Goal: Information Seeking & Learning: Compare options

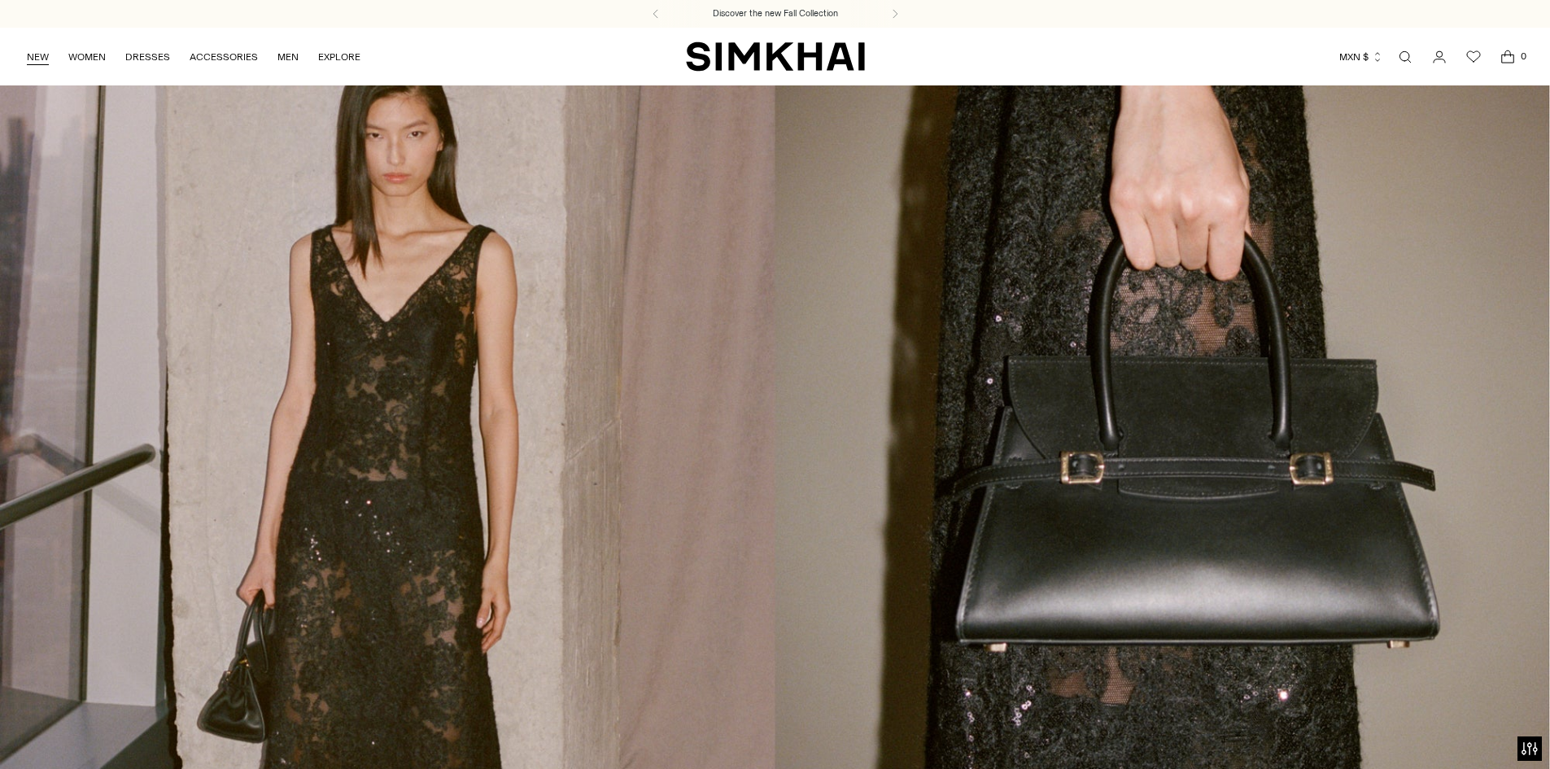
click at [42, 55] on link "NEW" at bounding box center [38, 57] width 22 height 36
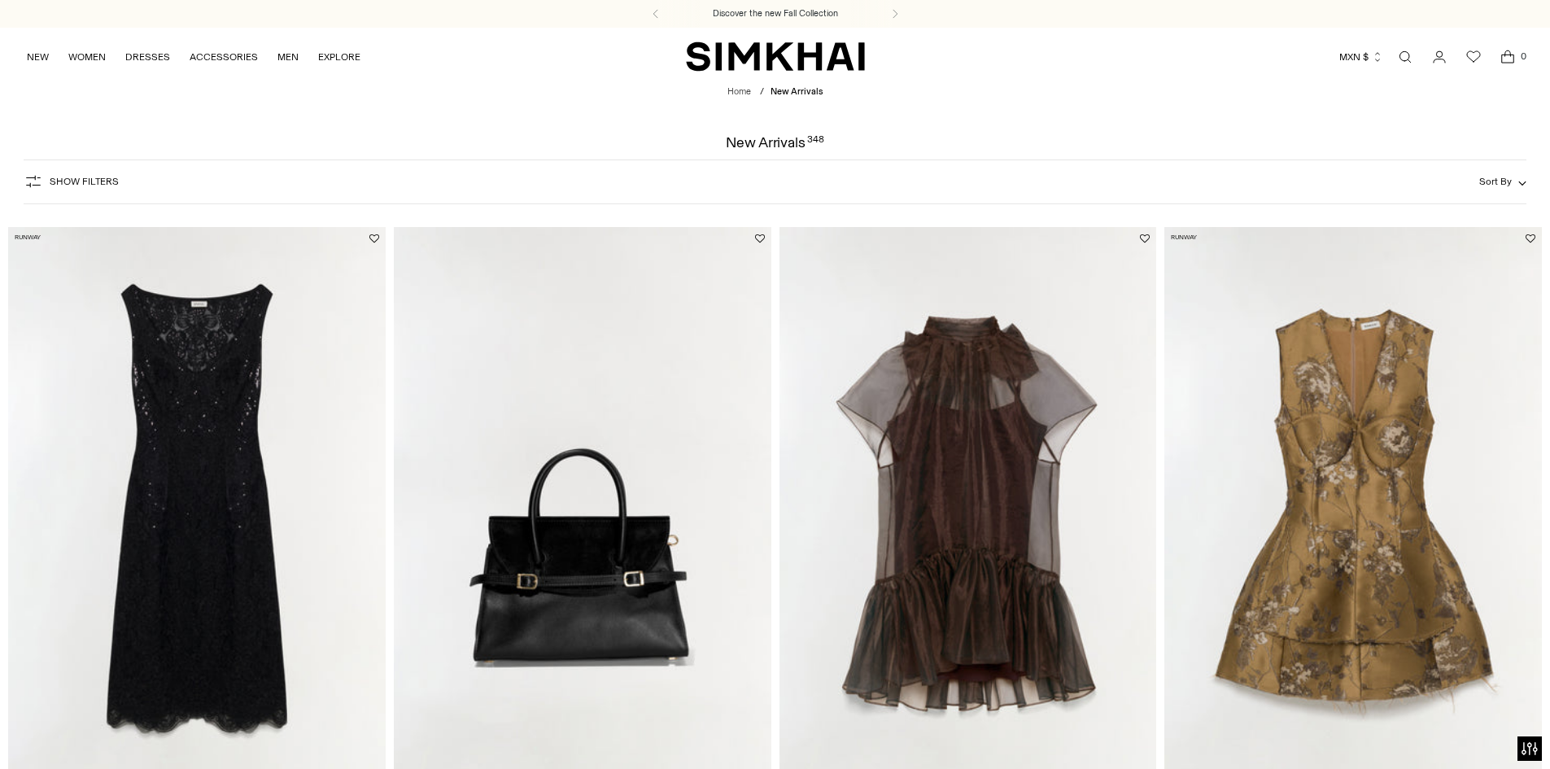
click at [228, 448] on img at bounding box center [197, 510] width 378 height 566
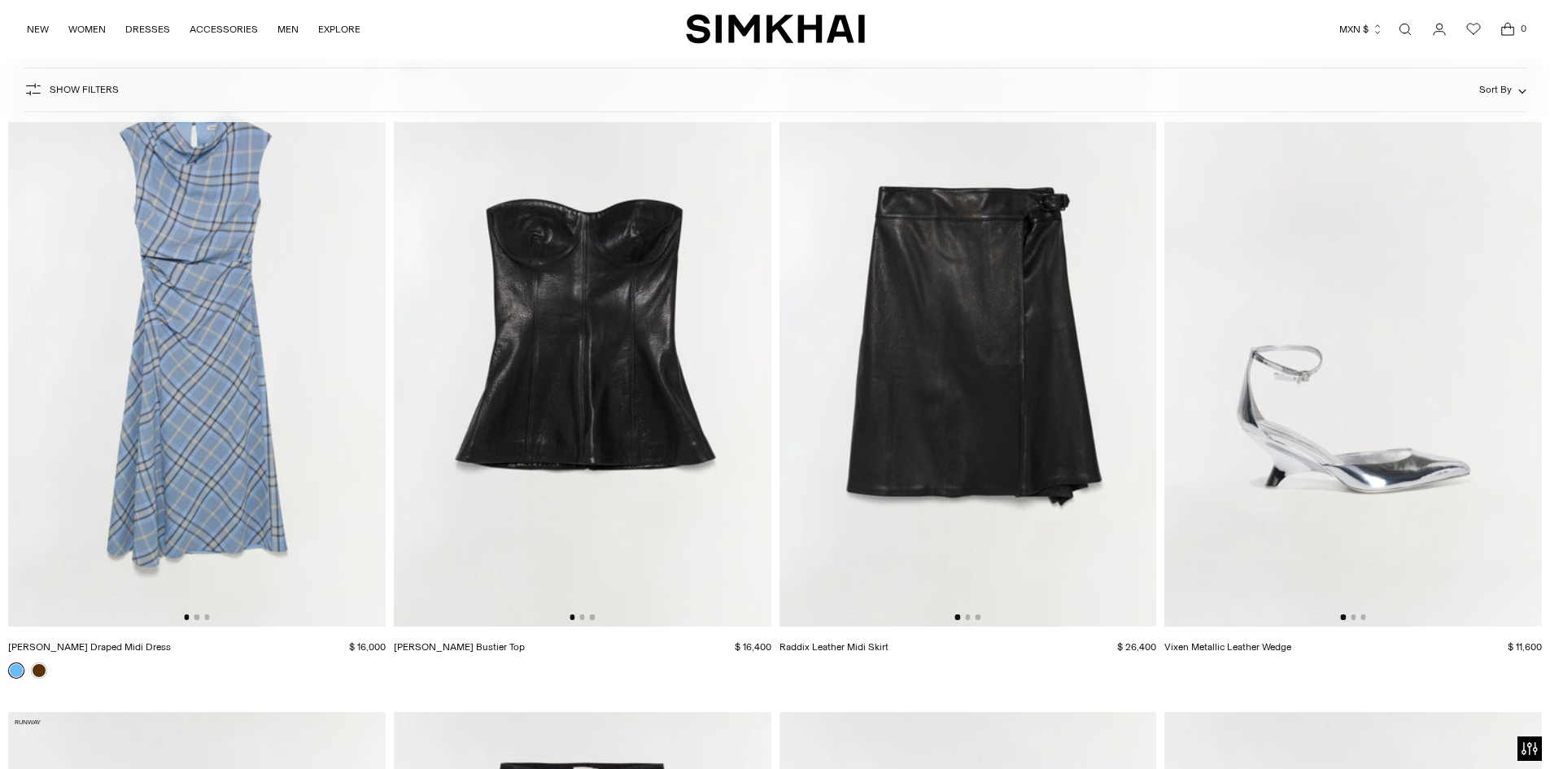
scroll to position [3478, 0]
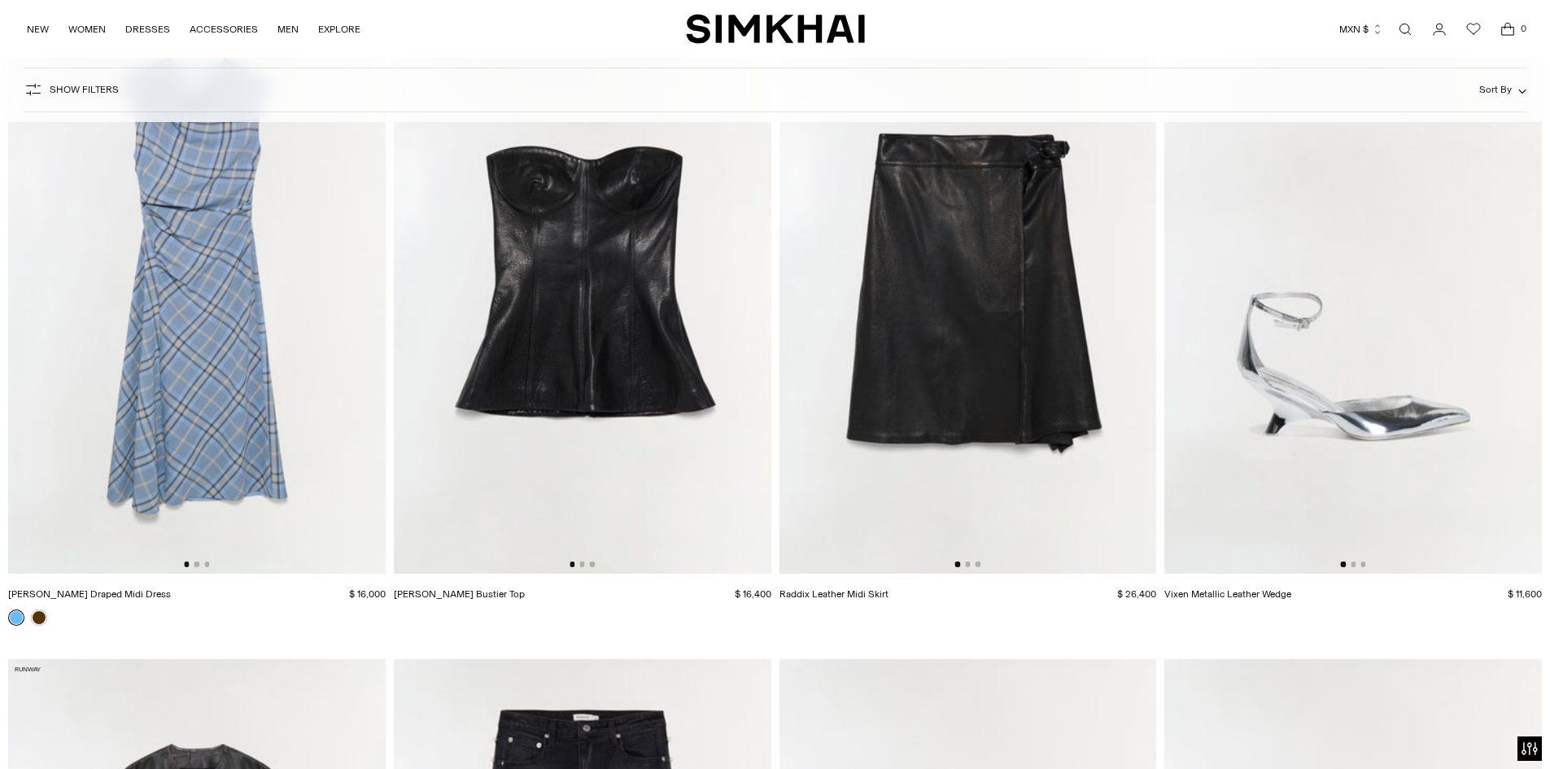
click at [242, 321] on img at bounding box center [197, 290] width 378 height 566
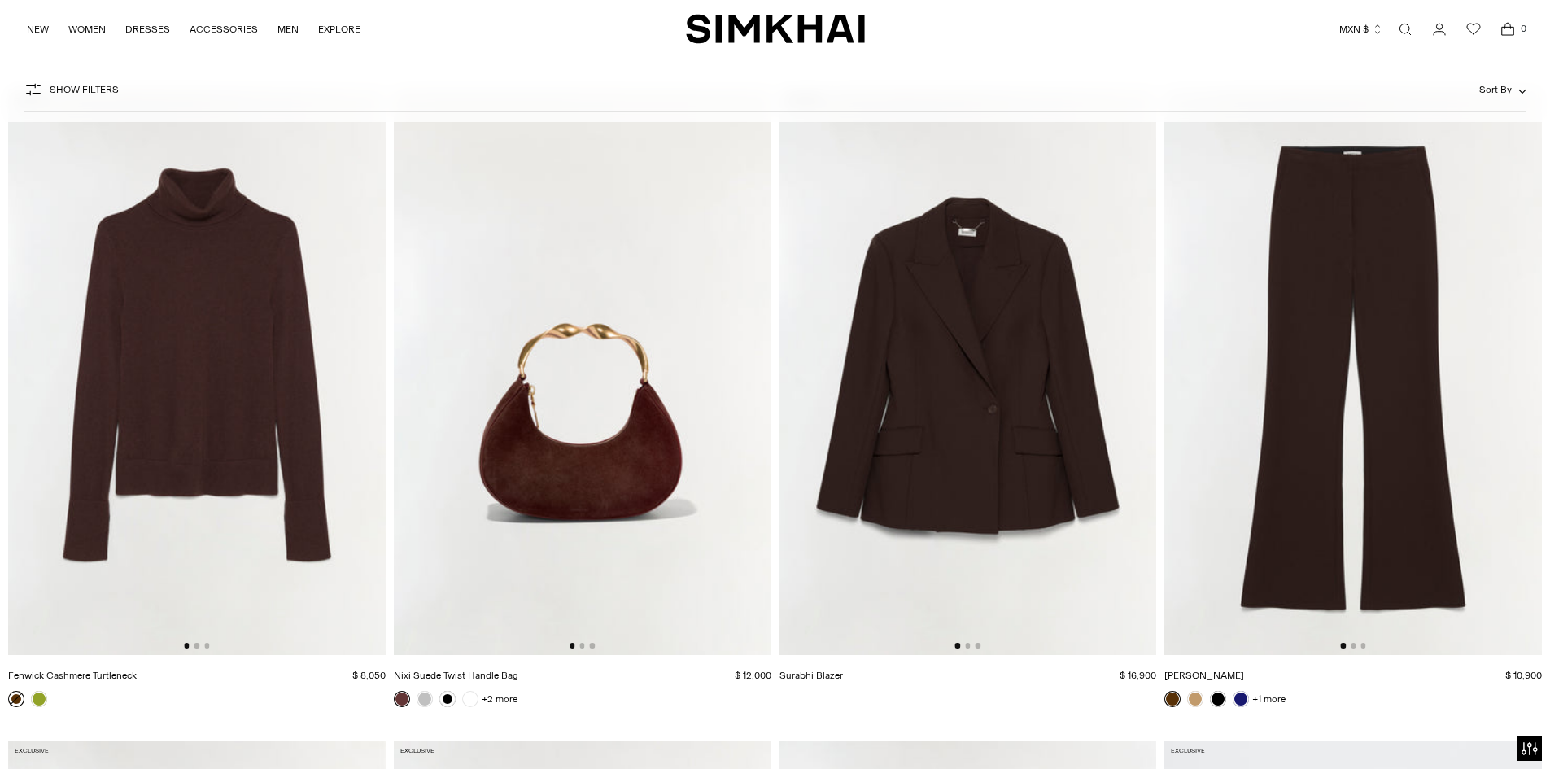
scroll to position [6702, 0]
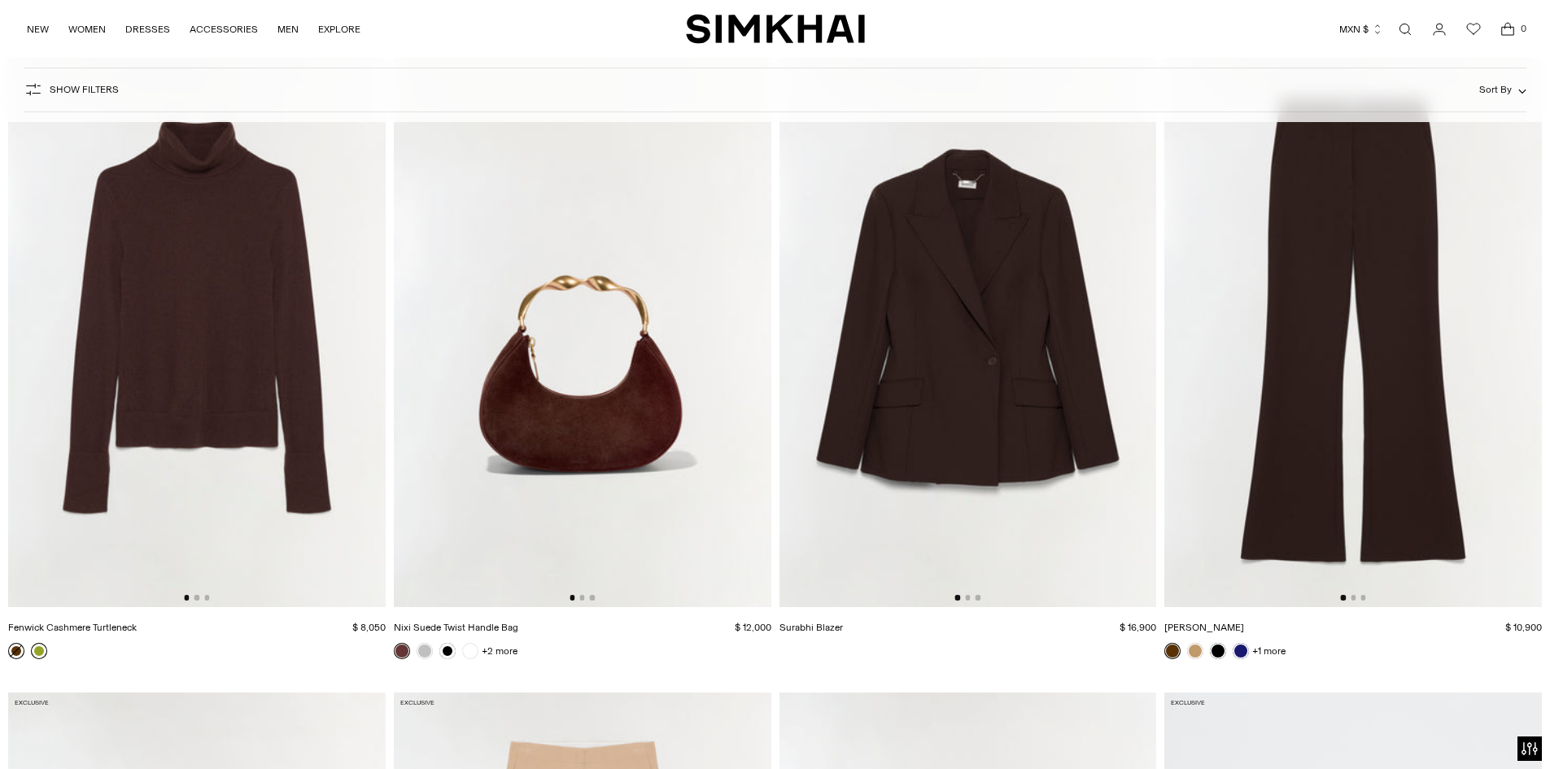
click at [37, 653] on link at bounding box center [39, 651] width 16 height 16
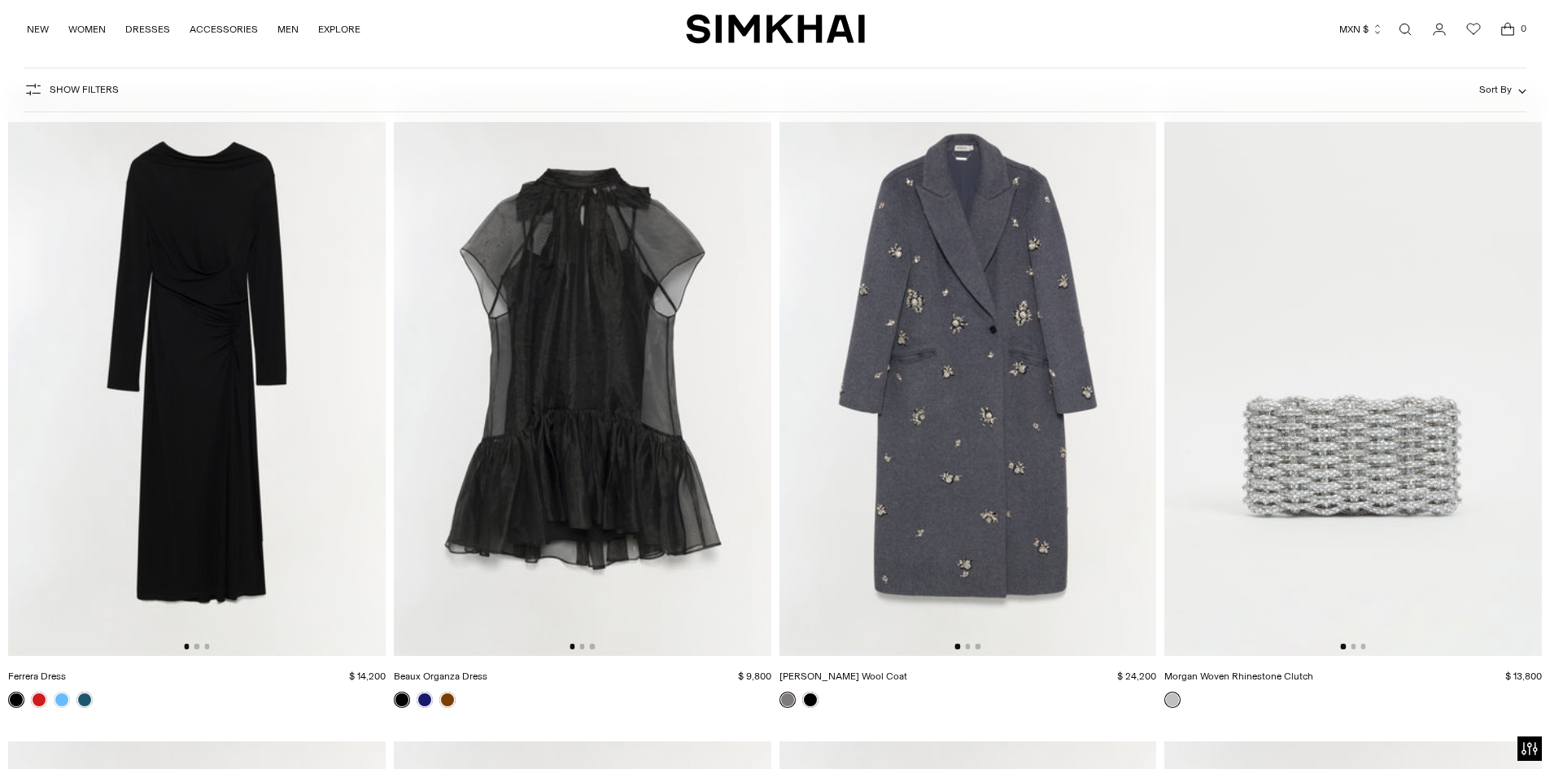
scroll to position [9304, 0]
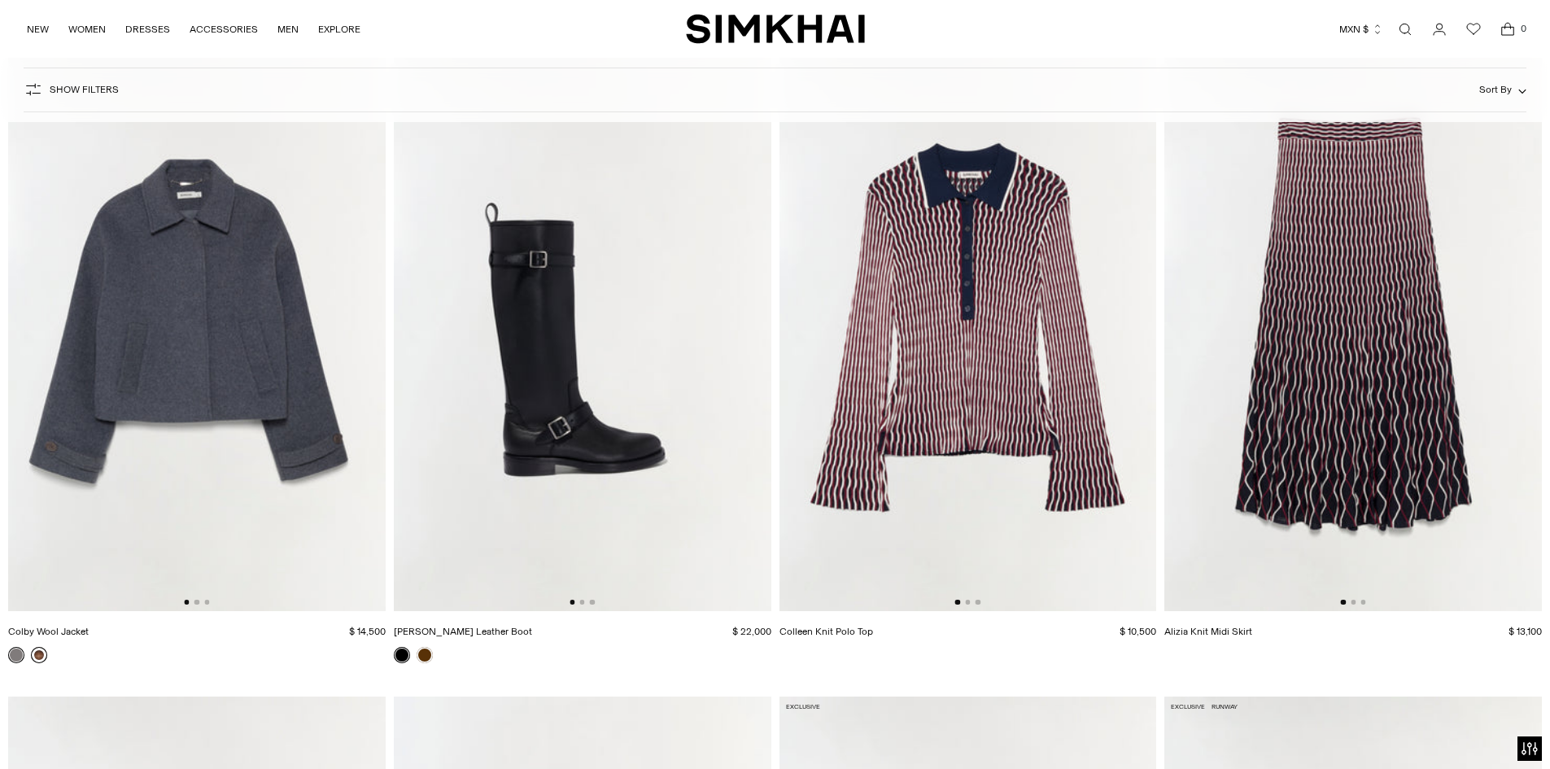
click at [44, 654] on link at bounding box center [39, 655] width 16 height 16
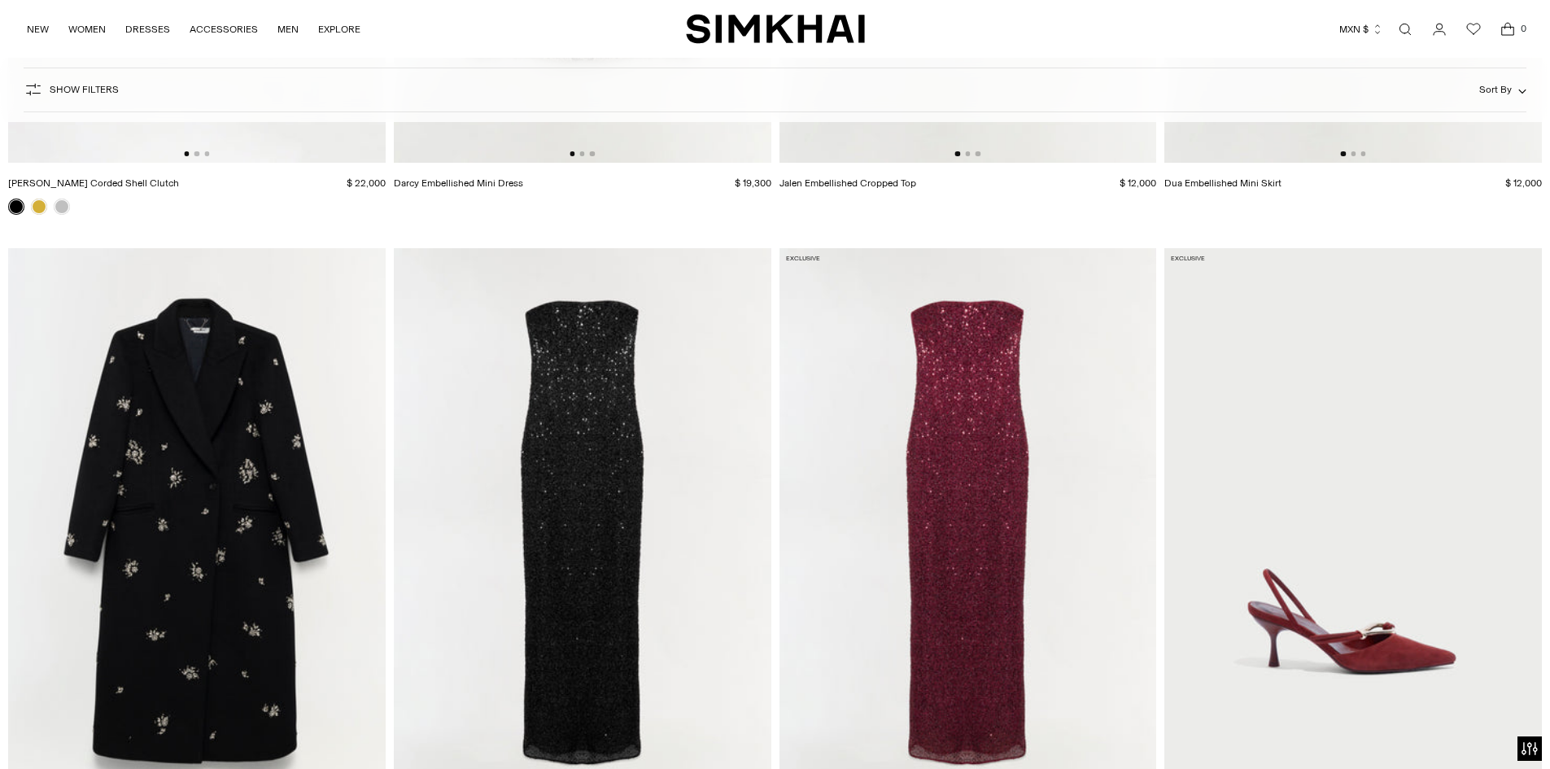
scroll to position [11834, 0]
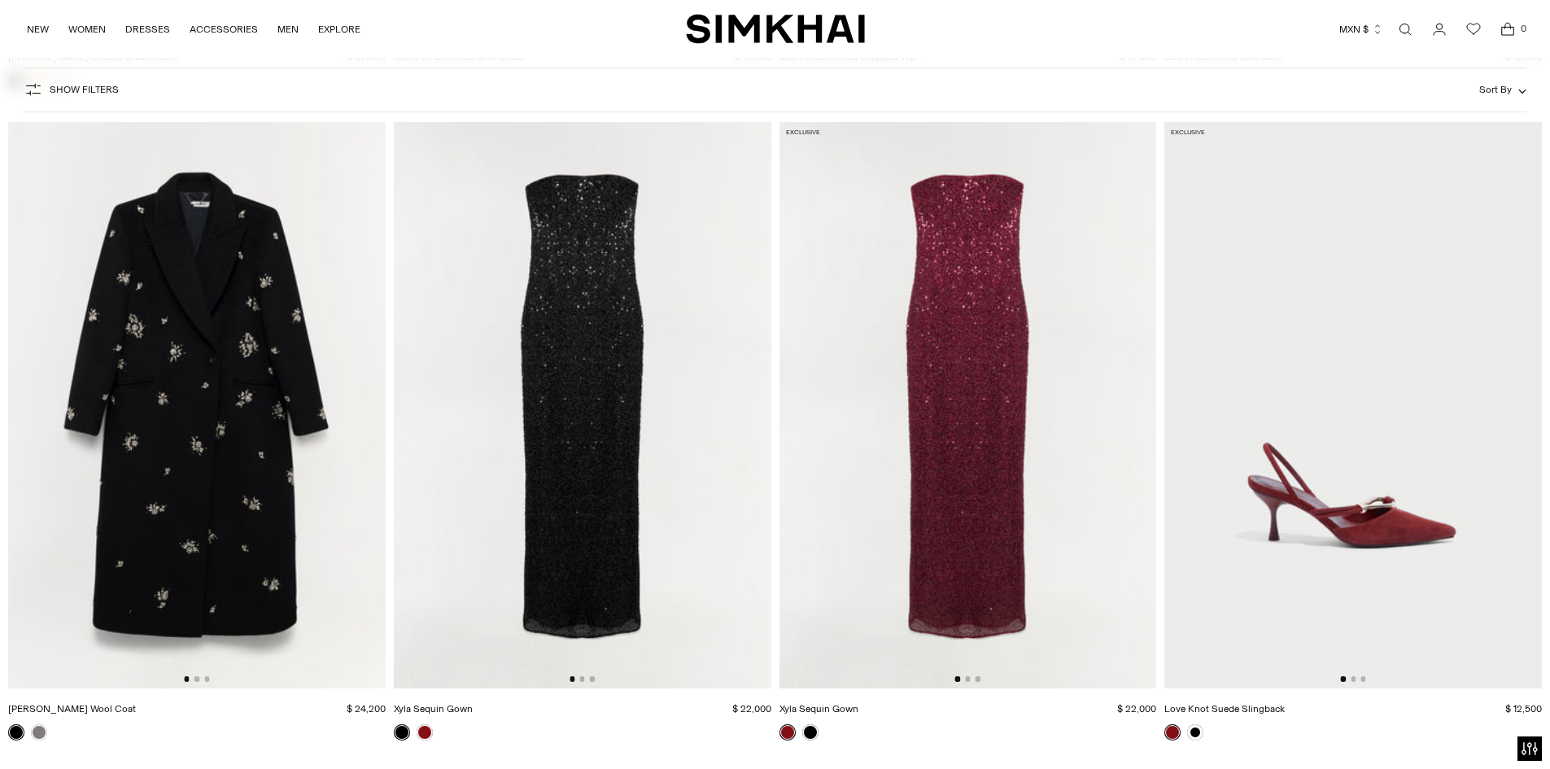
click at [966, 444] on img at bounding box center [969, 405] width 378 height 566
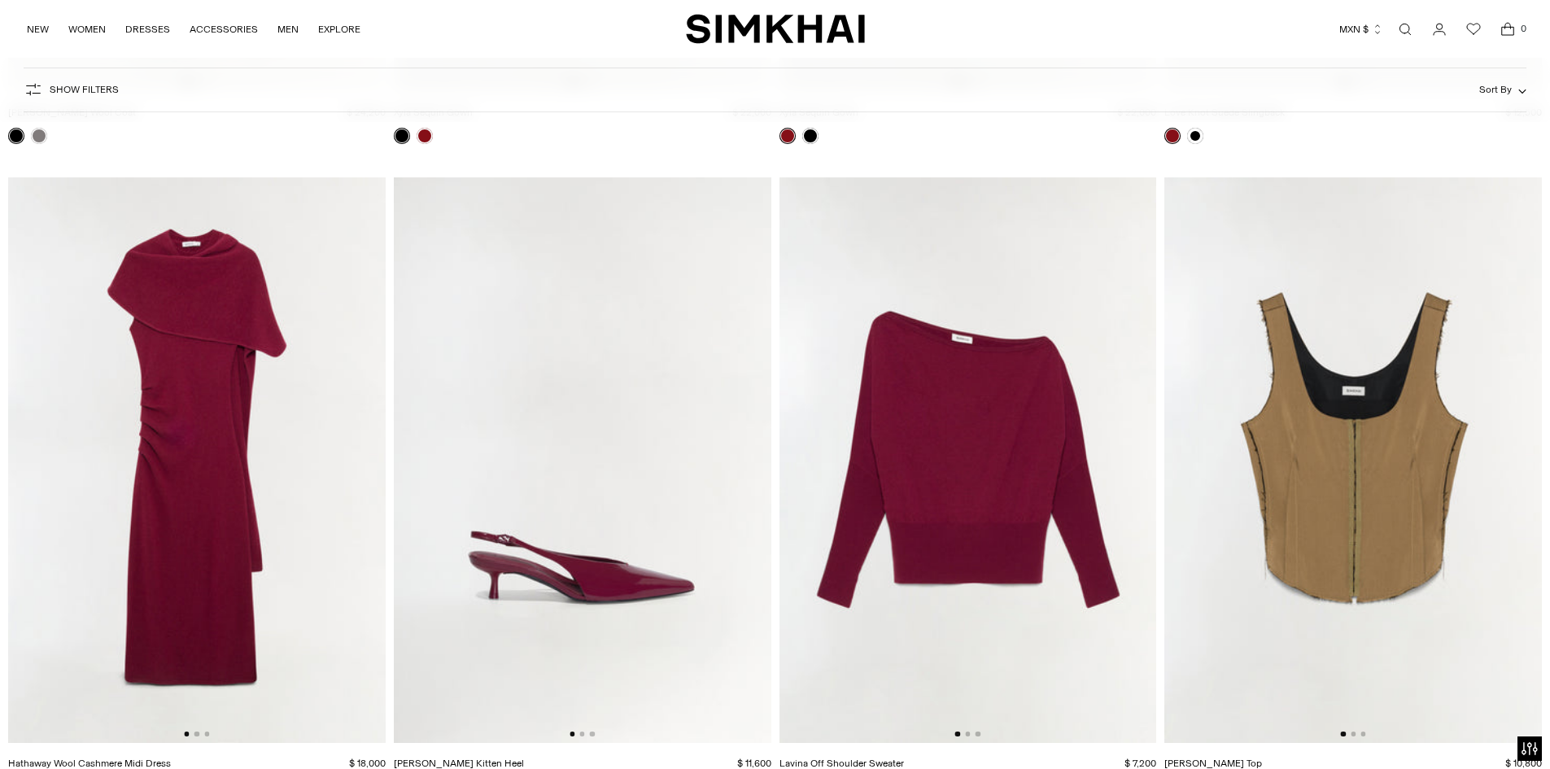
scroll to position [12485, 0]
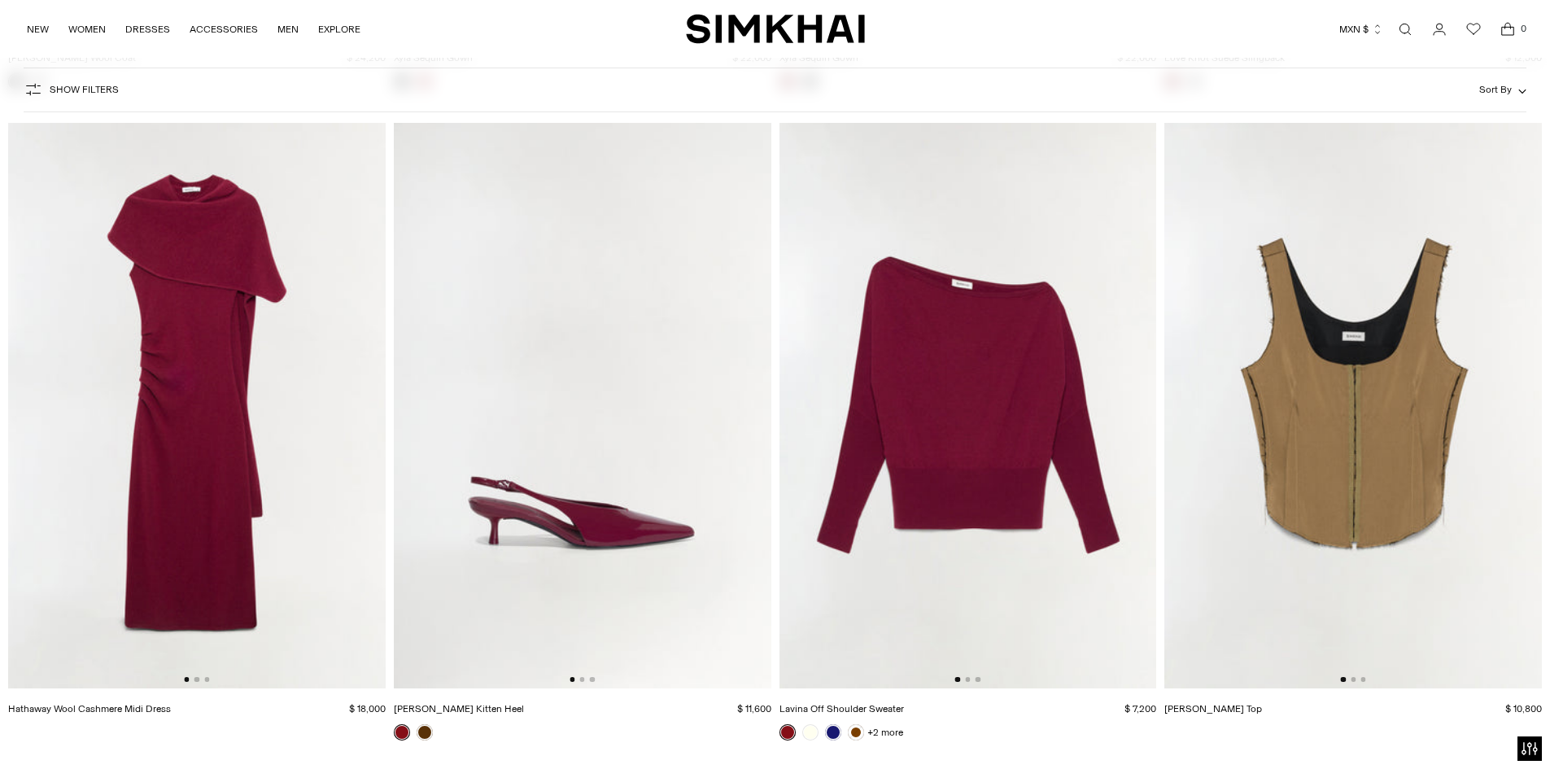
click at [210, 369] on img at bounding box center [197, 406] width 378 height 566
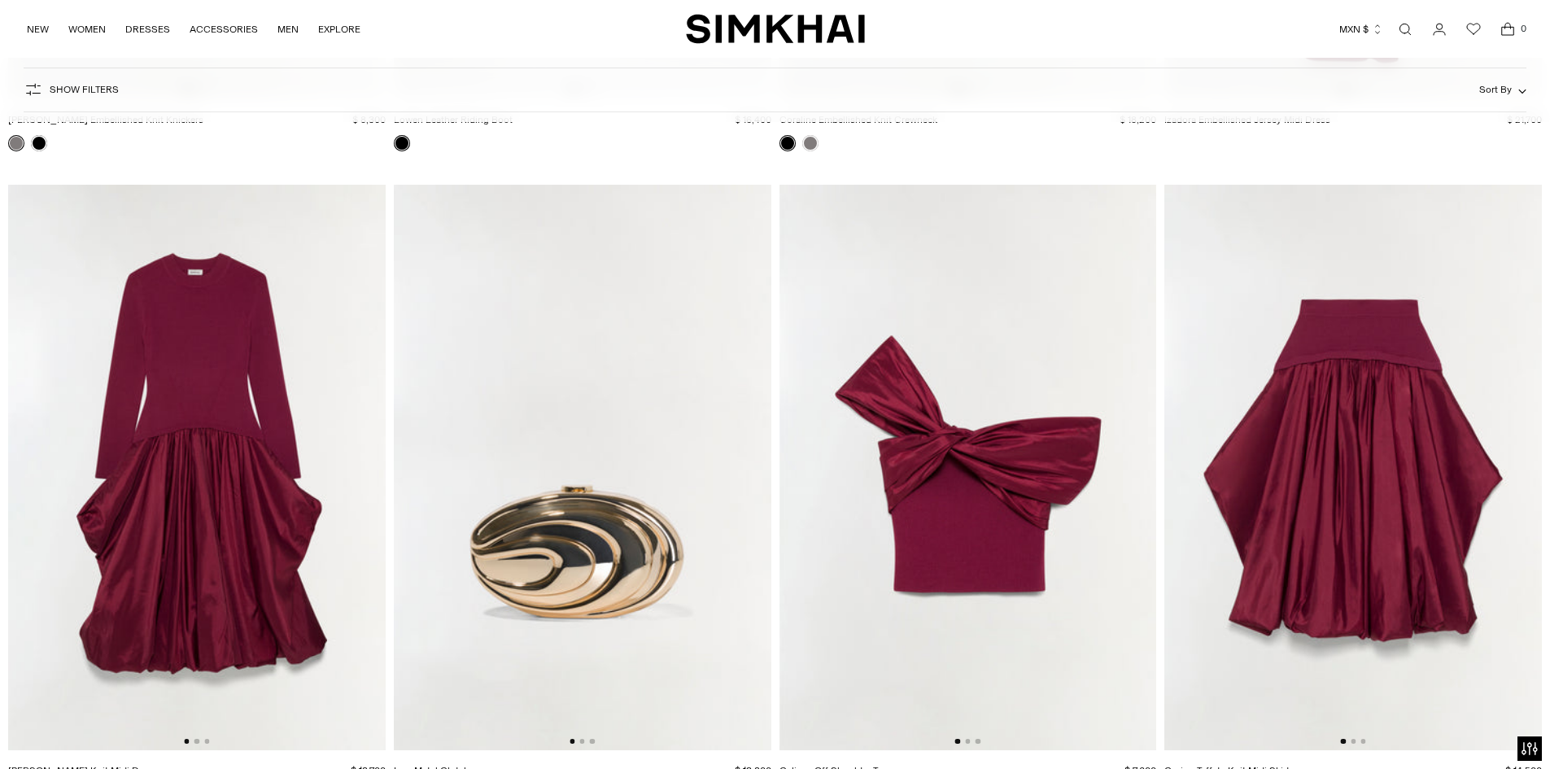
scroll to position [15719, 0]
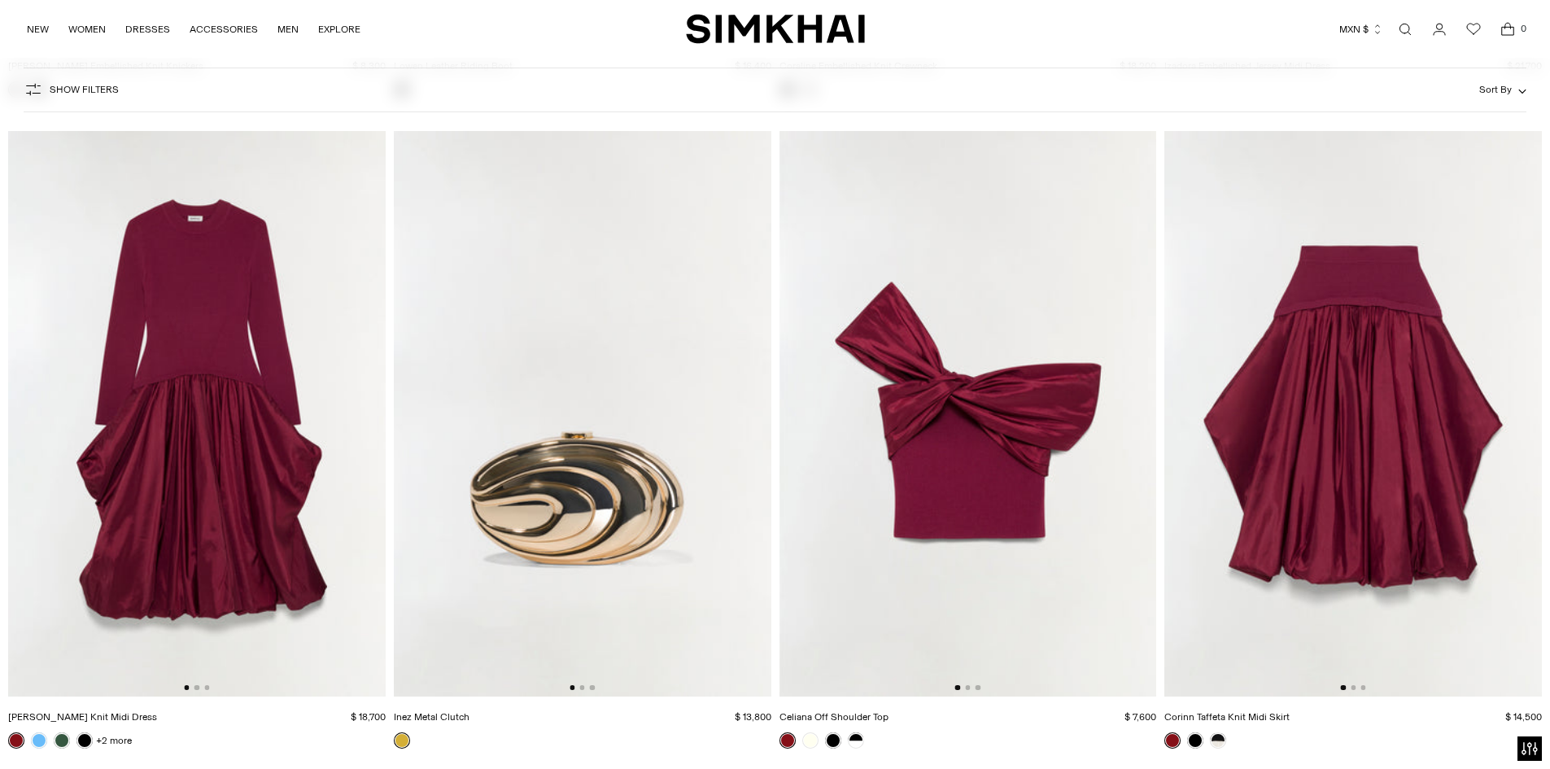
click at [206, 383] on img at bounding box center [197, 414] width 378 height 566
click at [1361, 371] on img at bounding box center [1354, 414] width 378 height 566
click at [974, 498] on img at bounding box center [969, 414] width 378 height 566
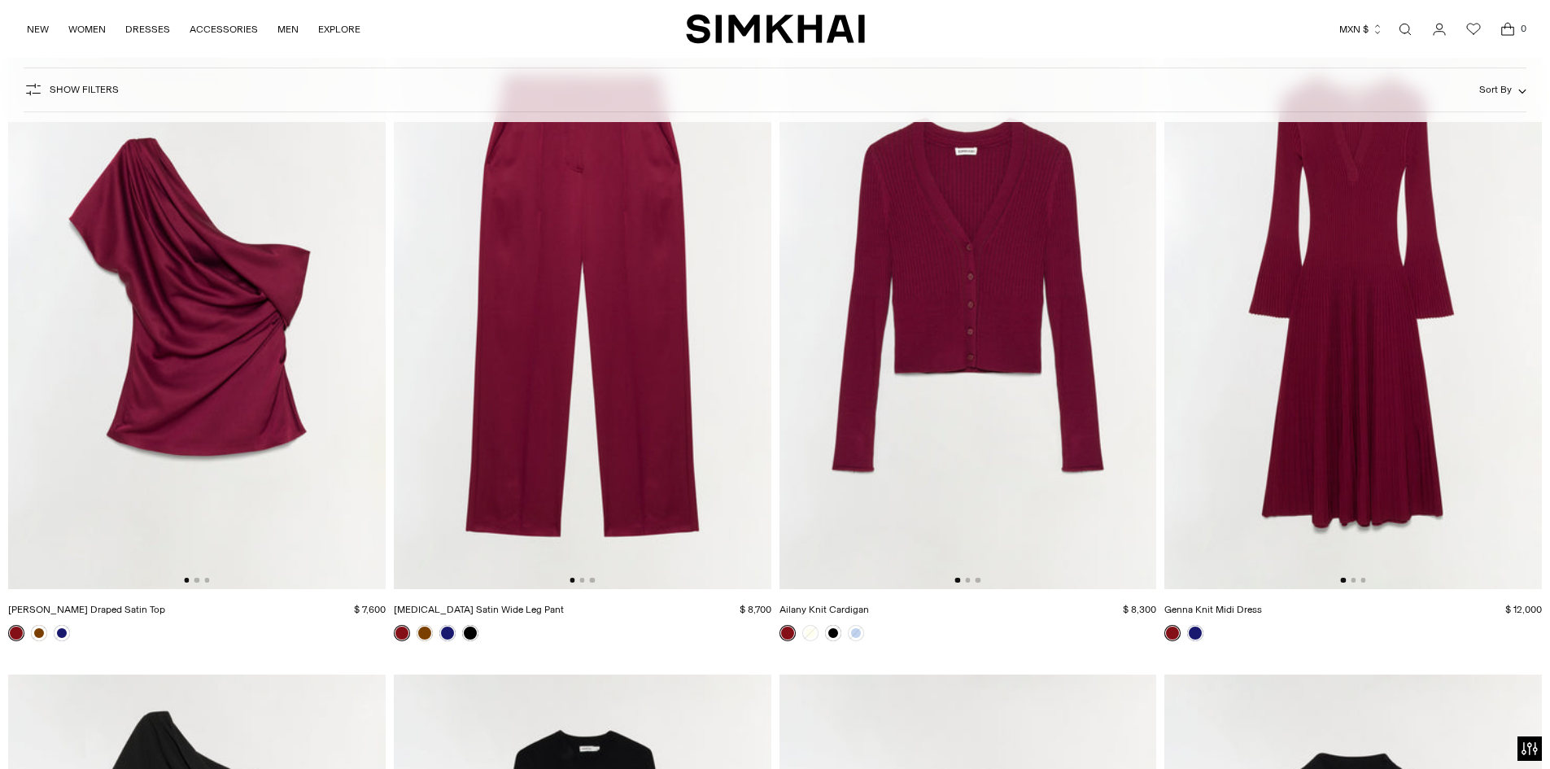
scroll to position [16351, 0]
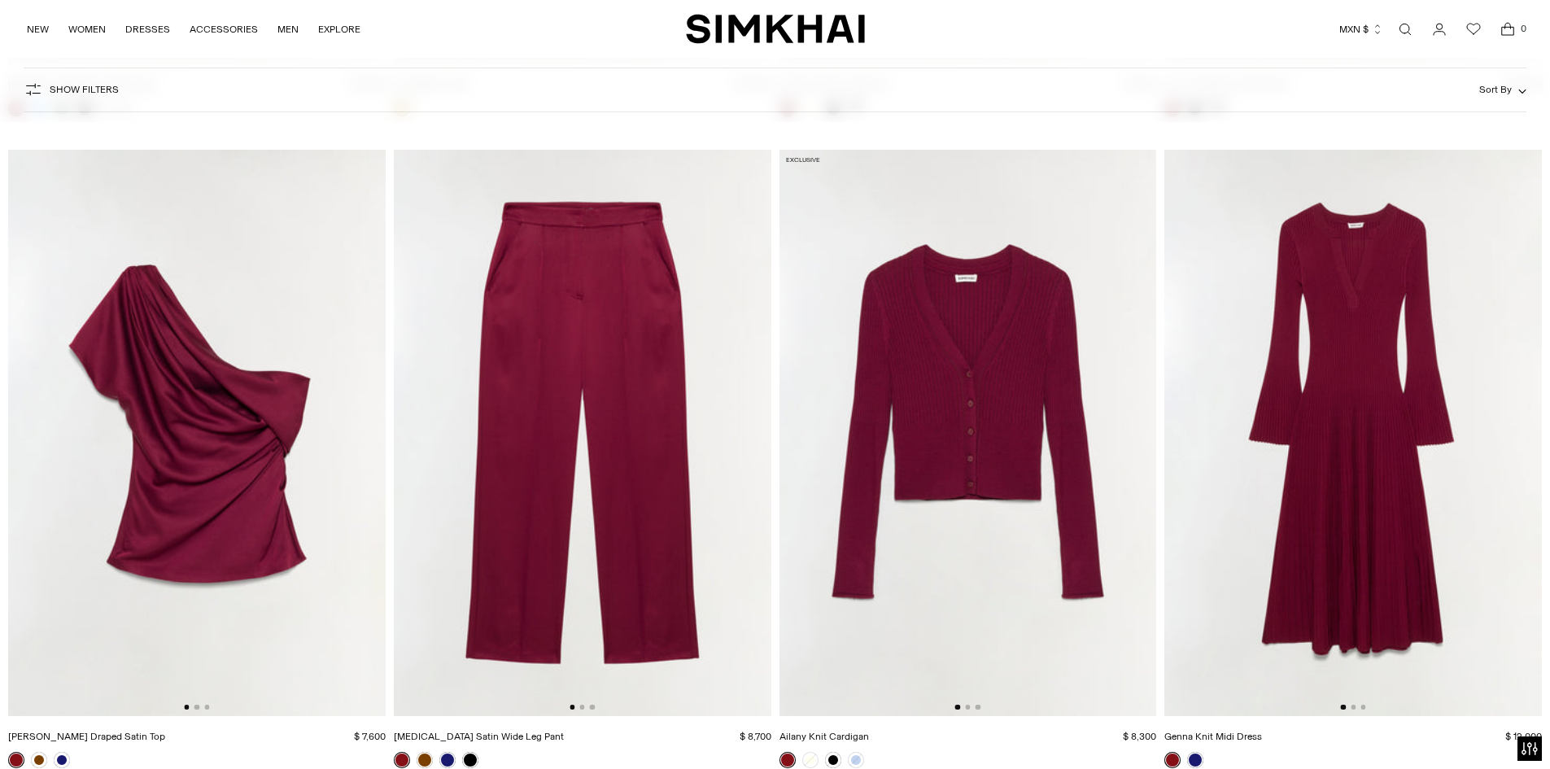
click at [142, 374] on img at bounding box center [197, 433] width 378 height 566
click at [656, 365] on img at bounding box center [583, 433] width 378 height 566
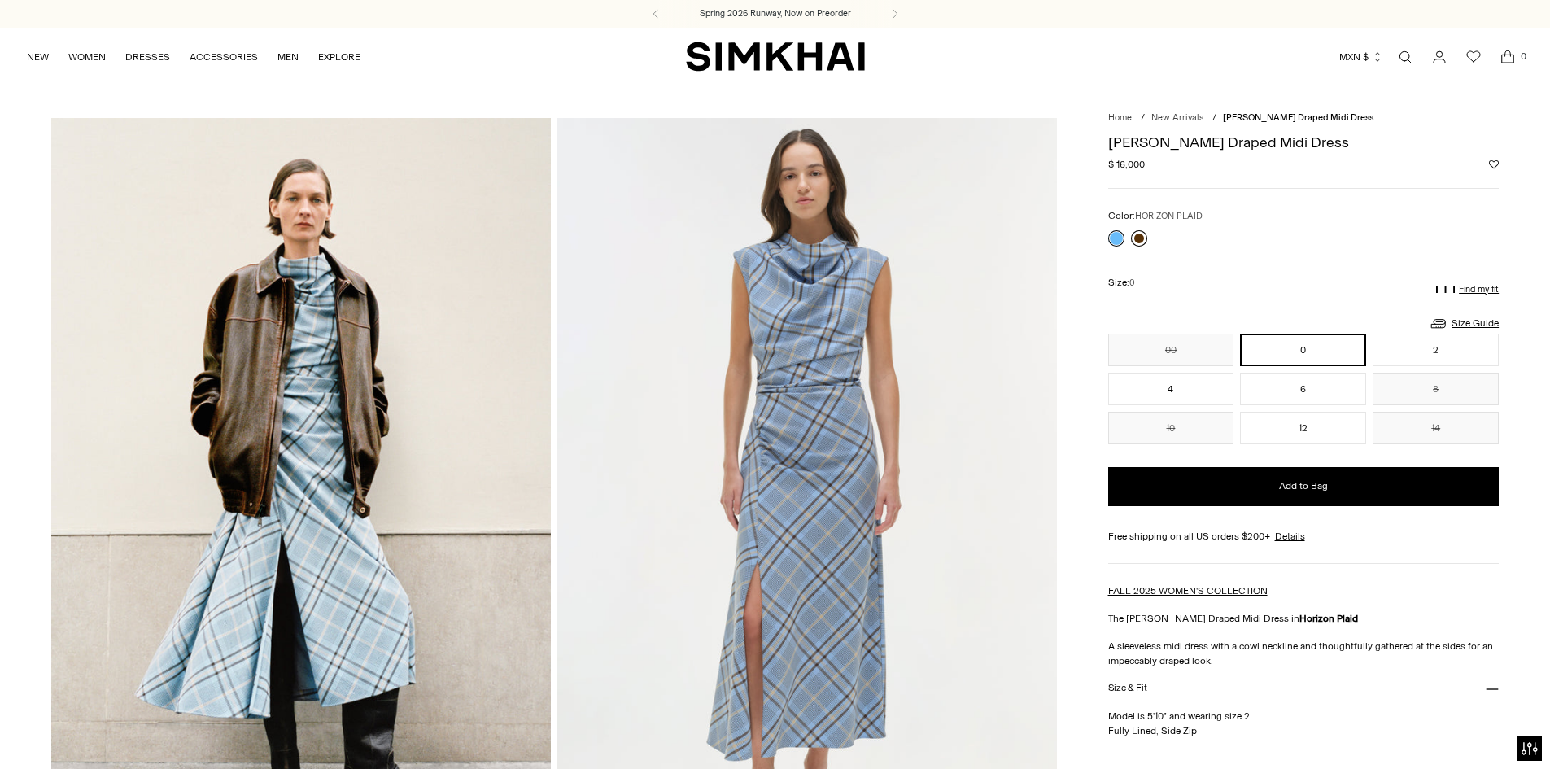
click at [1139, 238] on link at bounding box center [1139, 238] width 16 height 16
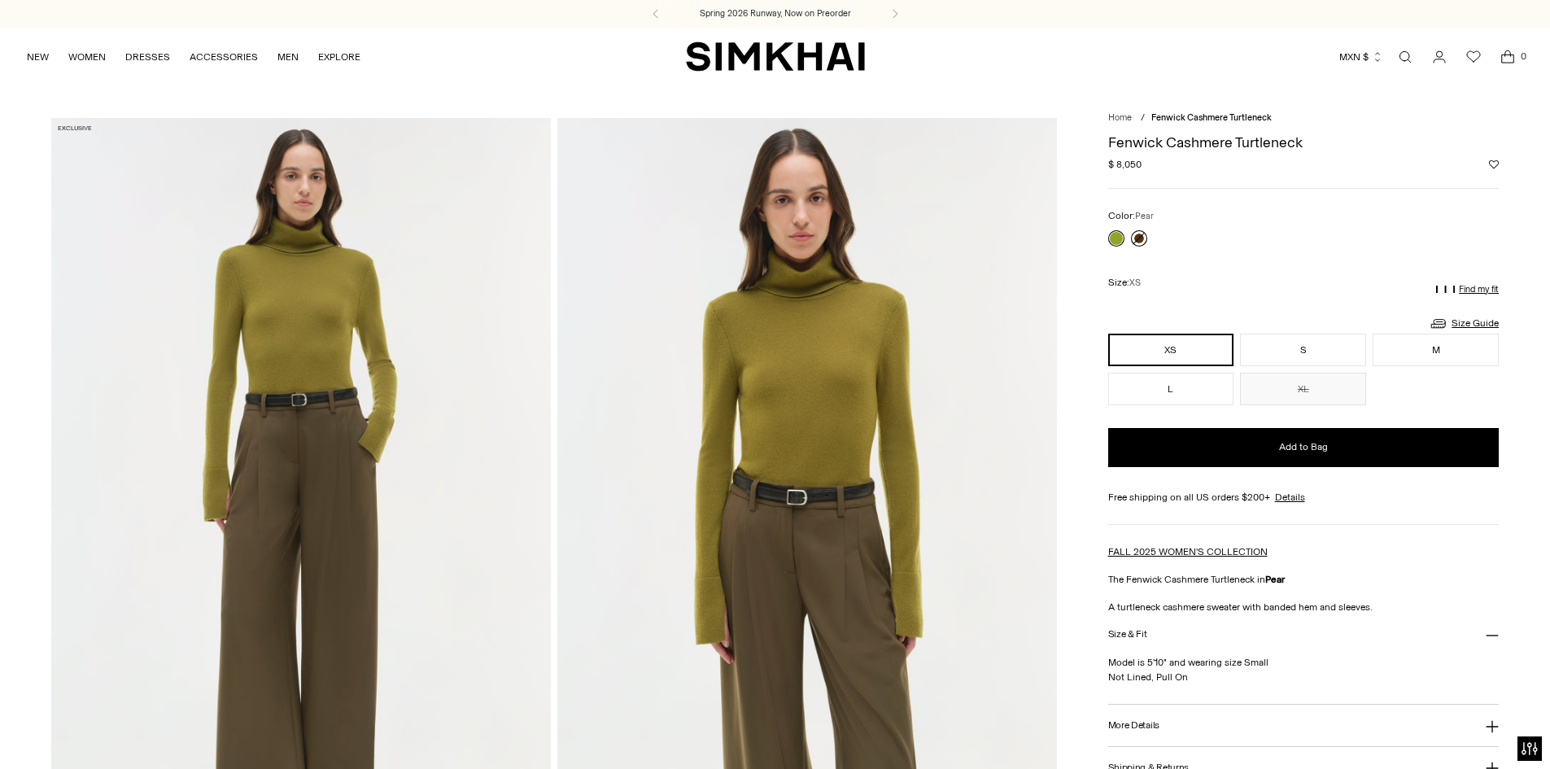
click at [1139, 235] on link at bounding box center [1139, 238] width 16 height 16
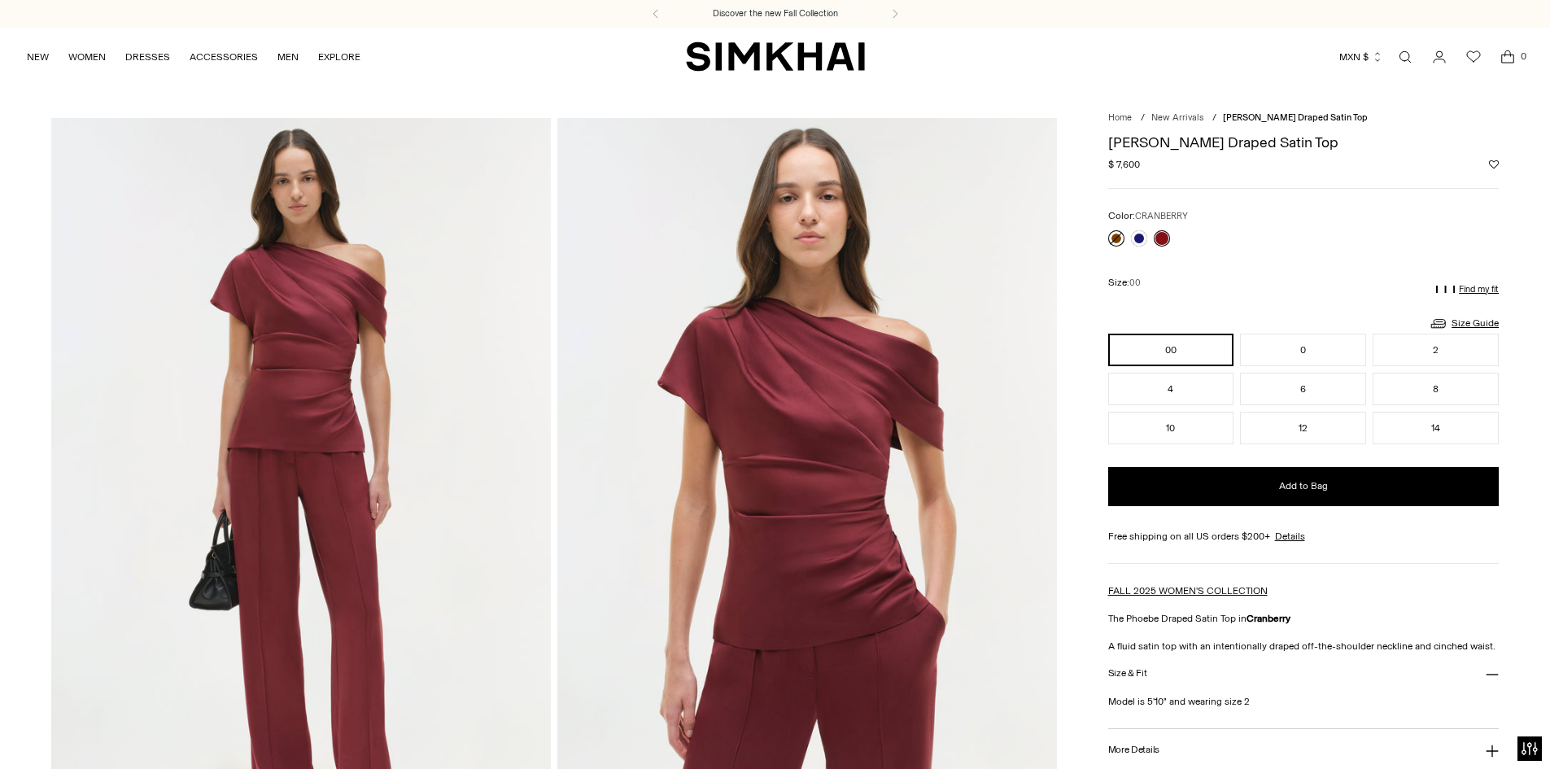
click at [1115, 243] on link at bounding box center [1117, 238] width 16 height 16
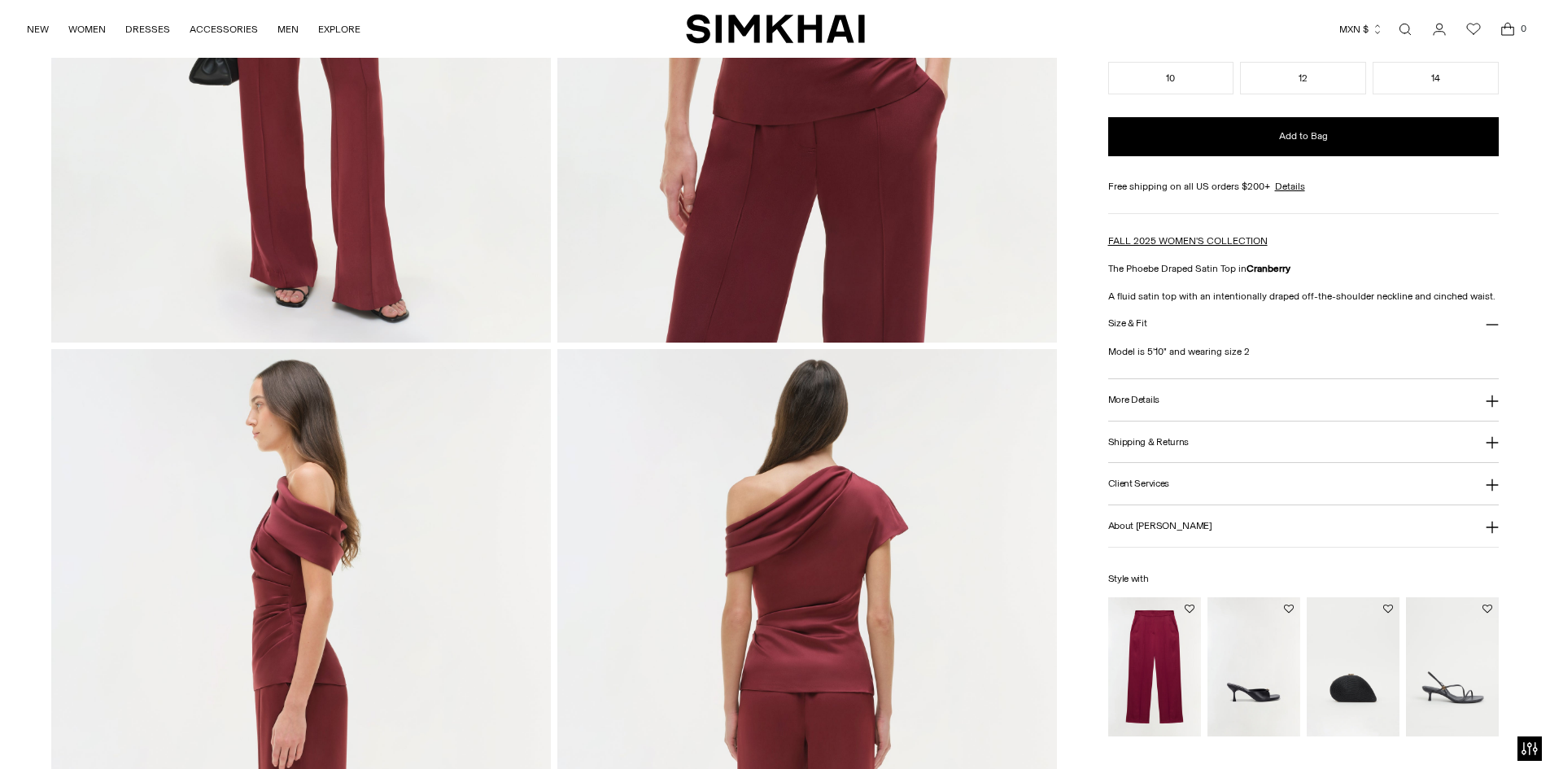
scroll to position [539, 0]
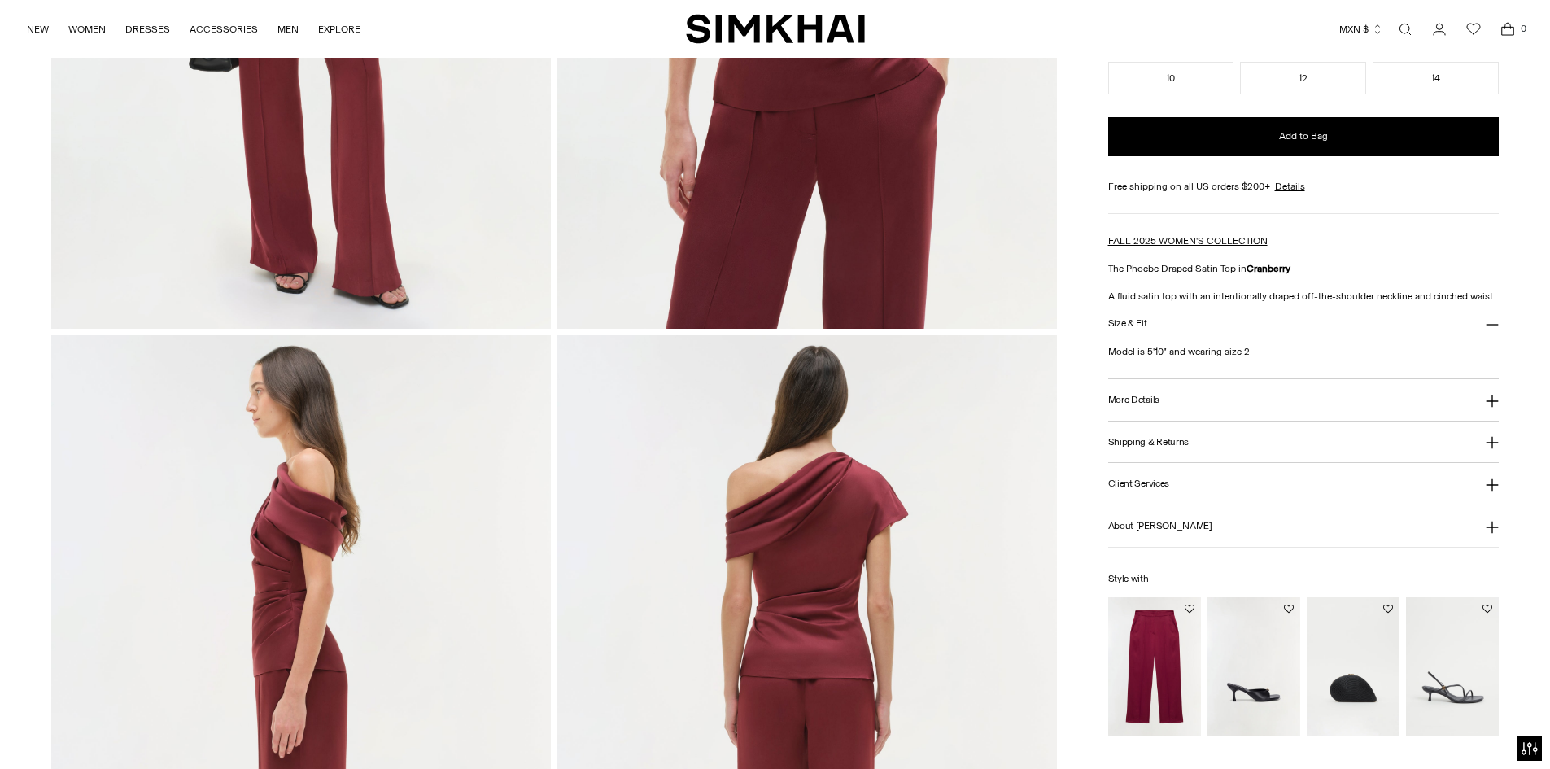
click at [0, 0] on img "Kyra Satin Wide Leg Pant" at bounding box center [0, 0] width 0 height 0
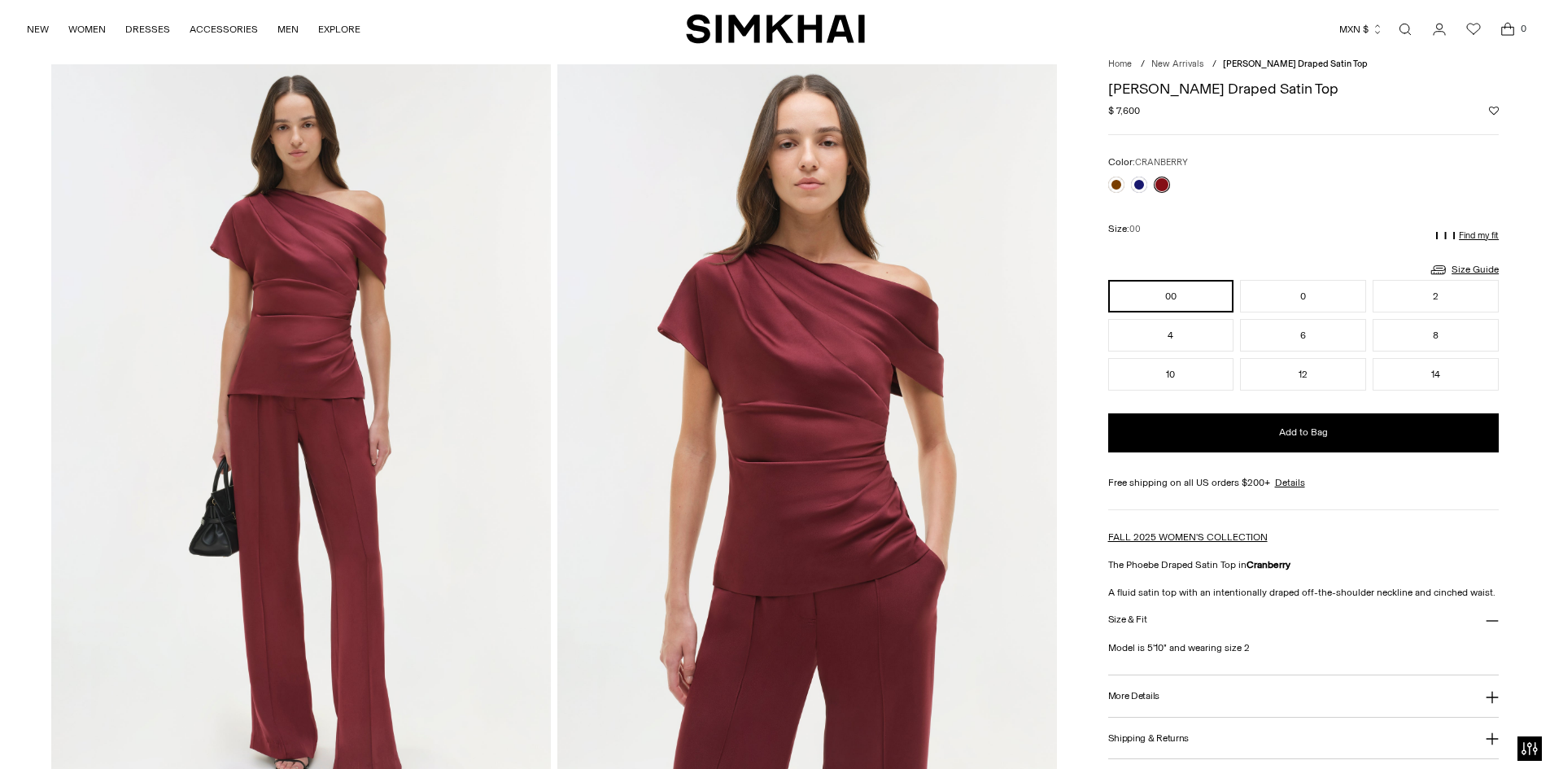
scroll to position [0, 0]
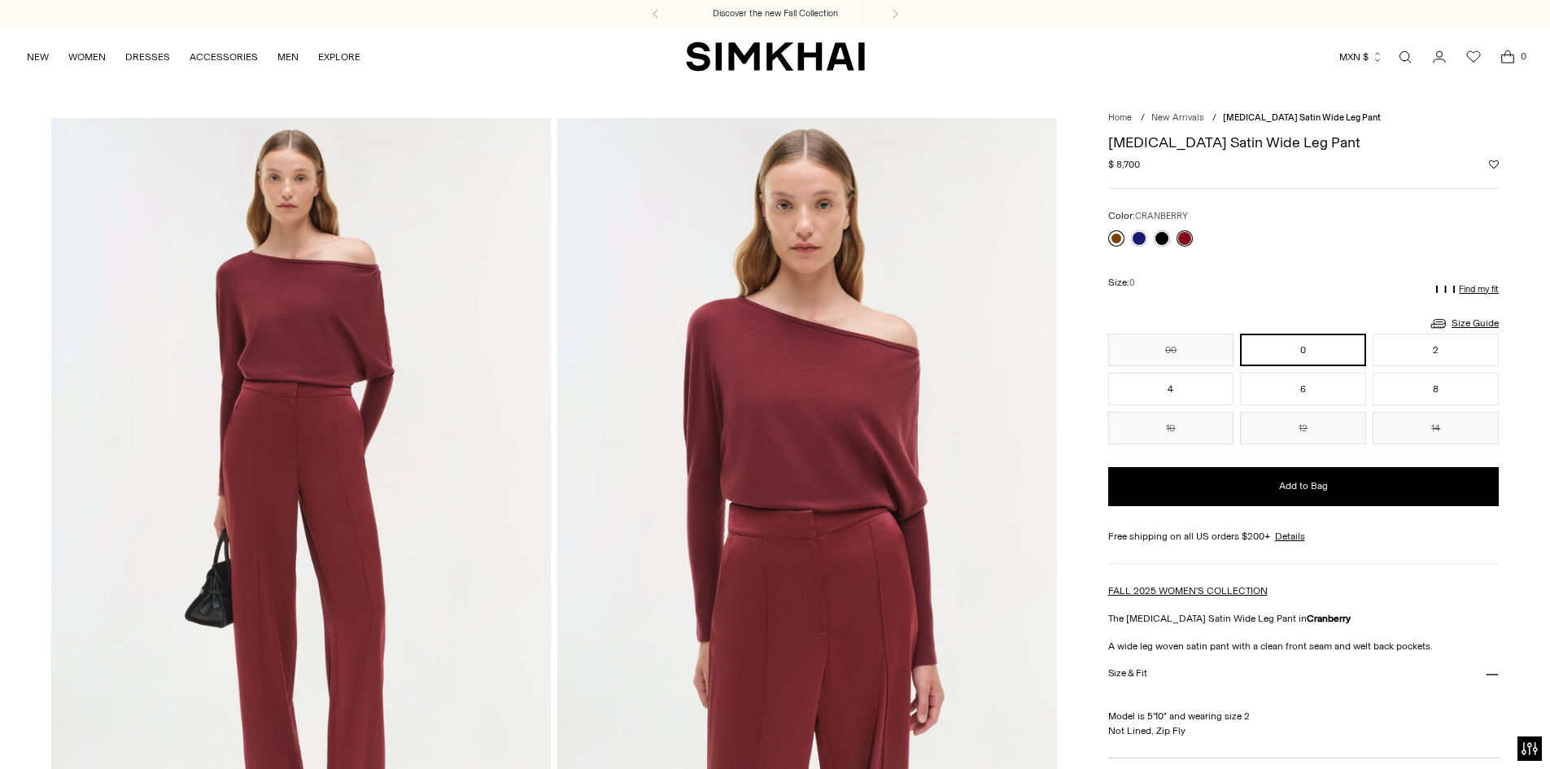
click at [1117, 236] on link at bounding box center [1117, 238] width 16 height 16
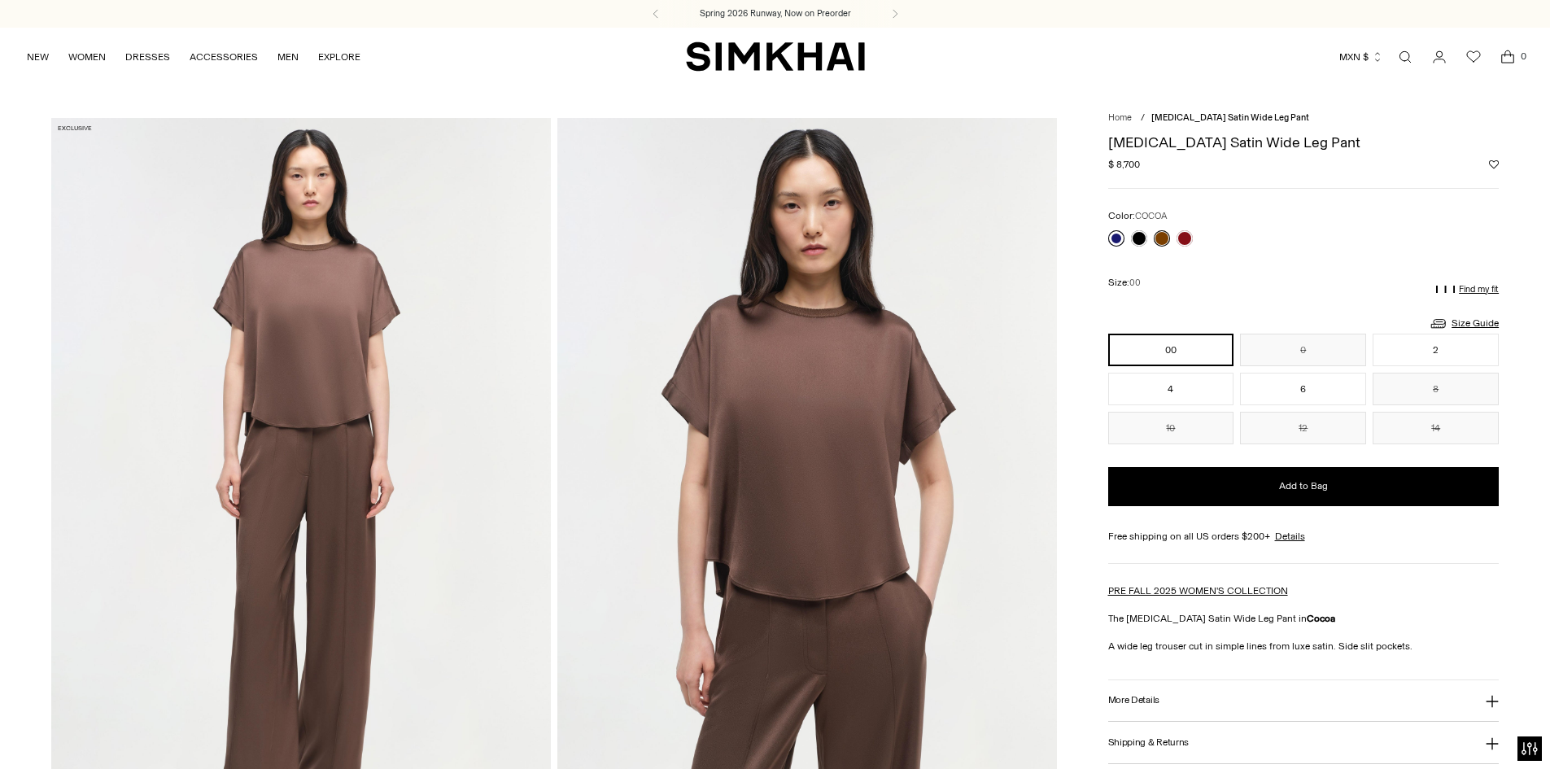
click at [1113, 239] on link at bounding box center [1117, 238] width 16 height 16
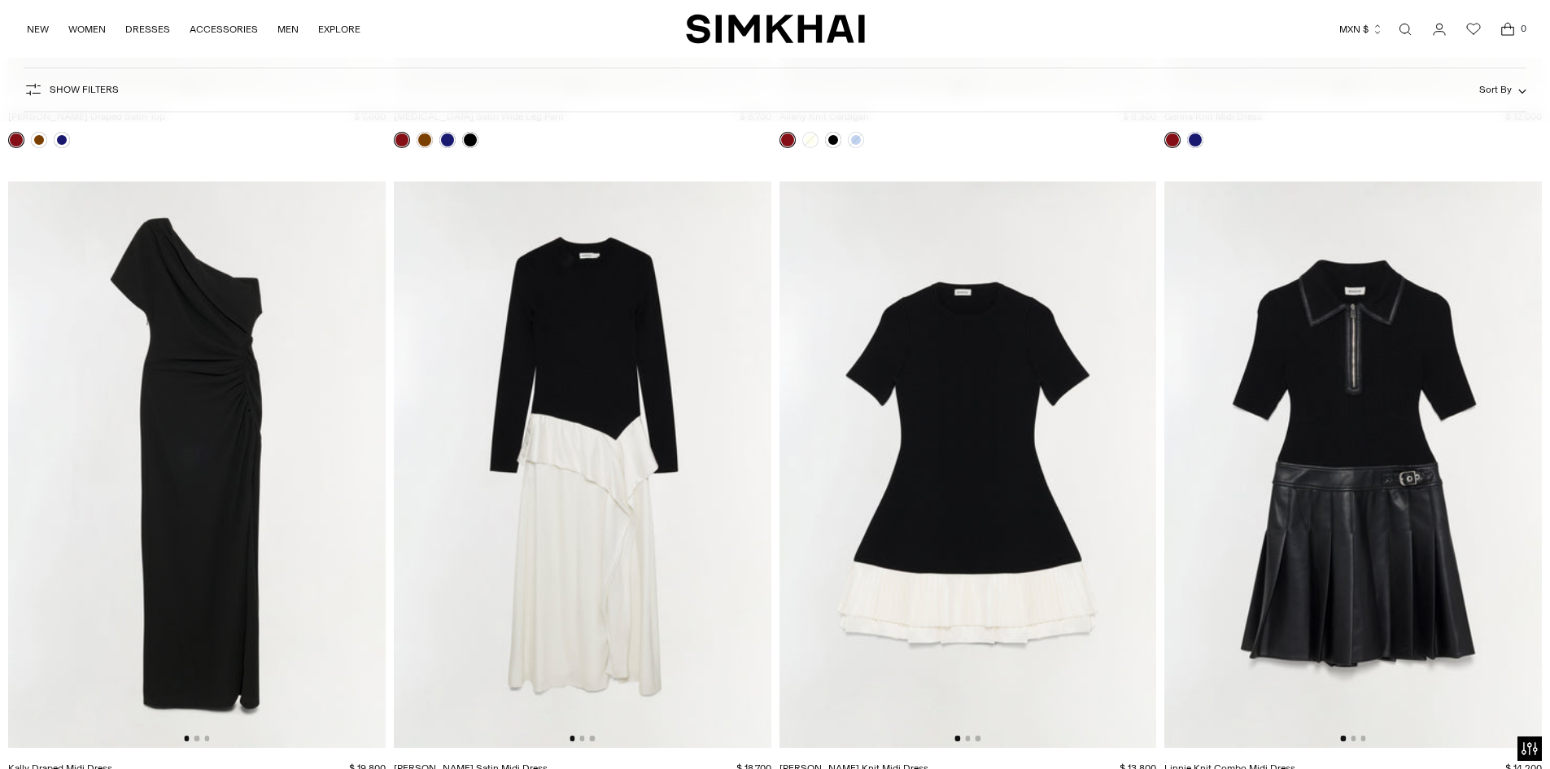
scroll to position [16991, 0]
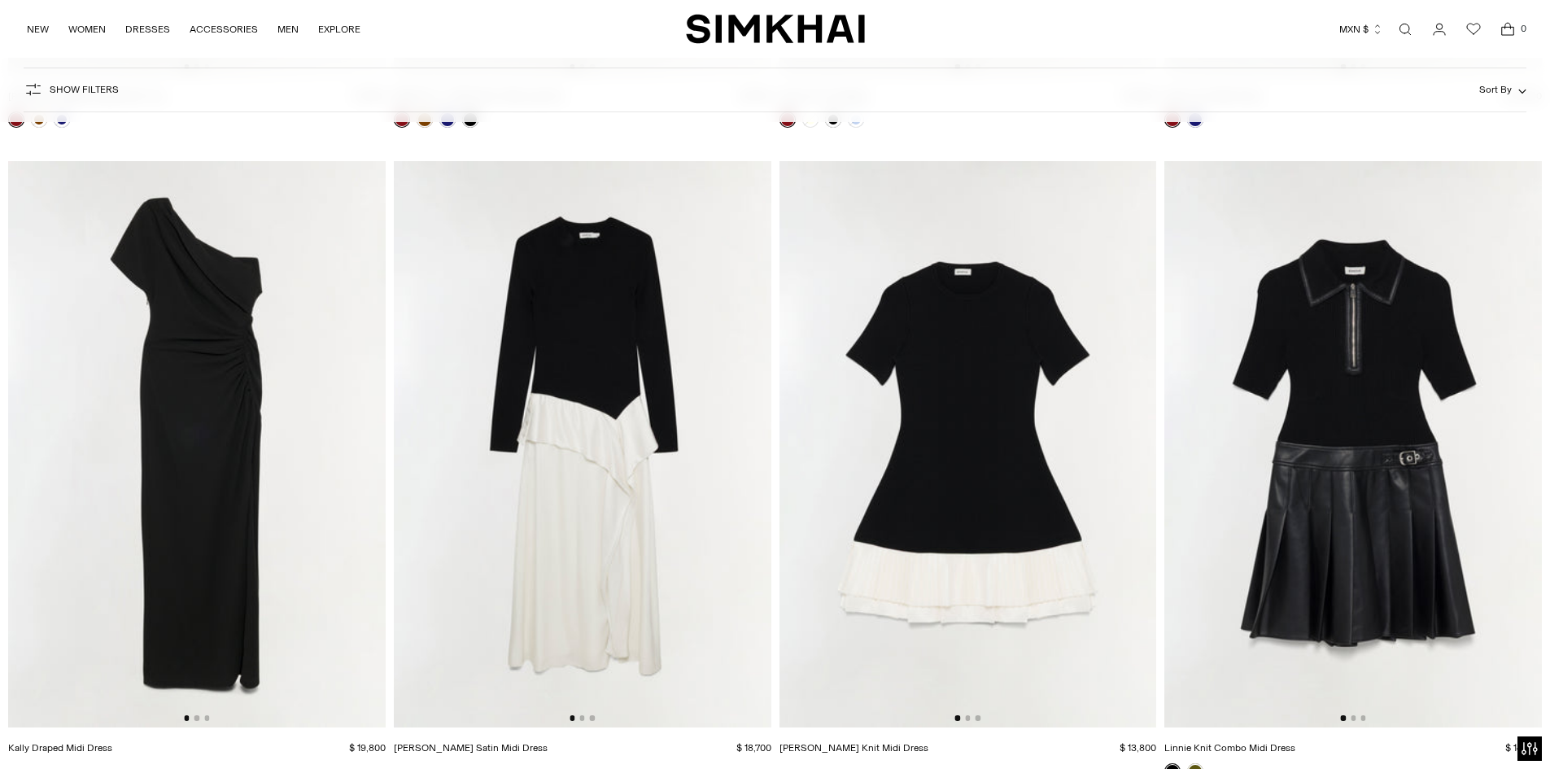
click at [579, 356] on img at bounding box center [583, 444] width 378 height 566
click at [960, 499] on img at bounding box center [969, 444] width 378 height 566
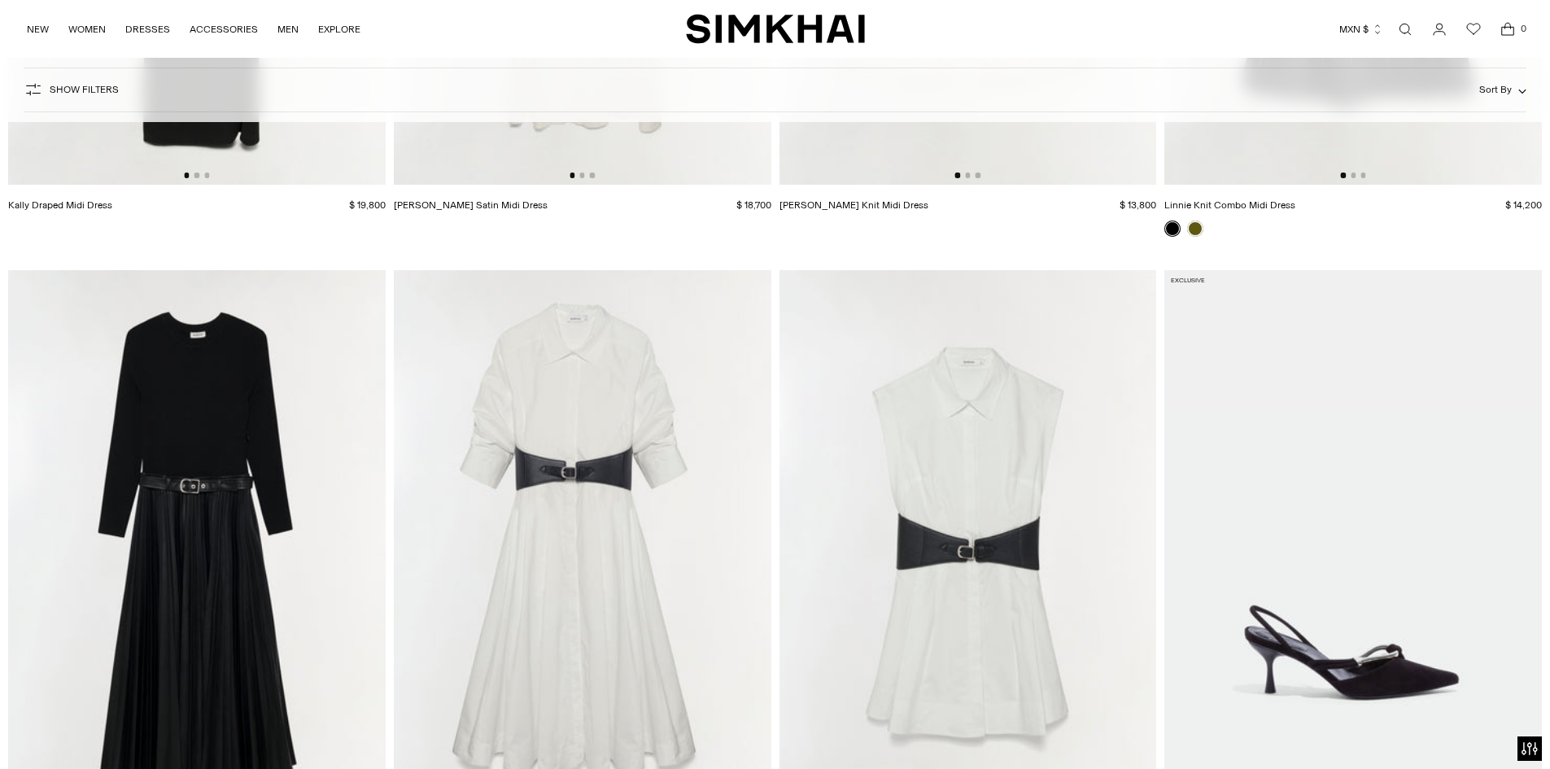
scroll to position [17632, 0]
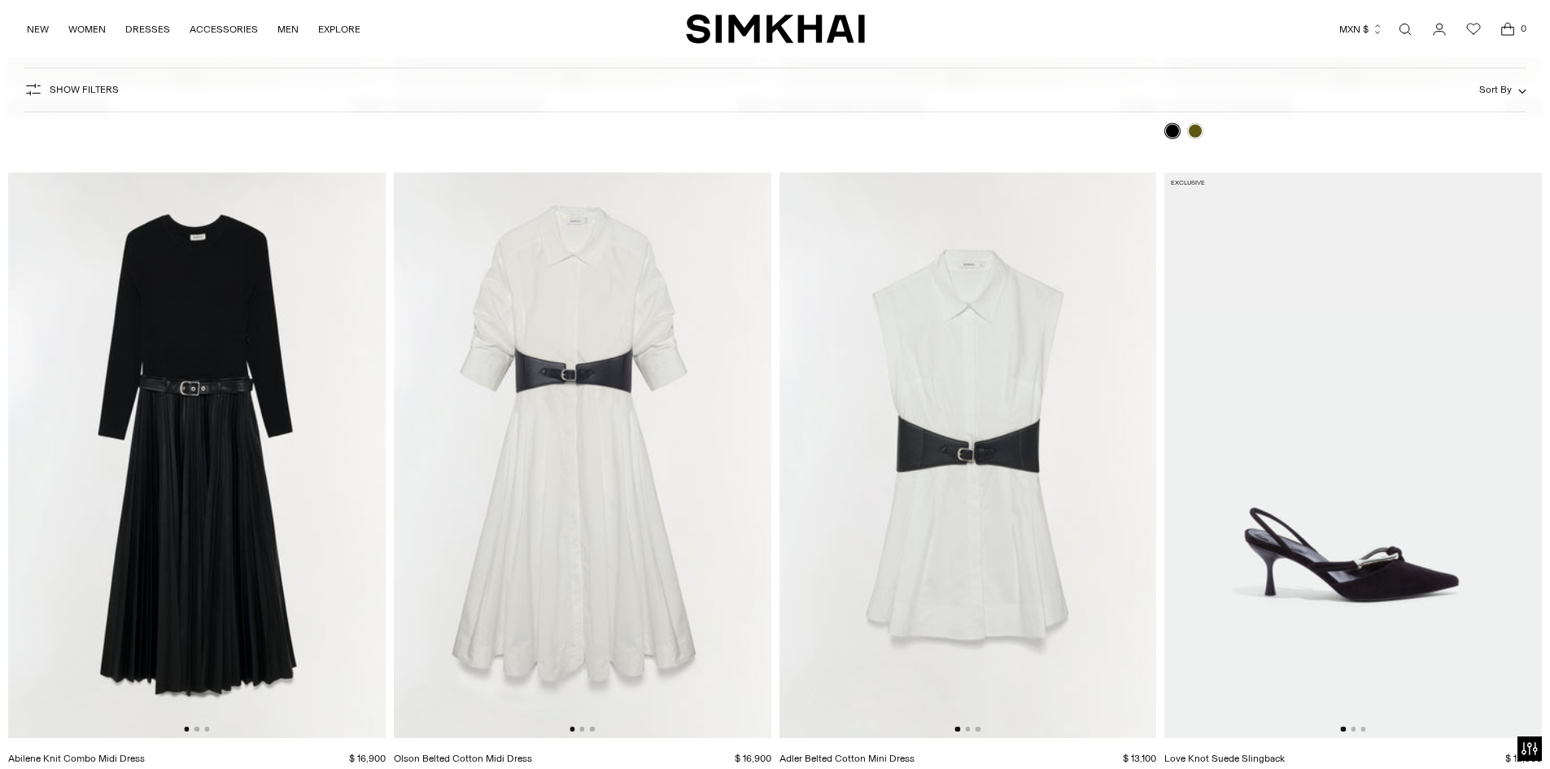
click at [155, 317] on img at bounding box center [197, 456] width 378 height 566
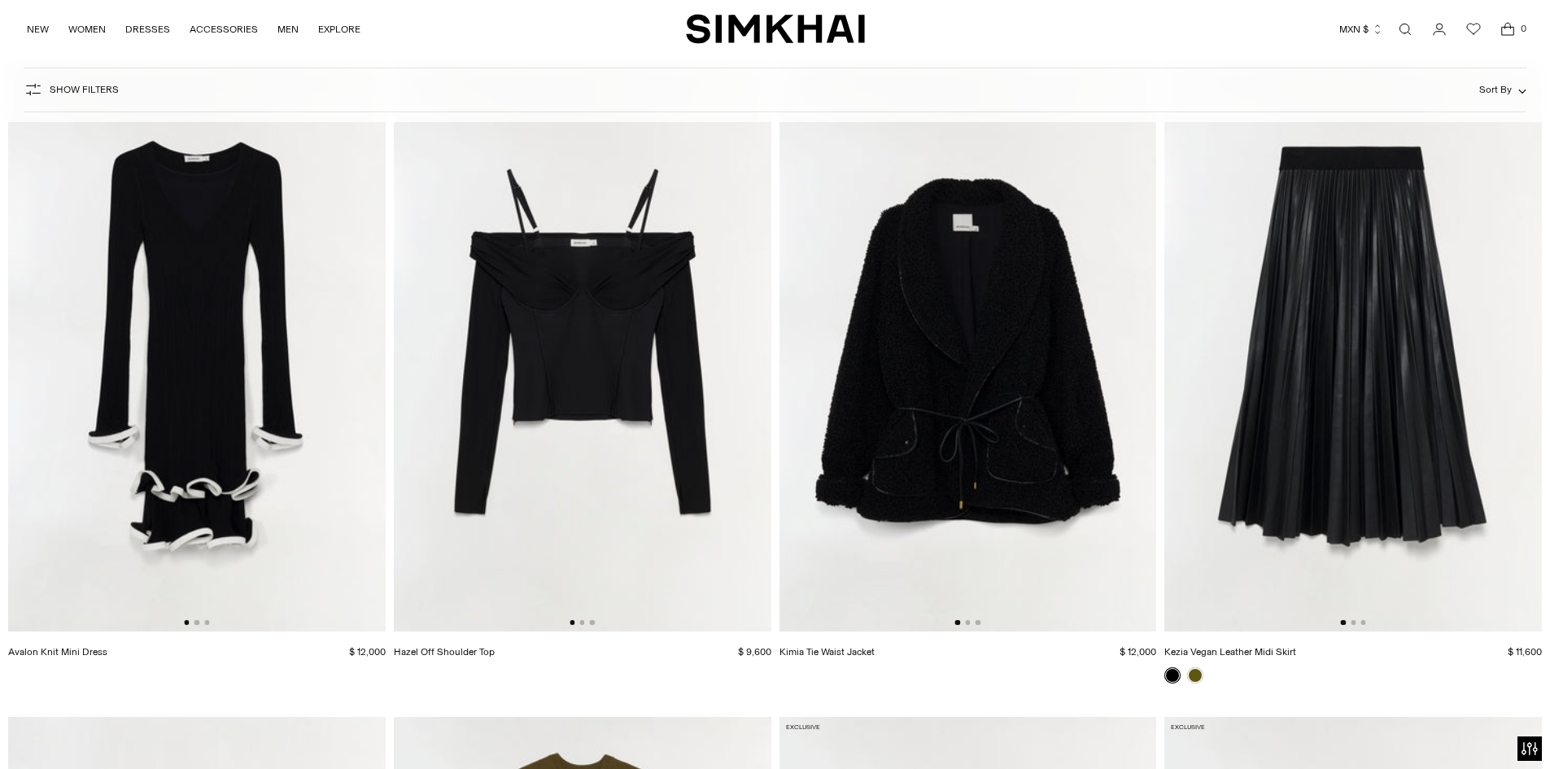
scroll to position [18264, 0]
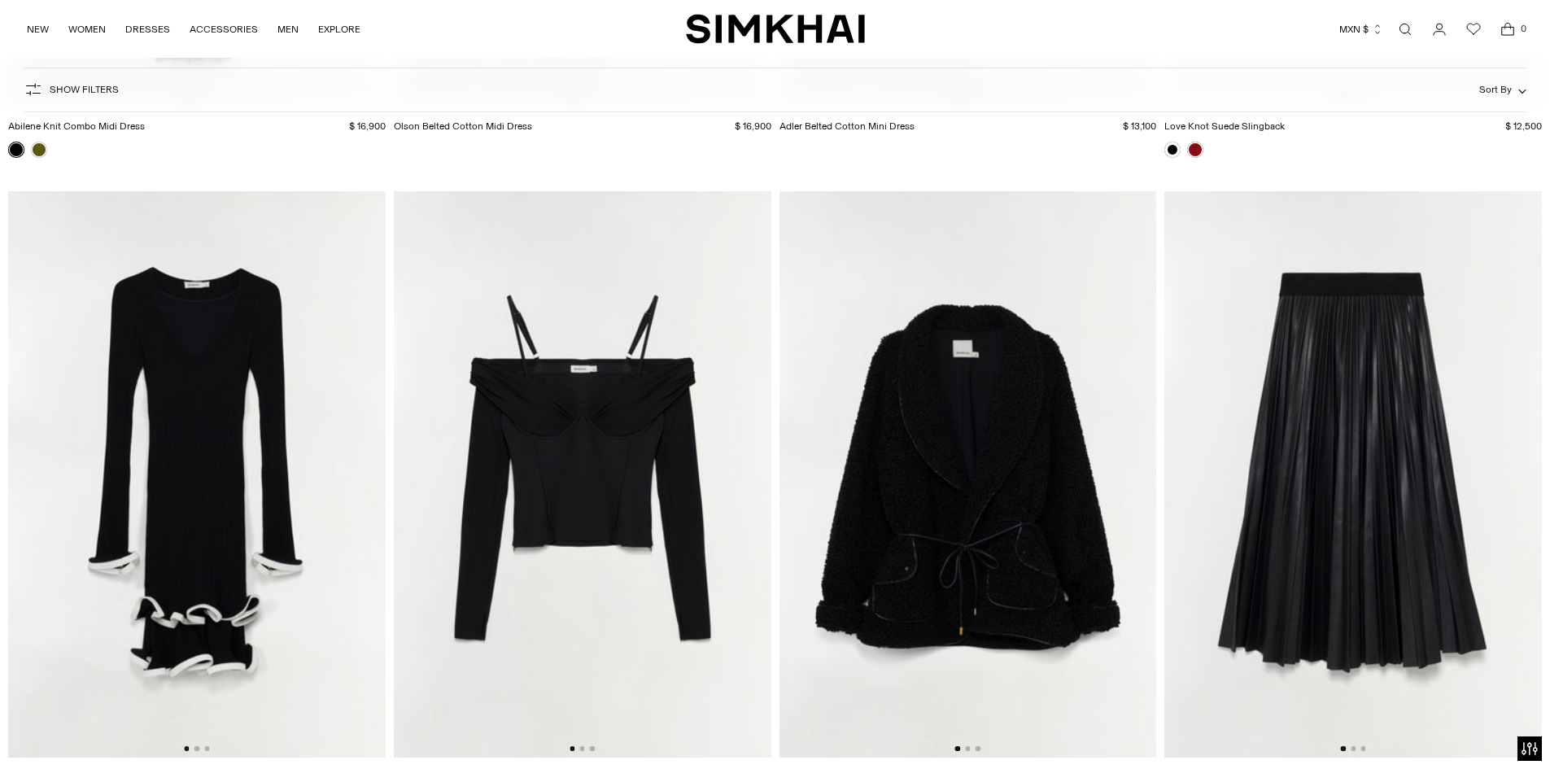
click at [1389, 409] on img at bounding box center [1354, 474] width 378 height 566
click at [625, 447] on img at bounding box center [583, 474] width 378 height 566
click at [933, 538] on img at bounding box center [969, 474] width 378 height 566
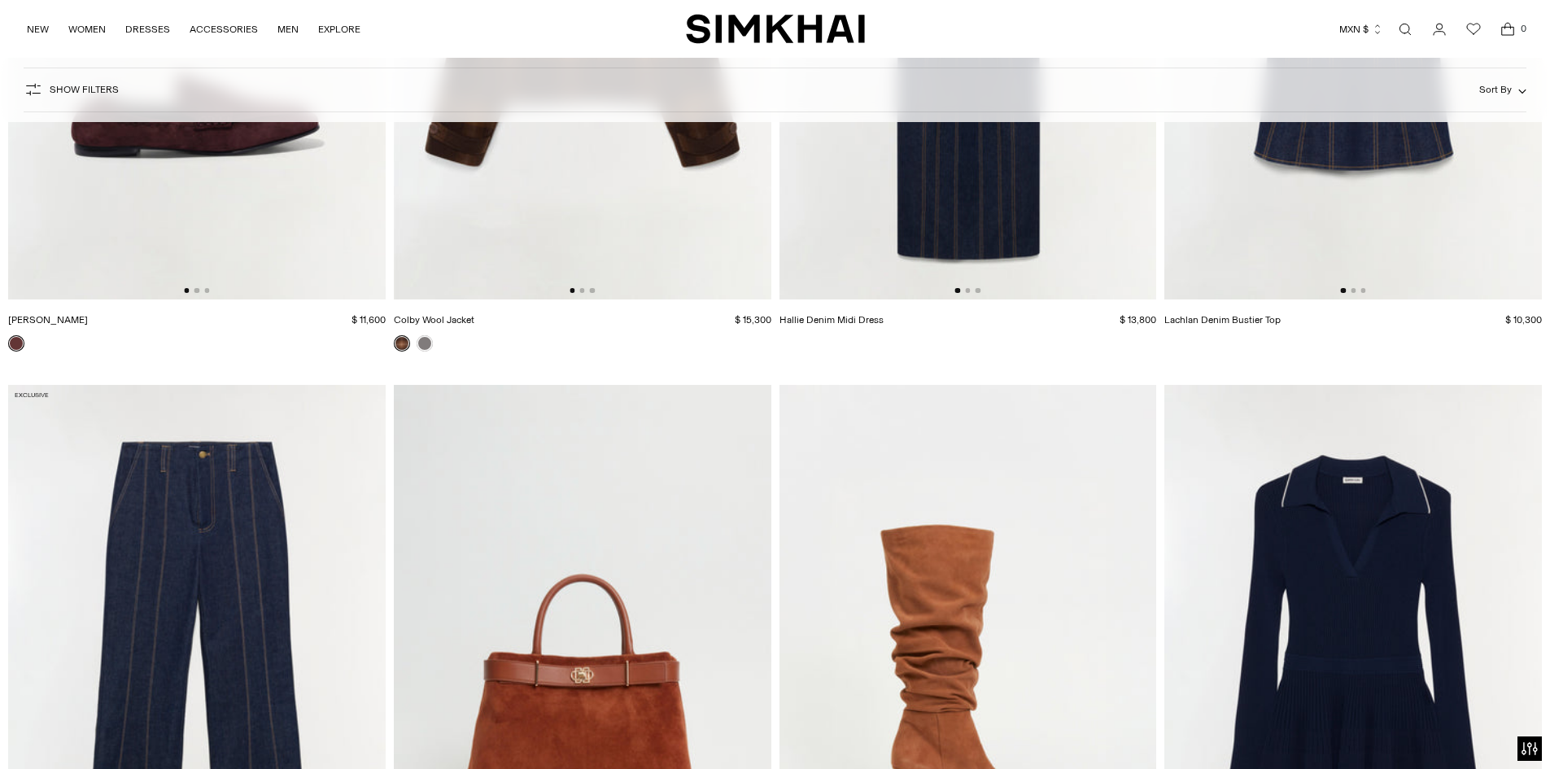
scroll to position [22968, 0]
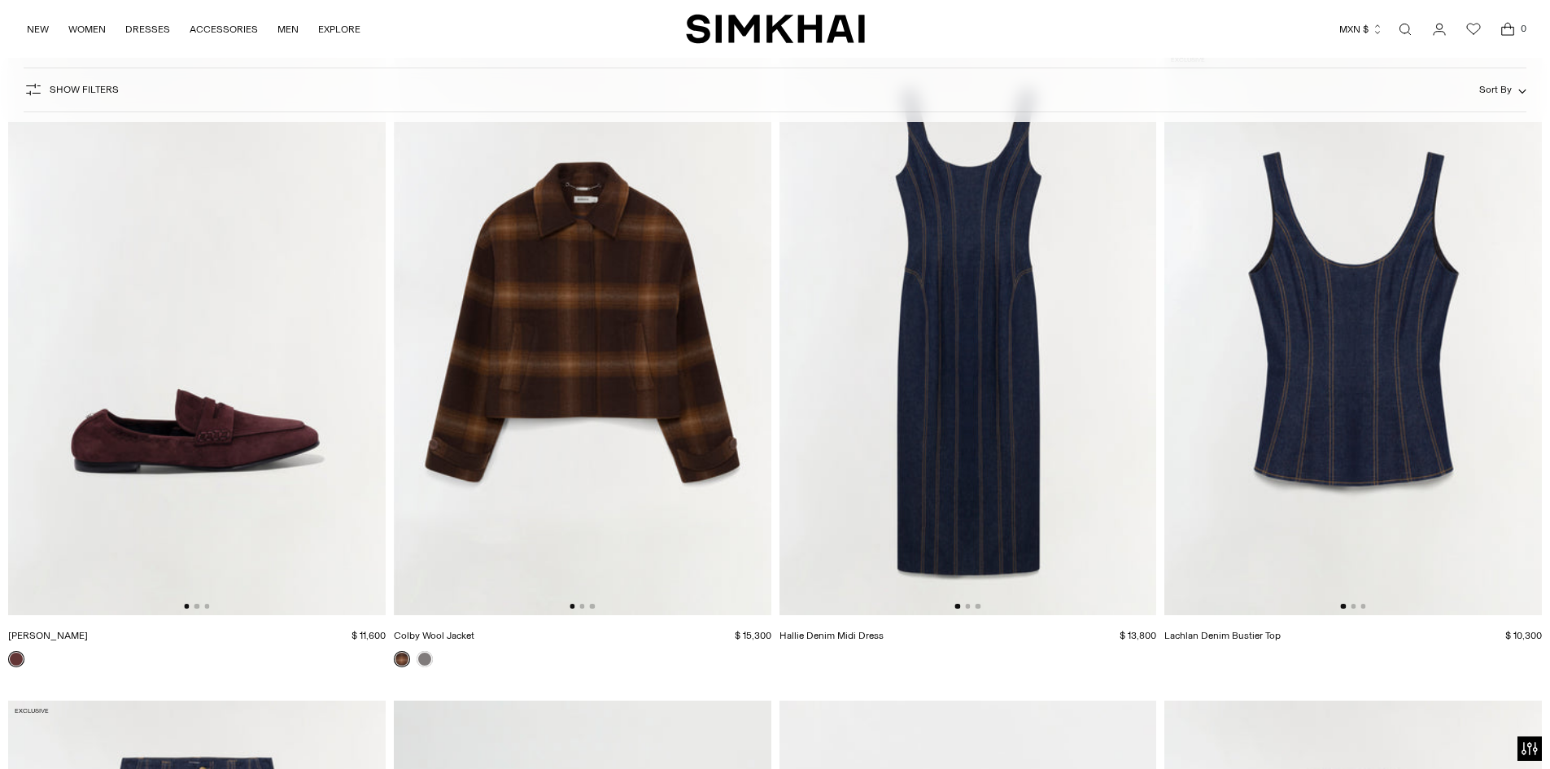
click at [1345, 303] on img at bounding box center [1354, 333] width 378 height 566
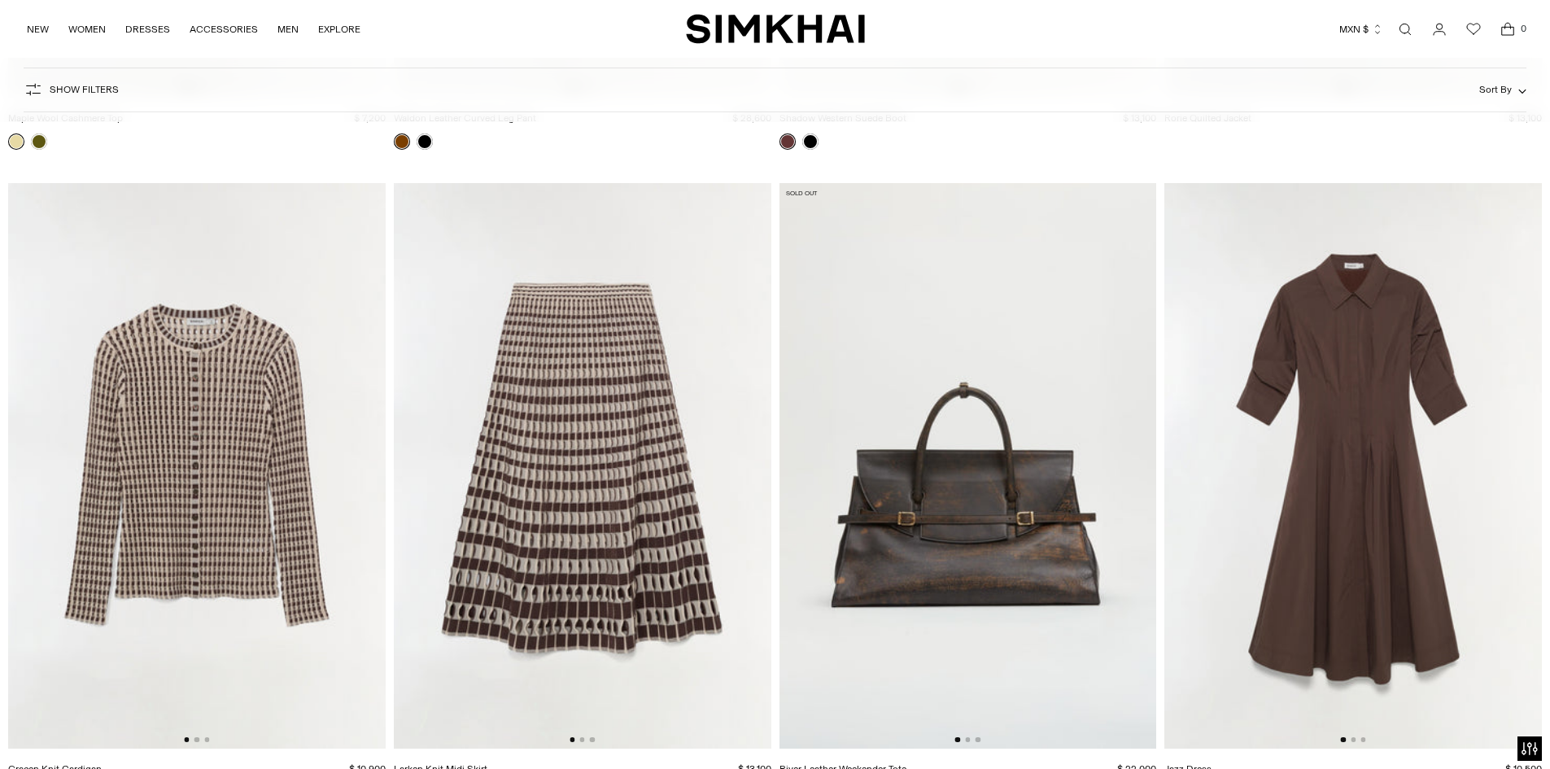
scroll to position [24823, 0]
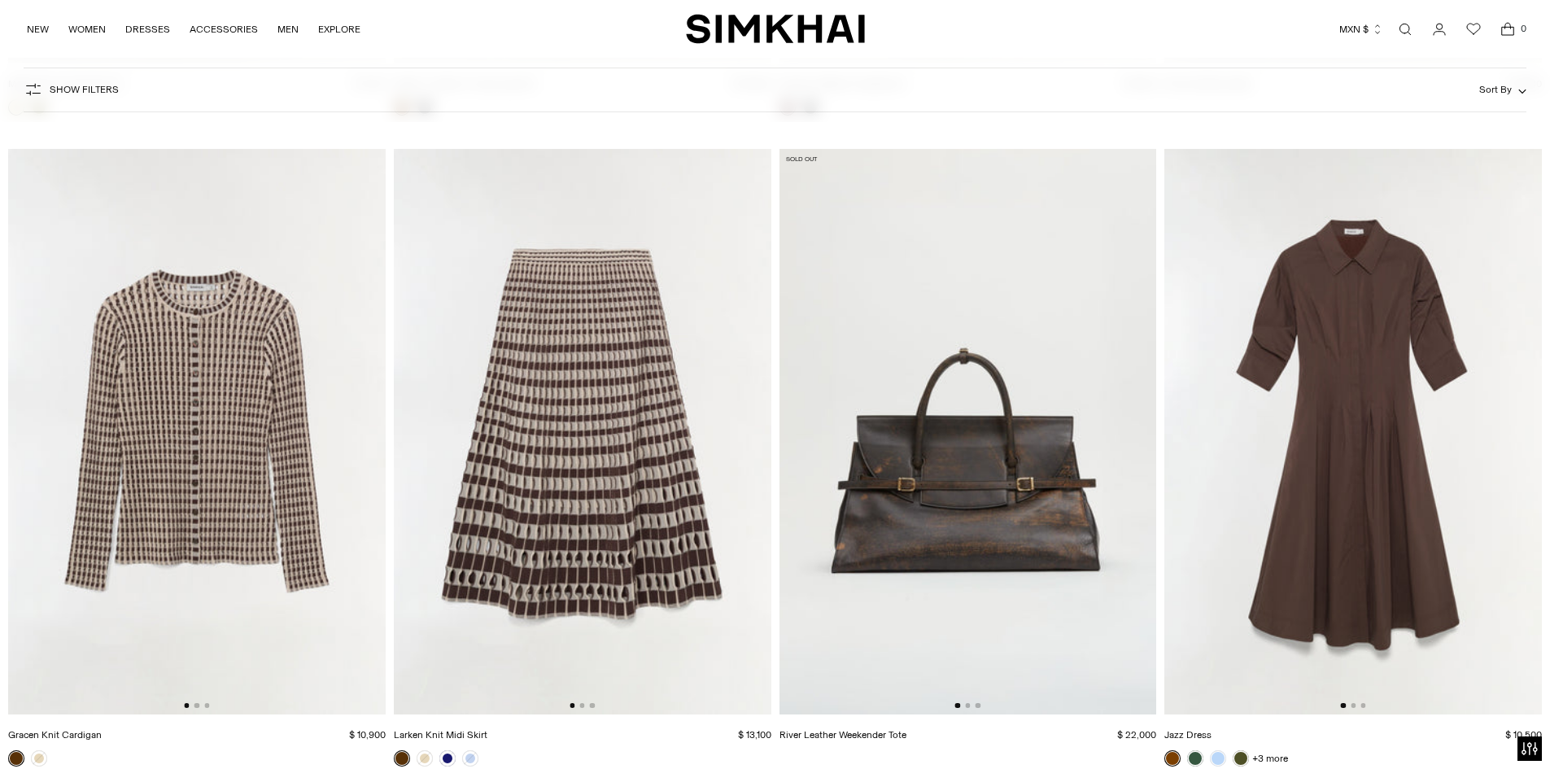
click at [204, 343] on img at bounding box center [197, 432] width 378 height 566
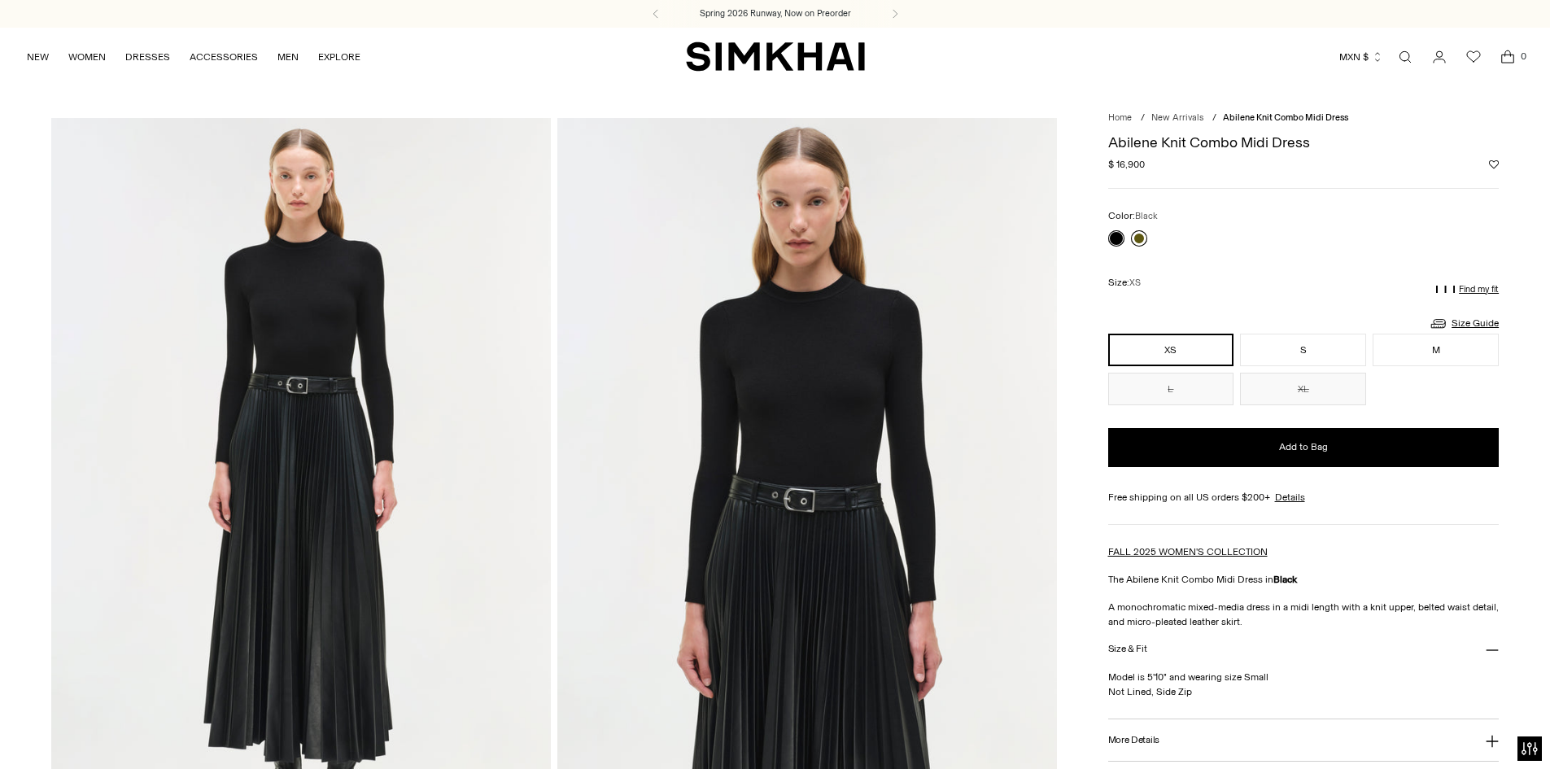
click at [1141, 237] on link at bounding box center [1139, 238] width 16 height 16
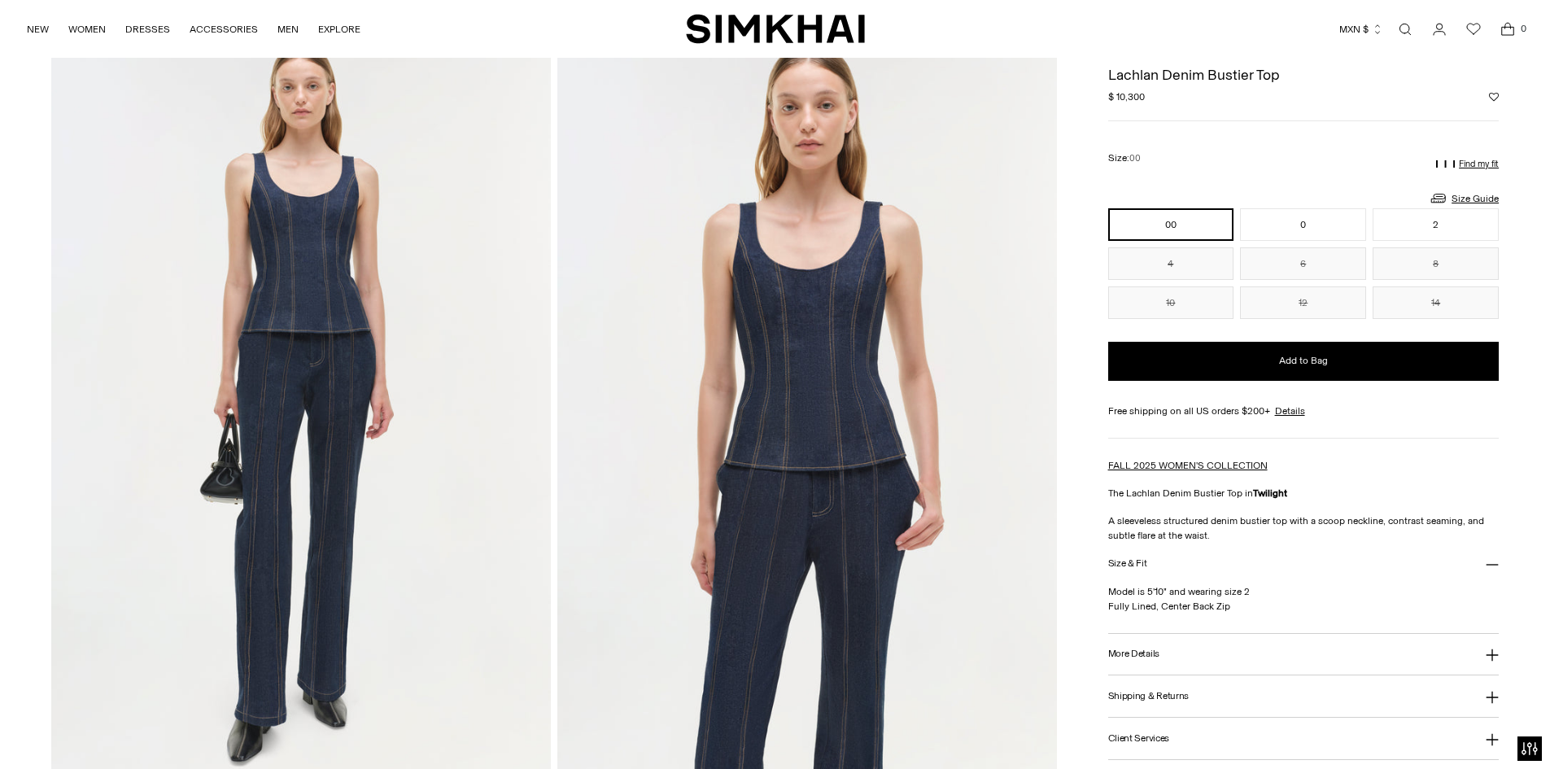
scroll to position [77, 0]
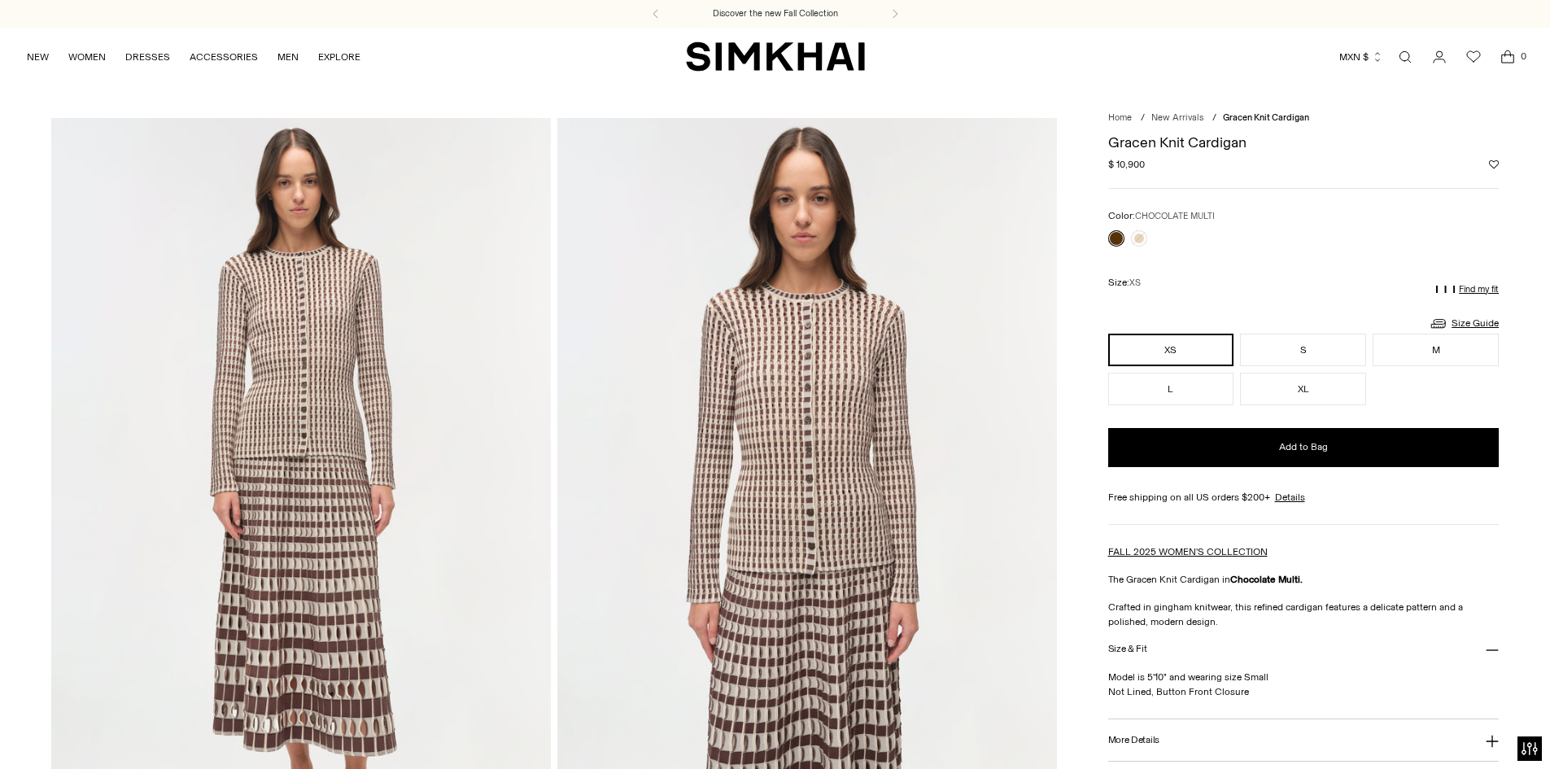
click at [1115, 238] on link at bounding box center [1117, 238] width 16 height 16
click at [1137, 239] on link at bounding box center [1139, 238] width 16 height 16
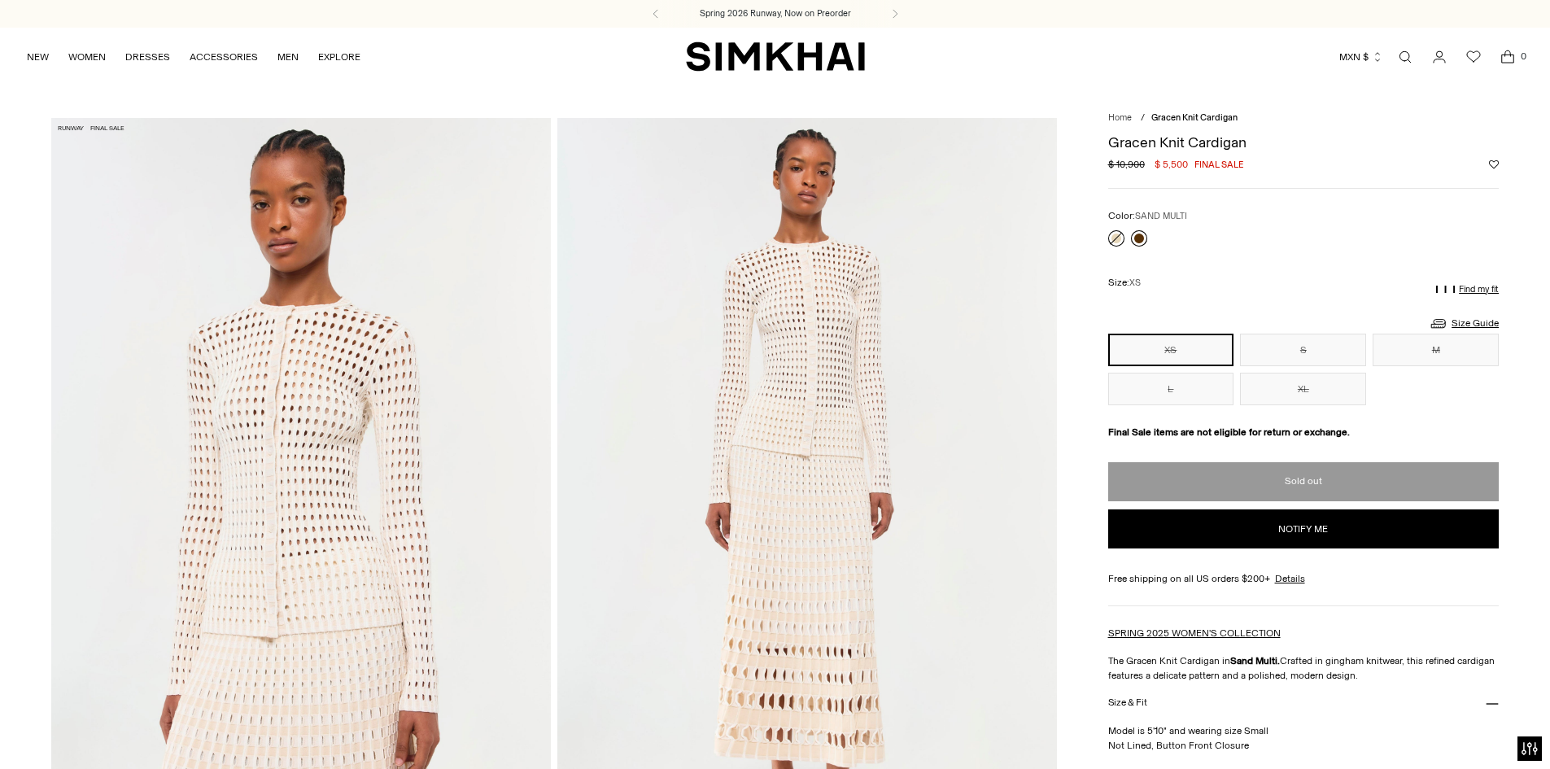
click at [1137, 237] on link at bounding box center [1139, 238] width 16 height 16
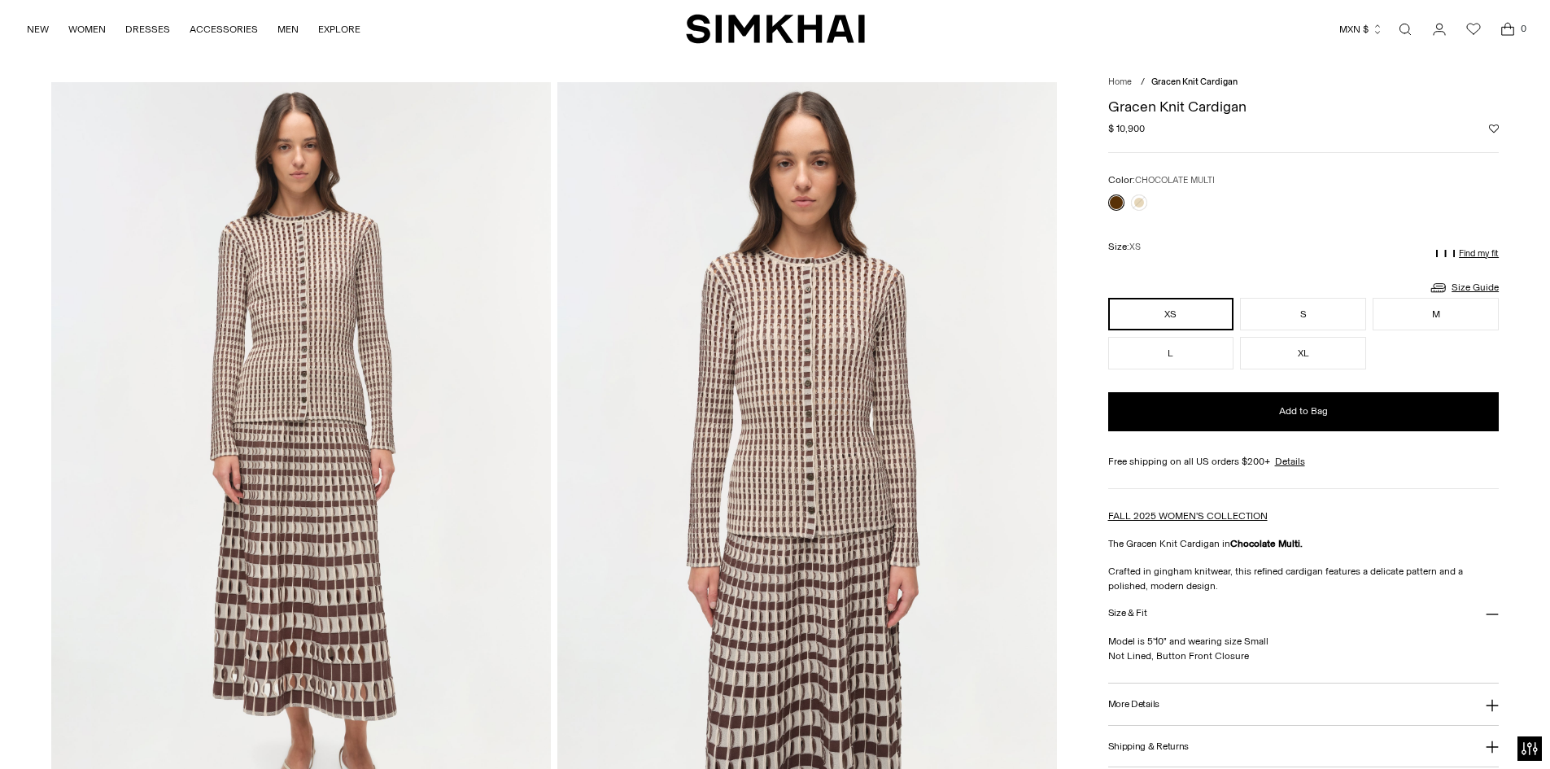
scroll to position [9, 0]
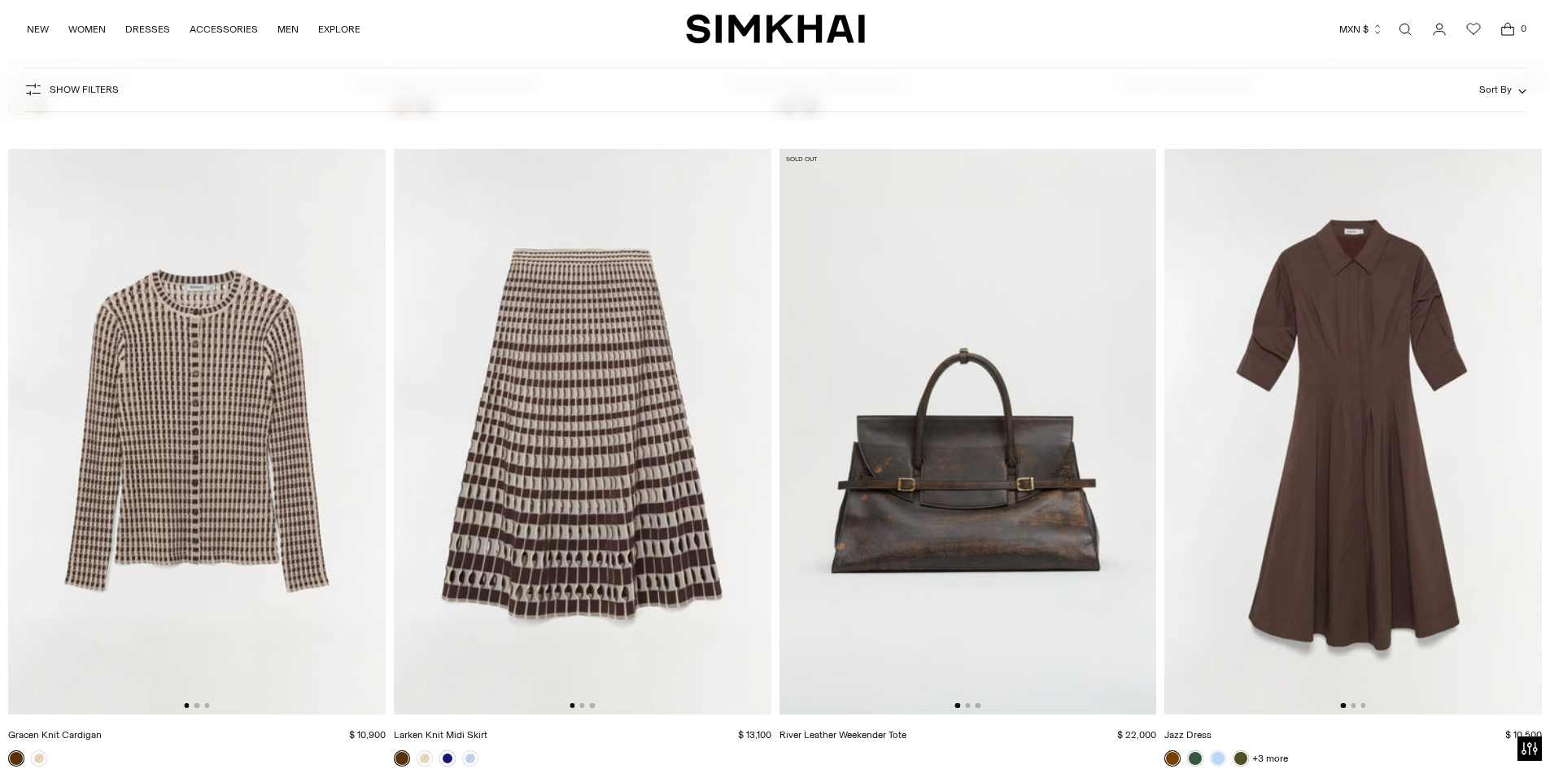
scroll to position [24823, 0]
click at [1399, 404] on img at bounding box center [1354, 432] width 378 height 566
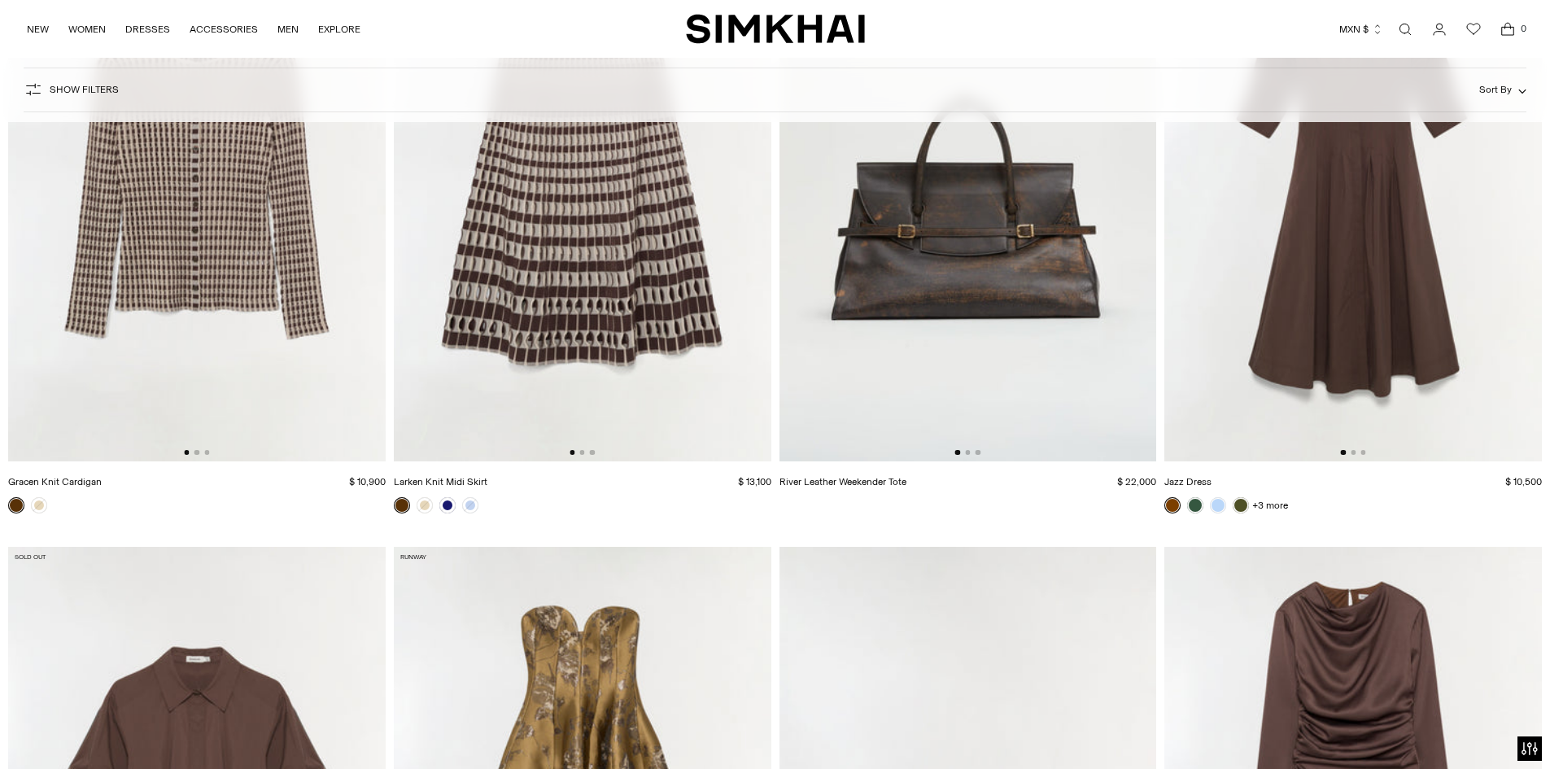
scroll to position [25519, 0]
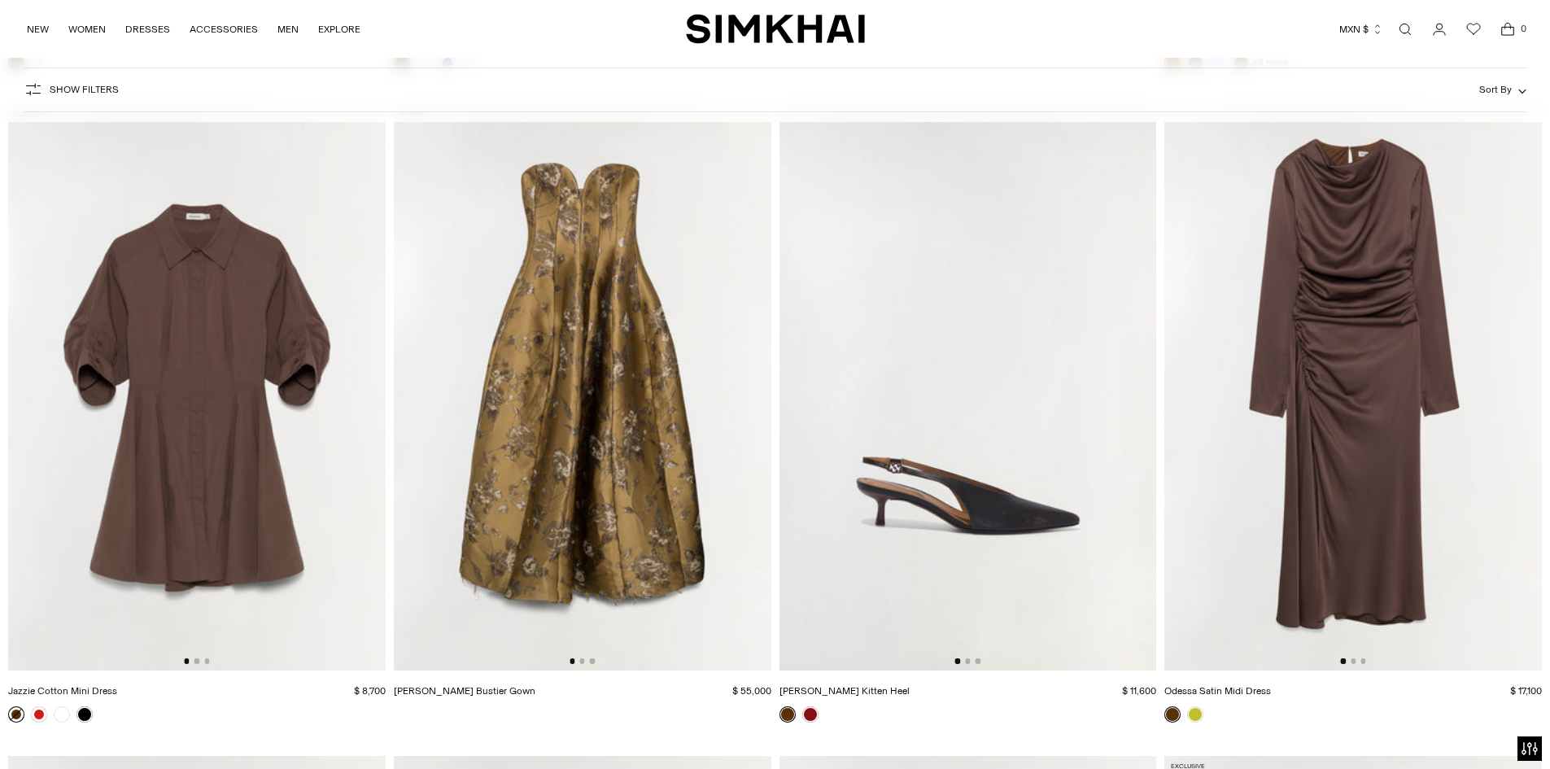
click at [1428, 336] on img at bounding box center [1354, 387] width 378 height 566
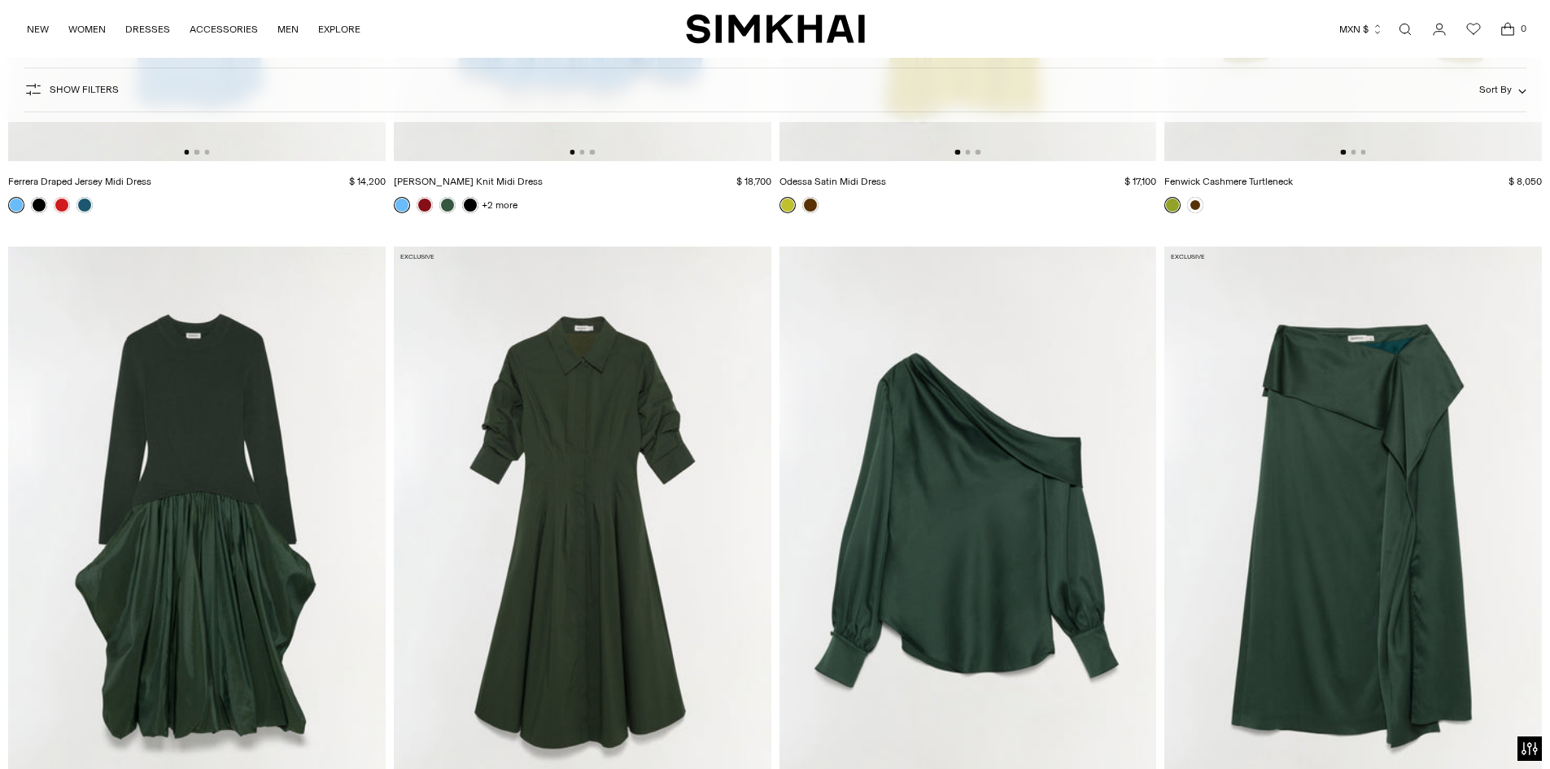
scroll to position [26767, 0]
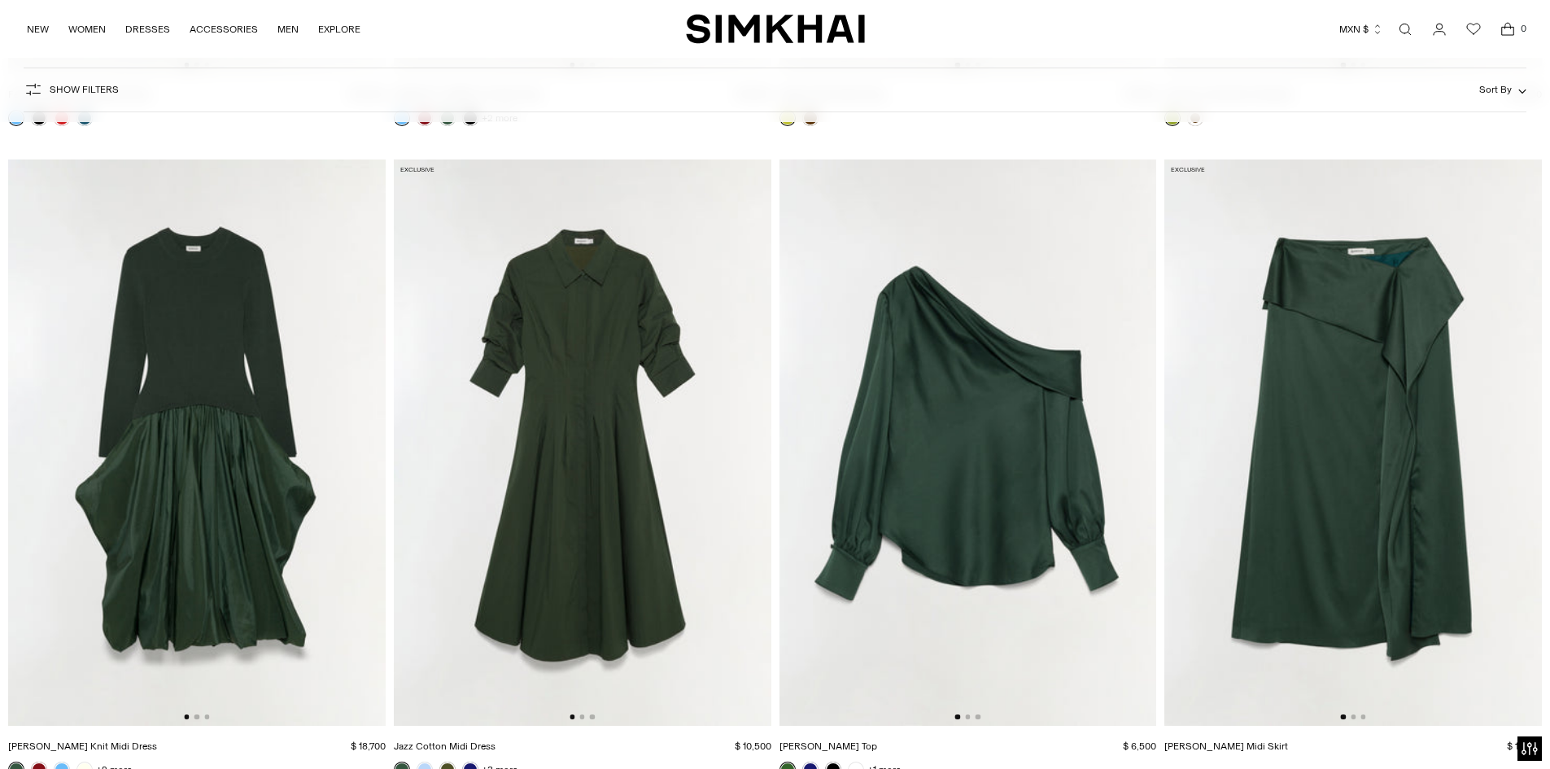
click at [1388, 375] on img at bounding box center [1354, 443] width 378 height 566
click at [1051, 417] on img at bounding box center [969, 443] width 378 height 566
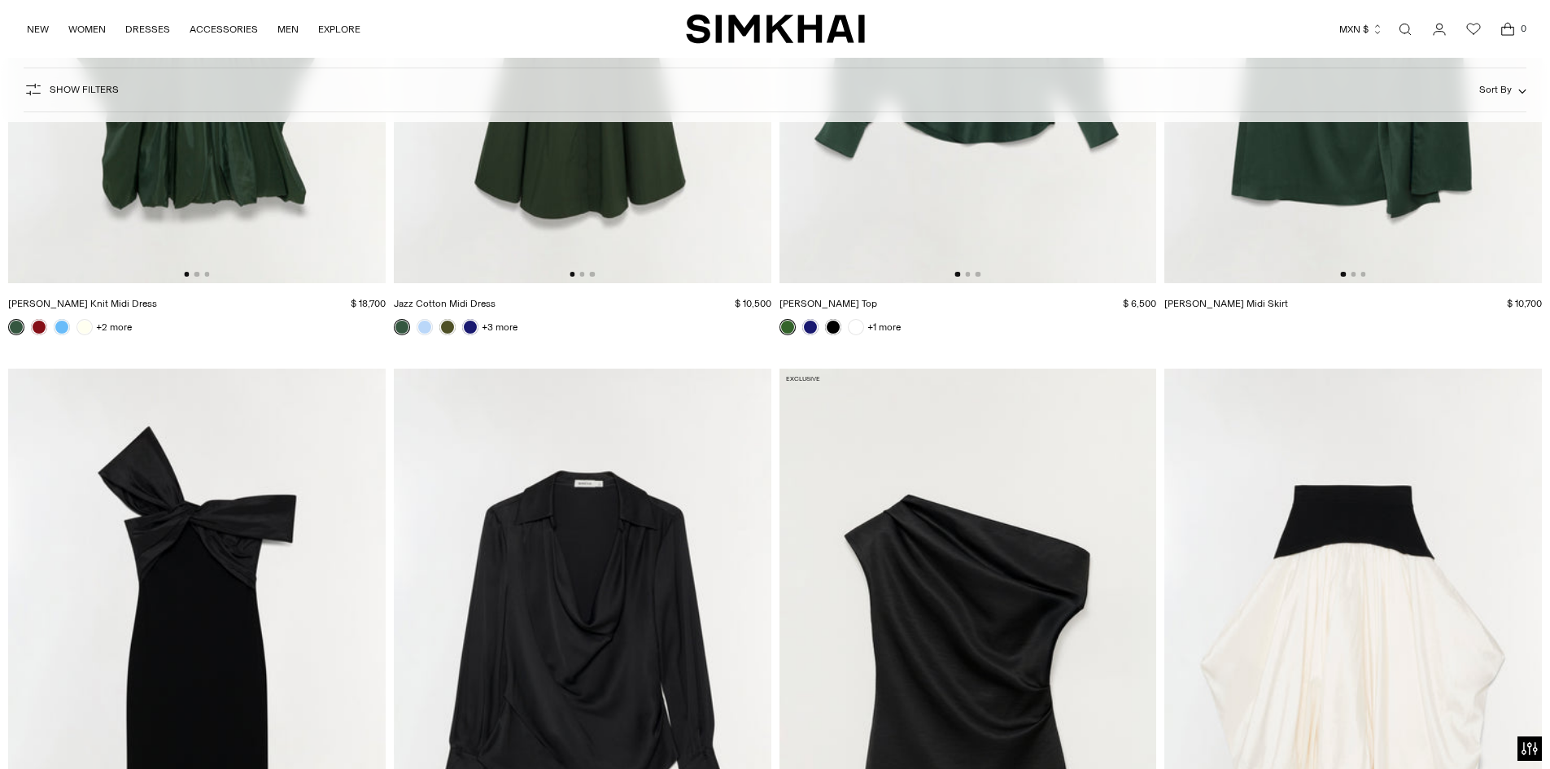
scroll to position [27526, 0]
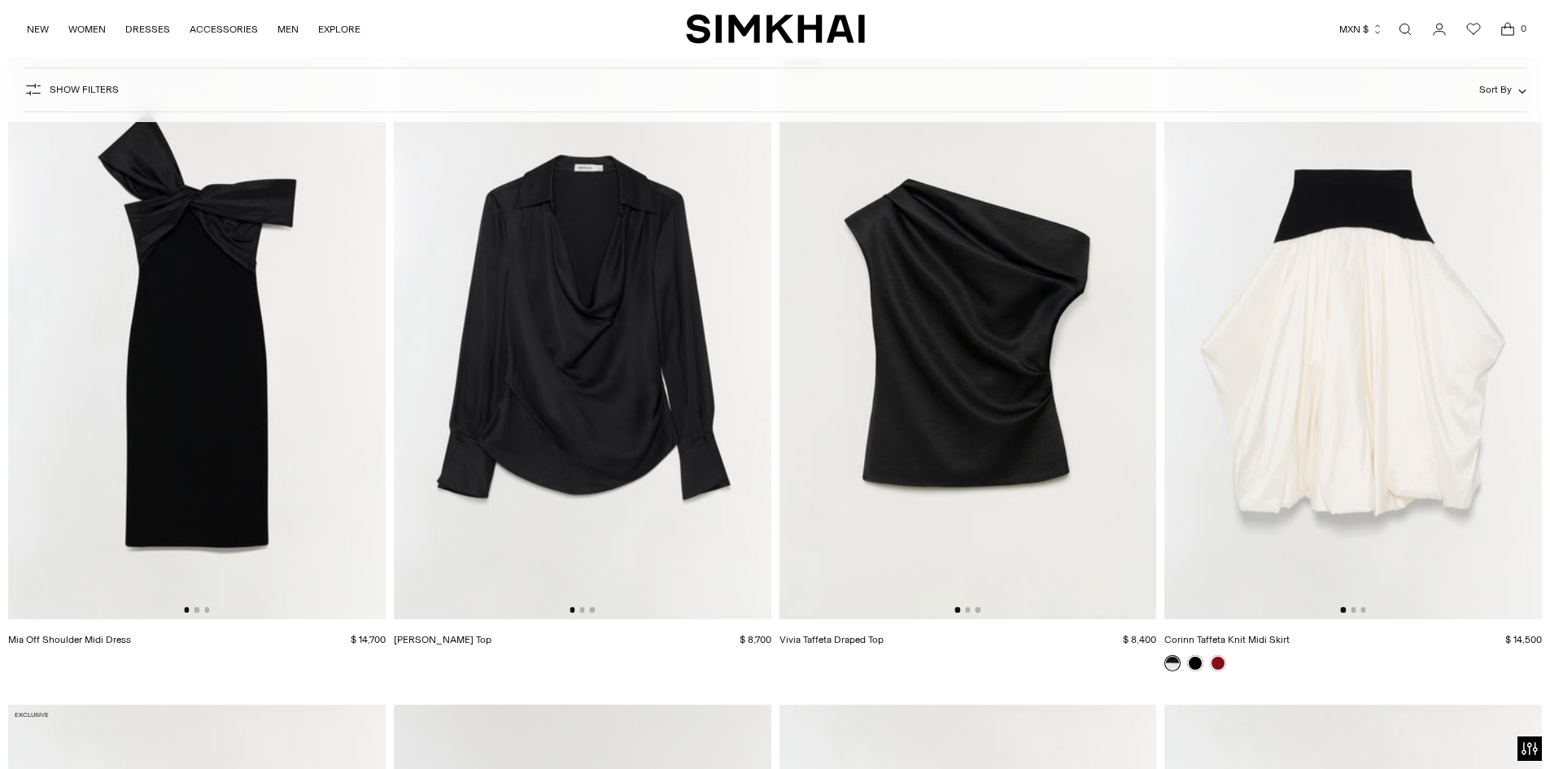
click at [1410, 304] on img at bounding box center [1354, 336] width 378 height 566
click at [531, 322] on img at bounding box center [583, 336] width 378 height 566
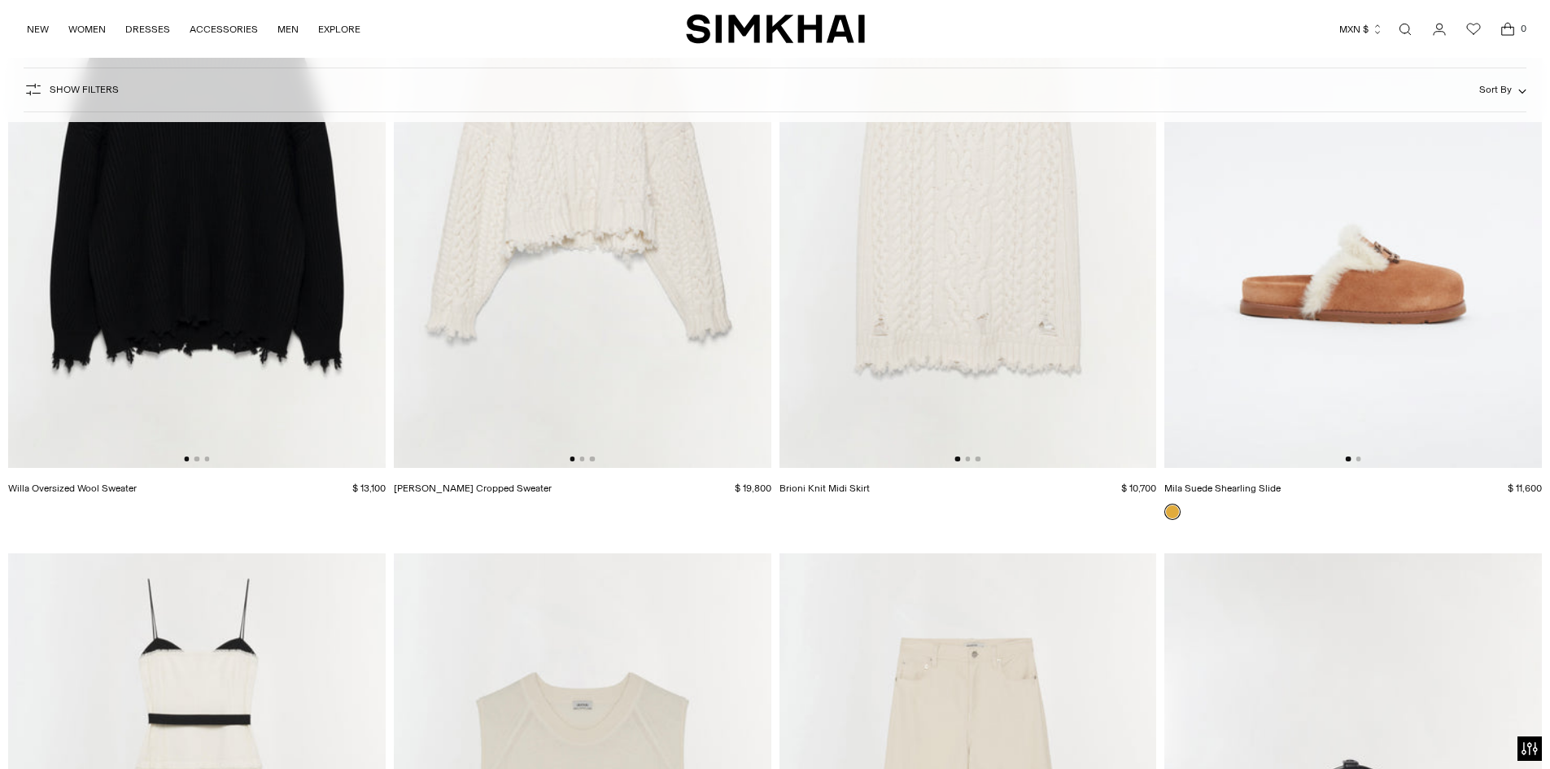
scroll to position [29423, 0]
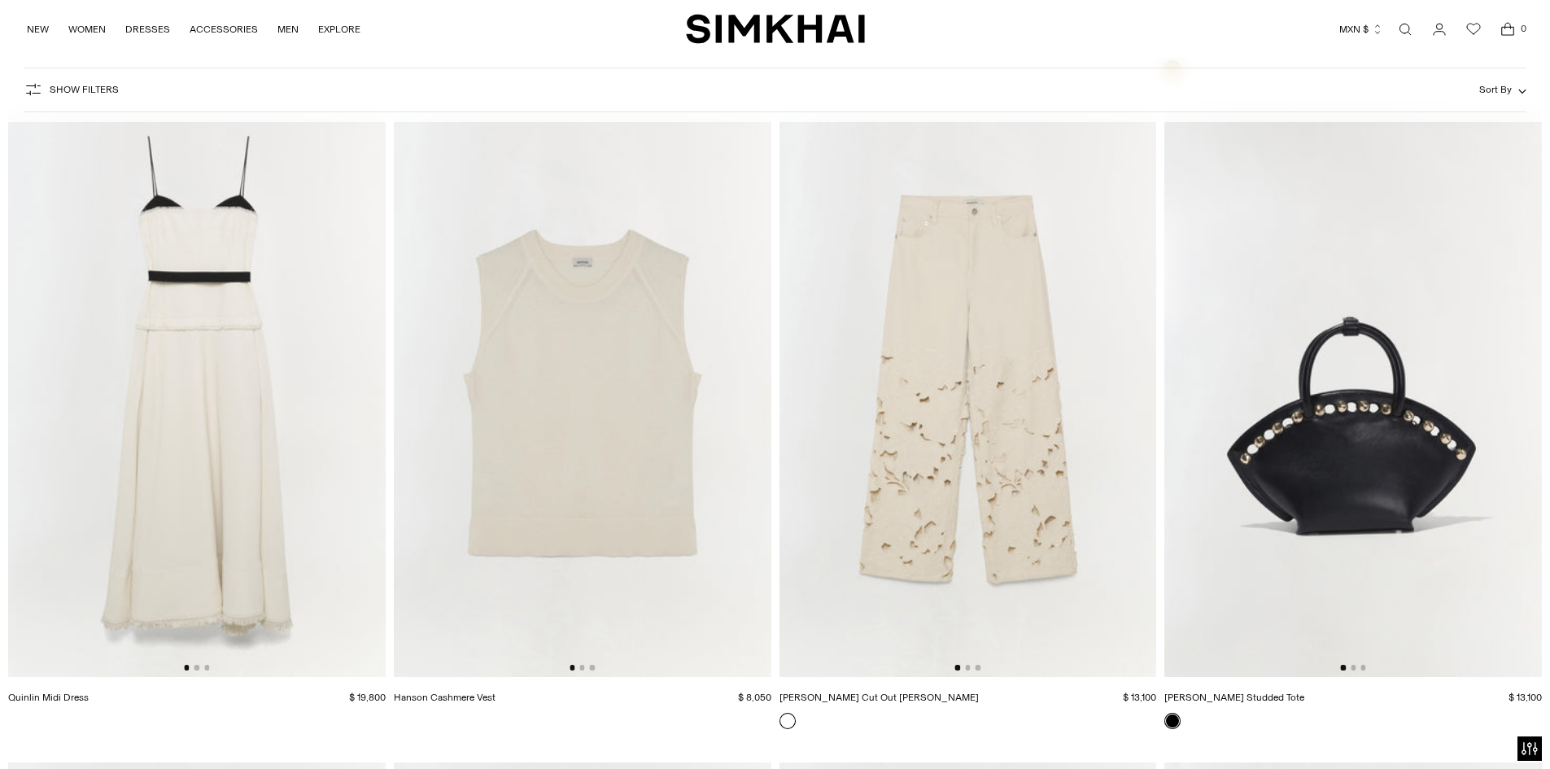
click at [224, 368] on img at bounding box center [197, 394] width 378 height 566
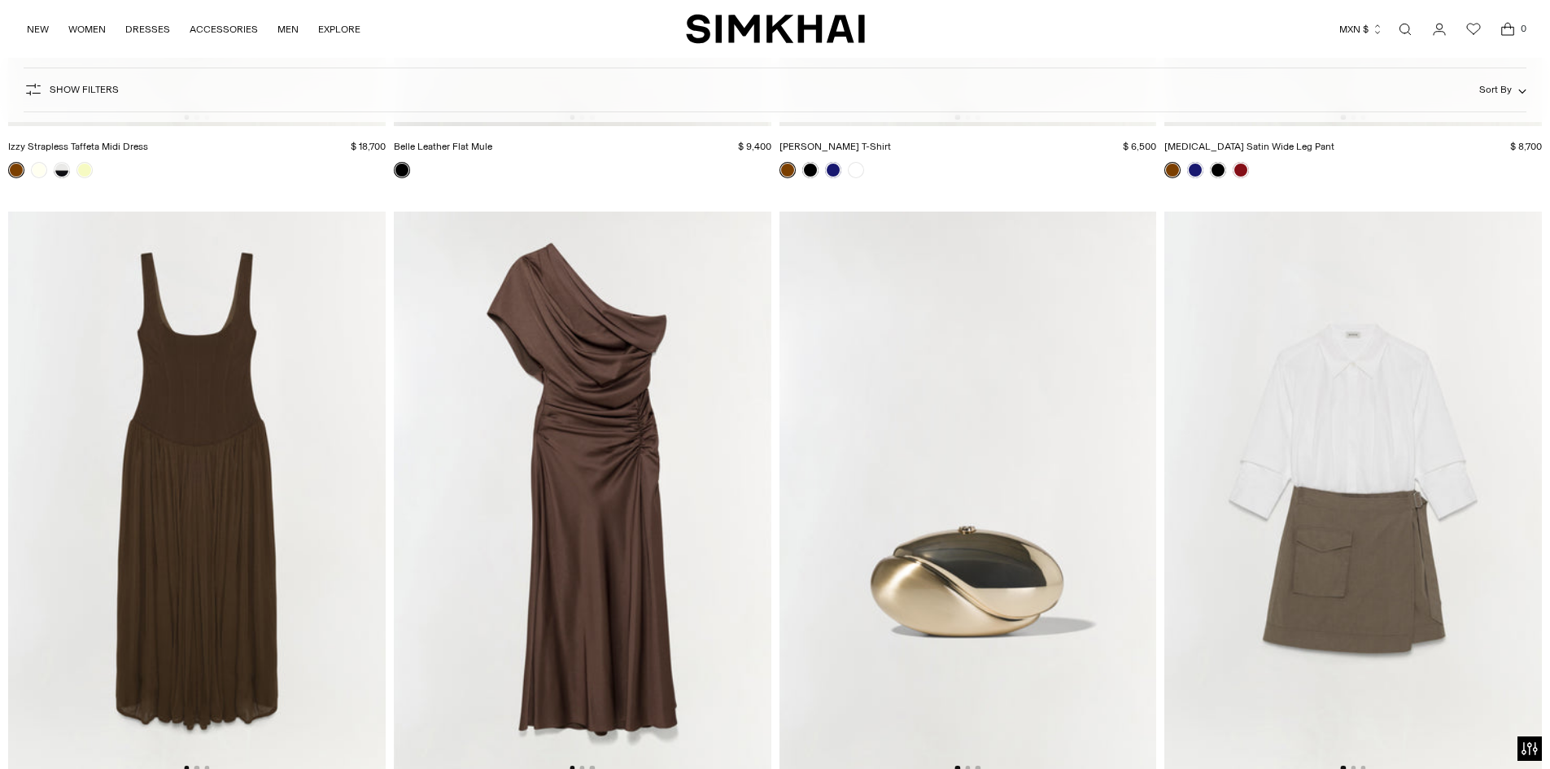
scroll to position [30688, 0]
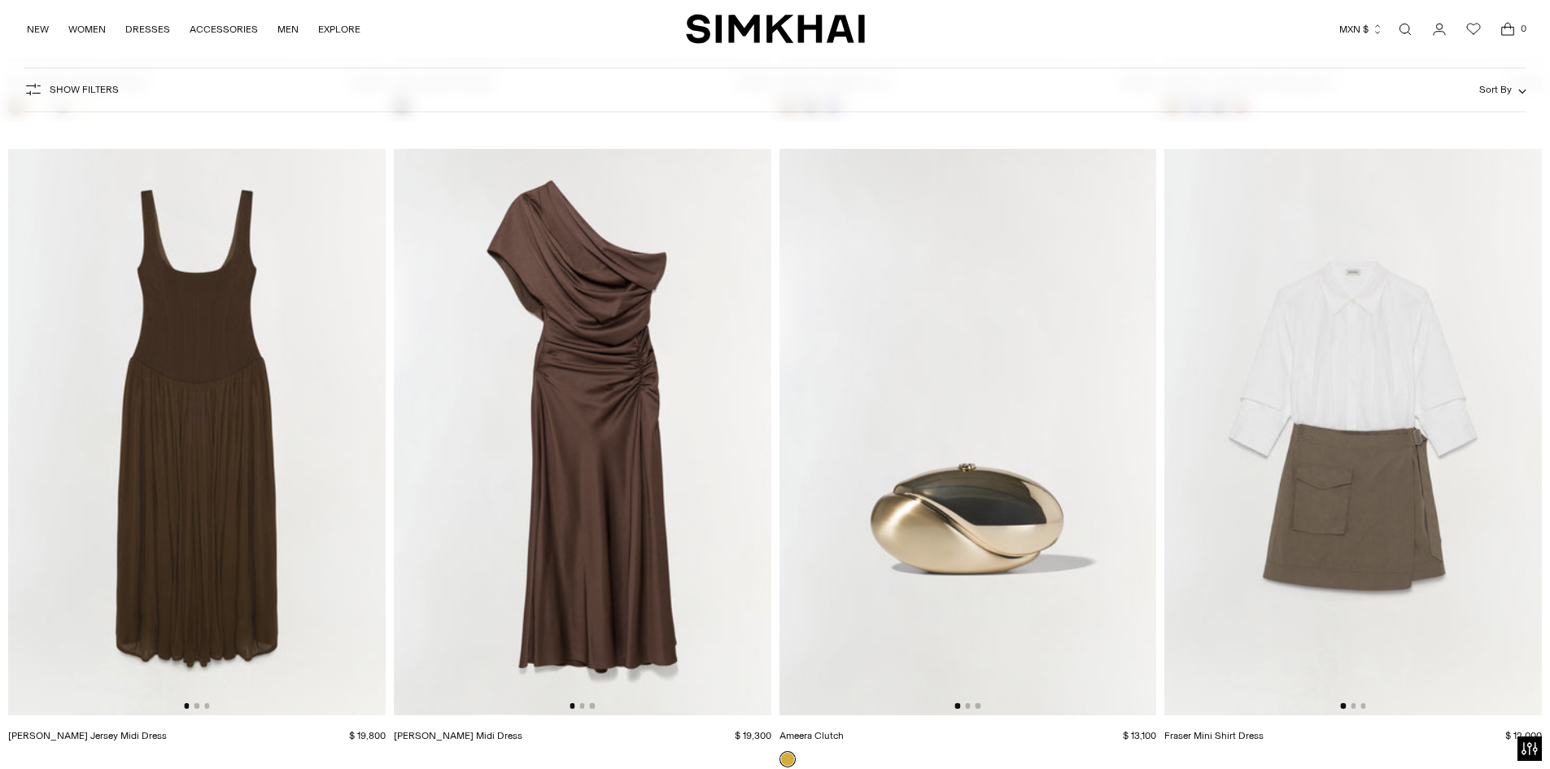
click at [614, 375] on img at bounding box center [583, 432] width 378 height 566
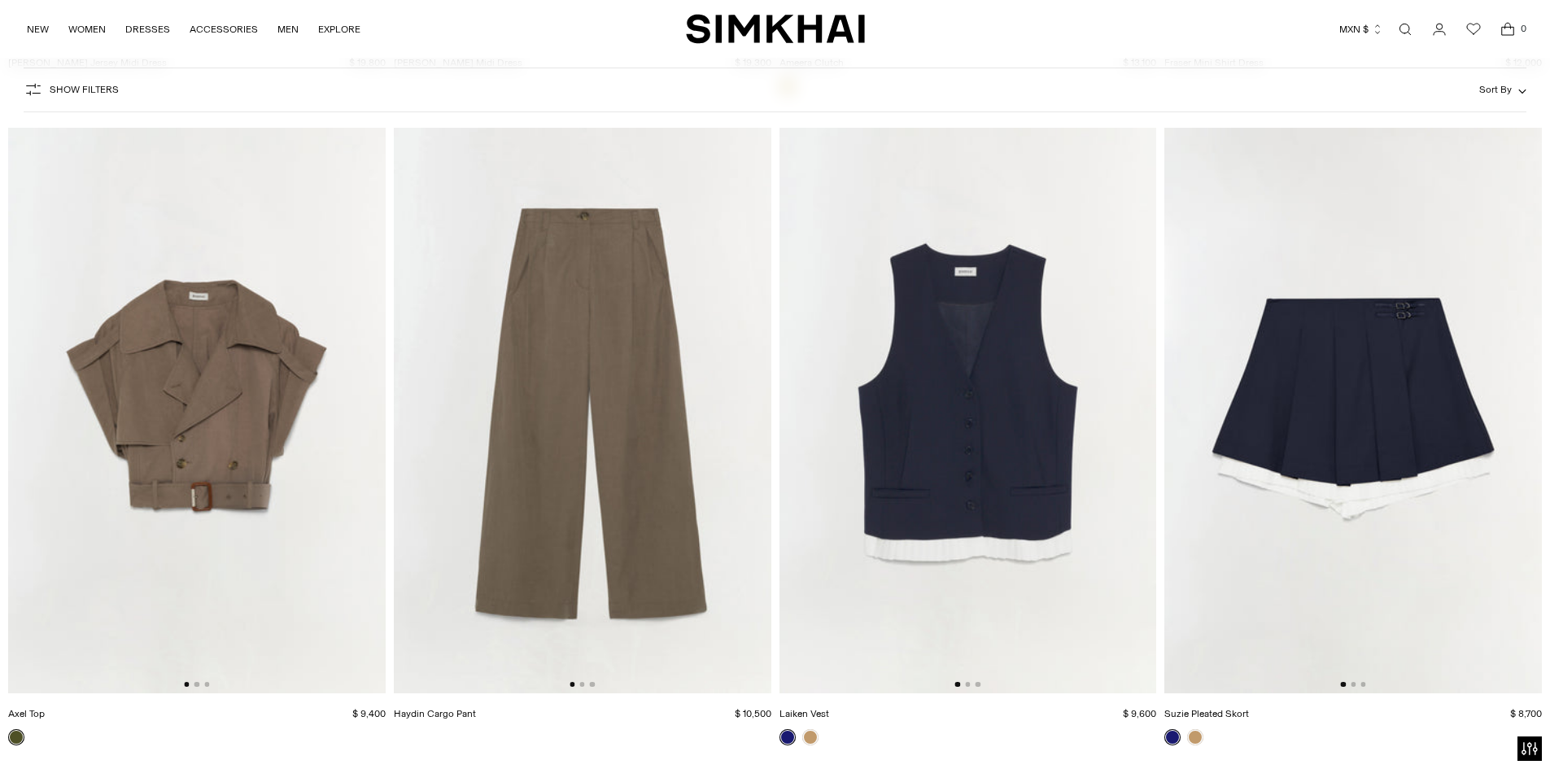
scroll to position [31379, 0]
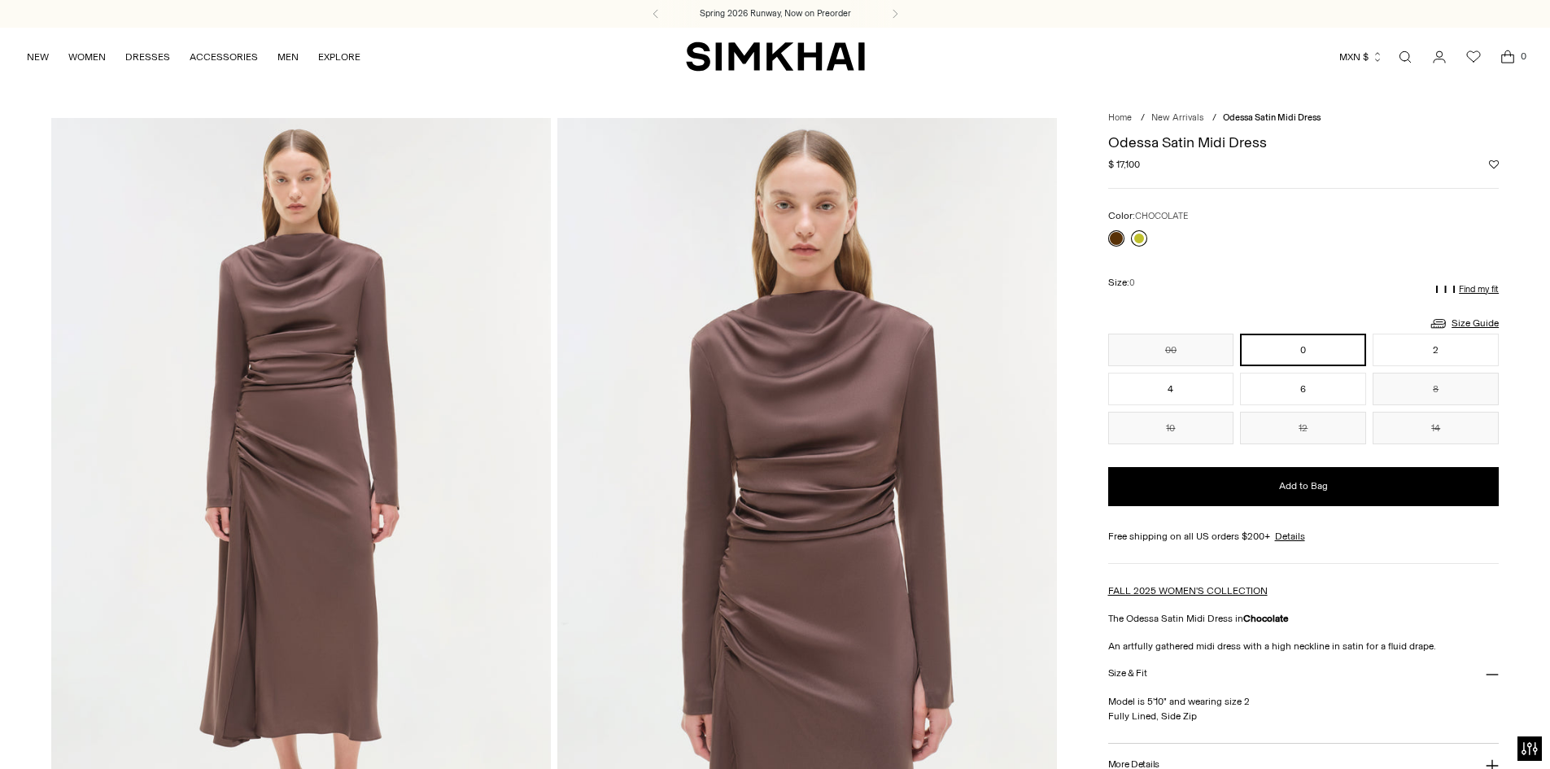
click at [1139, 236] on link at bounding box center [1139, 238] width 16 height 16
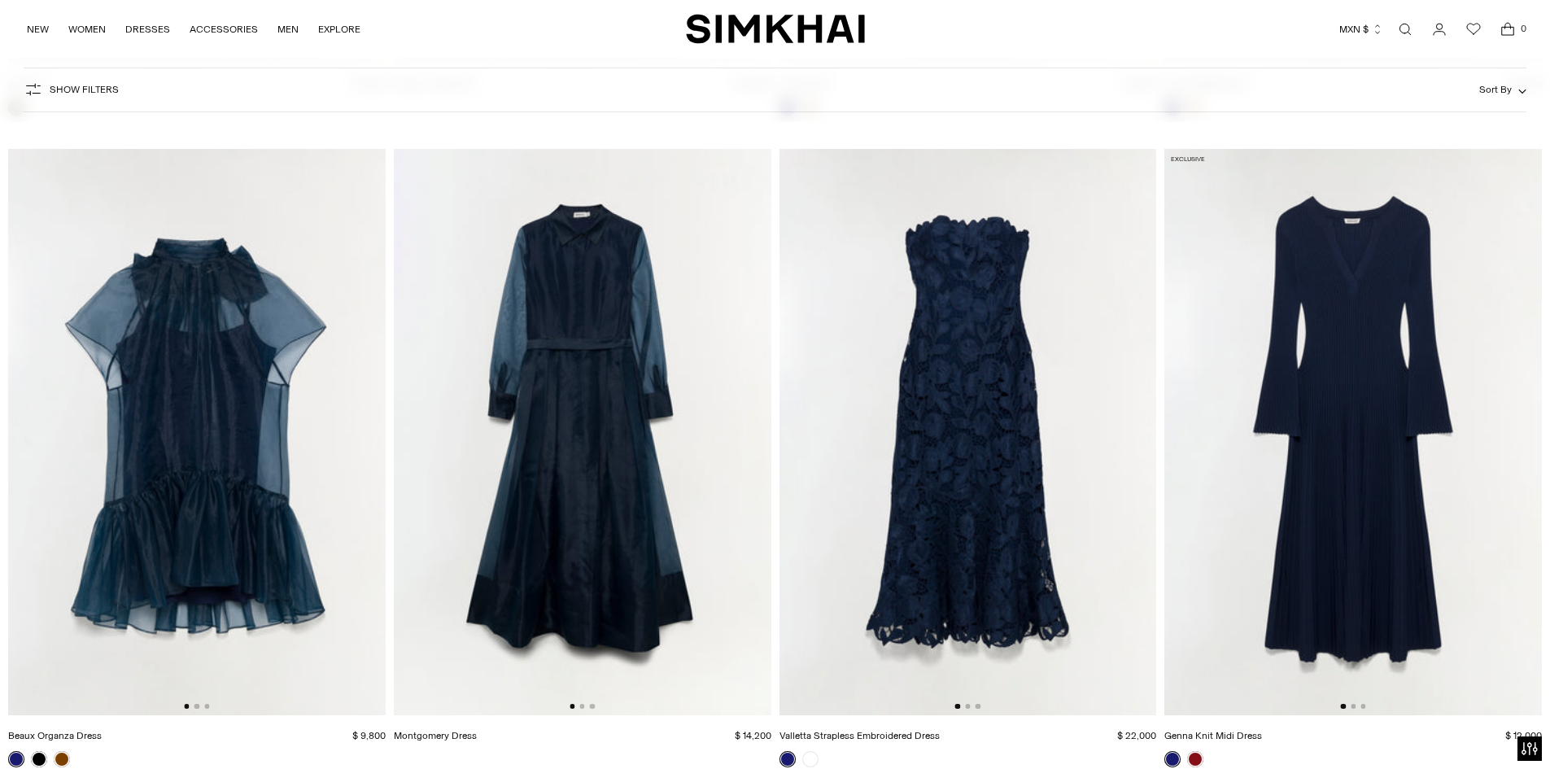
scroll to position [32023, 0]
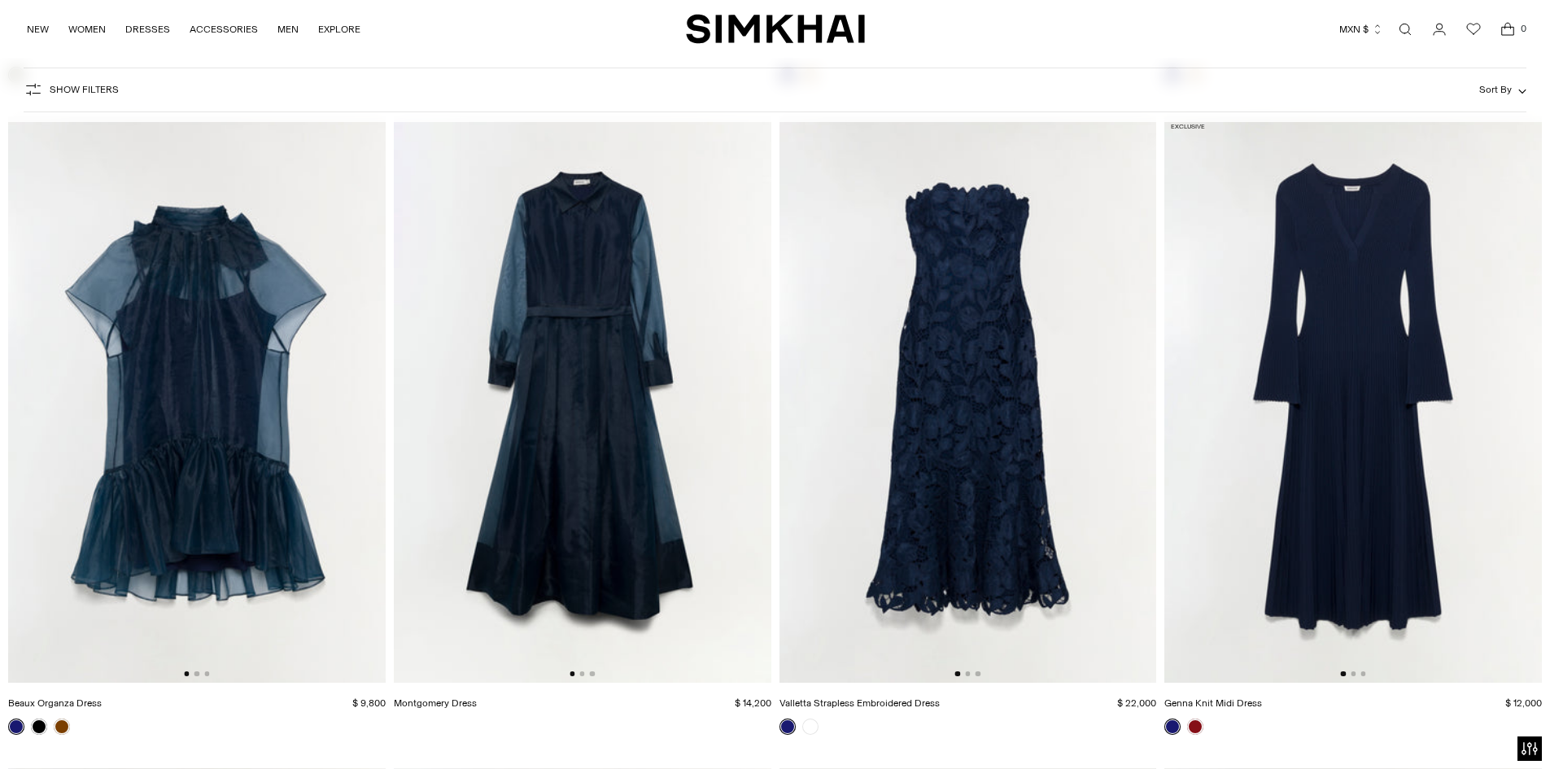
click at [951, 294] on img at bounding box center [969, 399] width 378 height 566
click at [587, 417] on img at bounding box center [583, 399] width 378 height 566
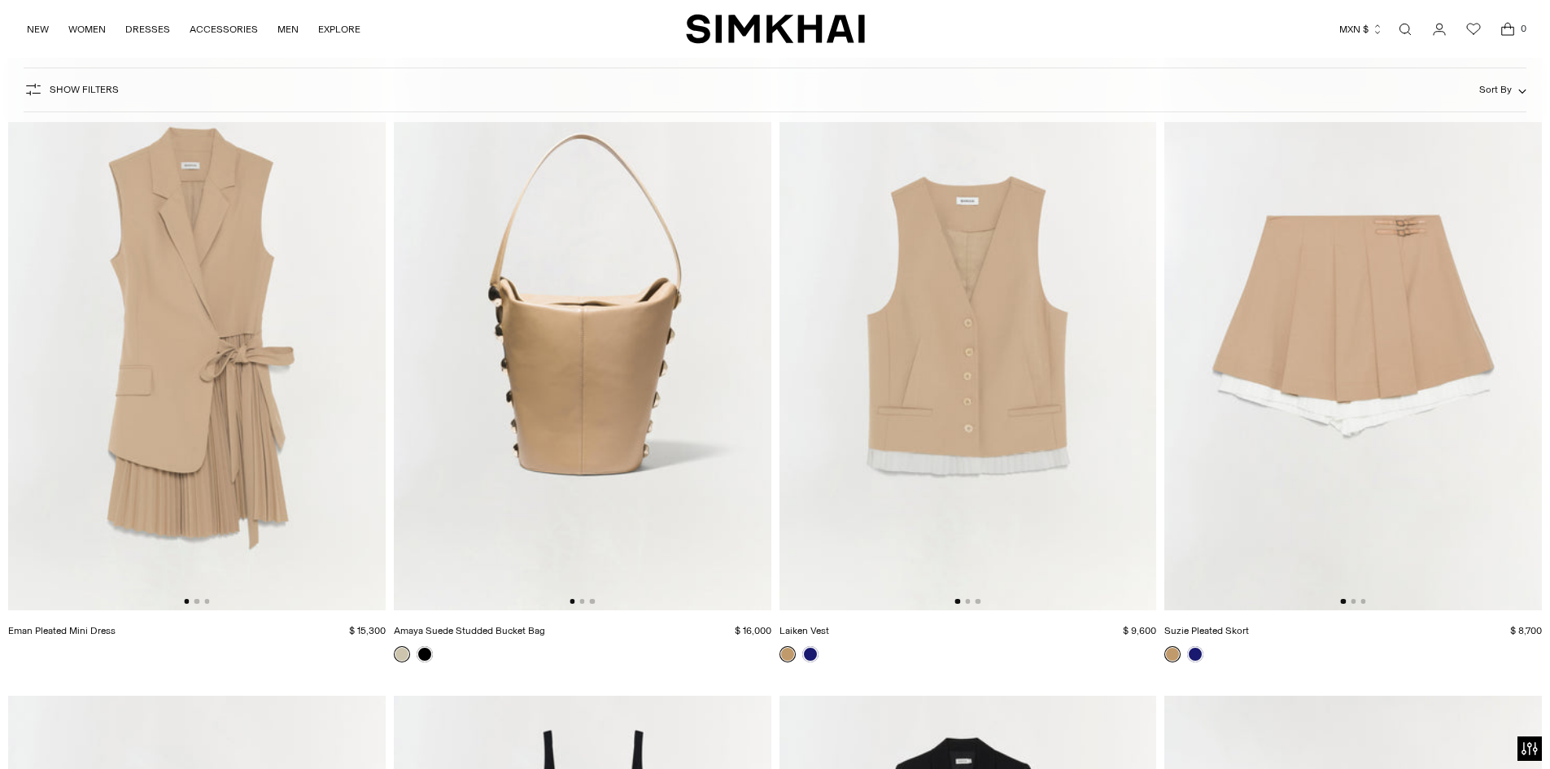
scroll to position [36722, 0]
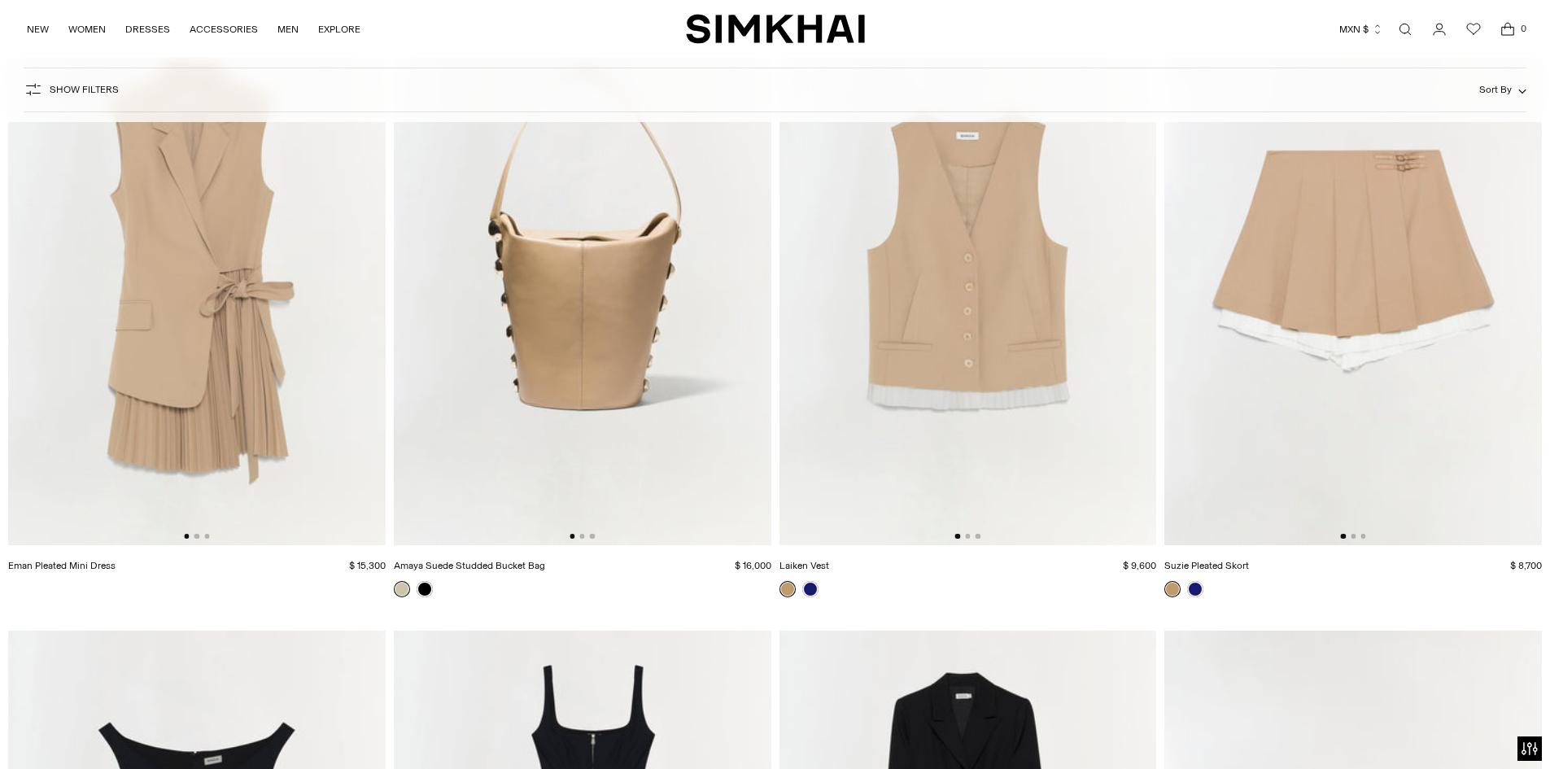
click at [188, 284] on img at bounding box center [197, 263] width 378 height 566
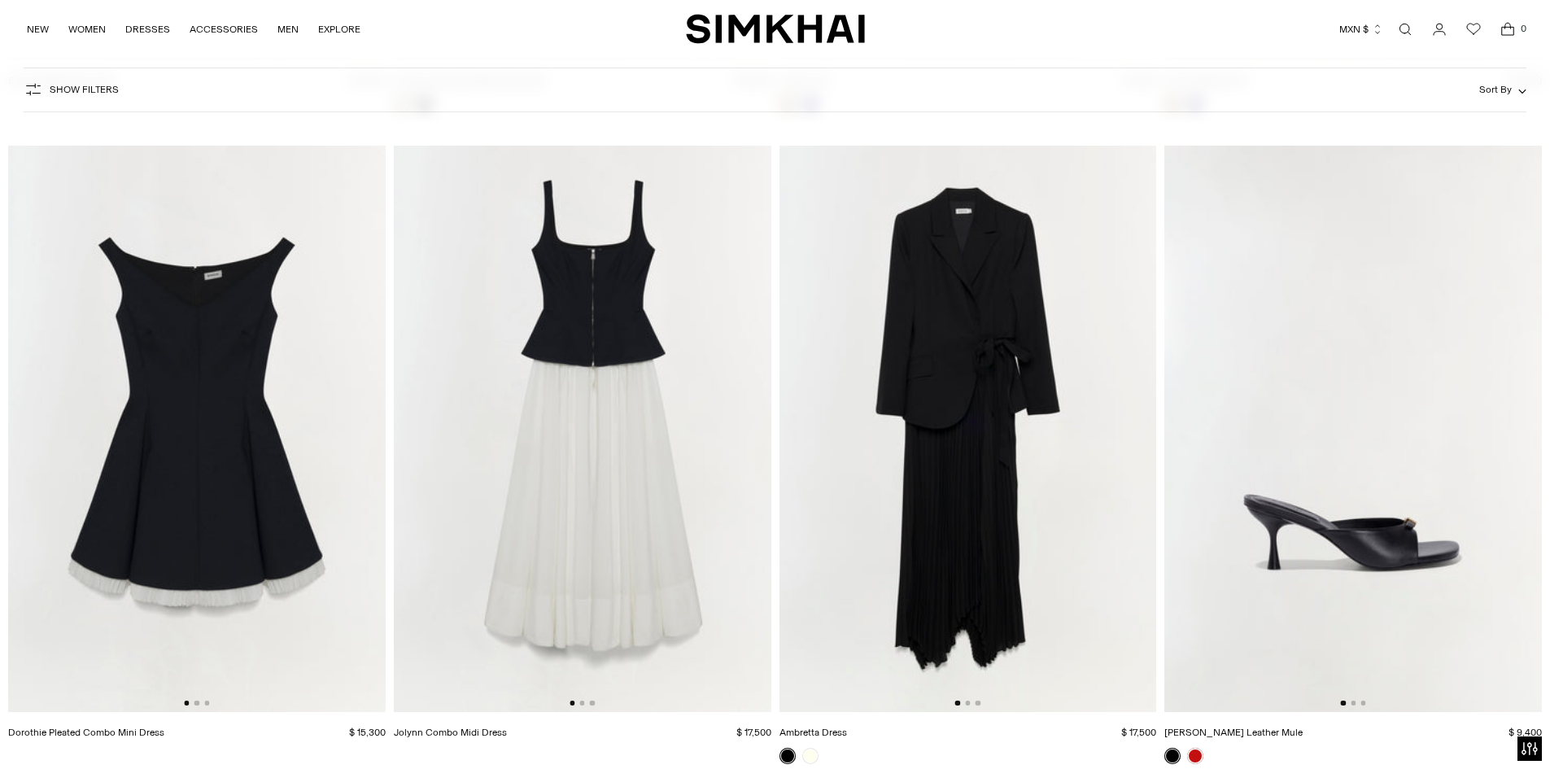
scroll to position [37221, 0]
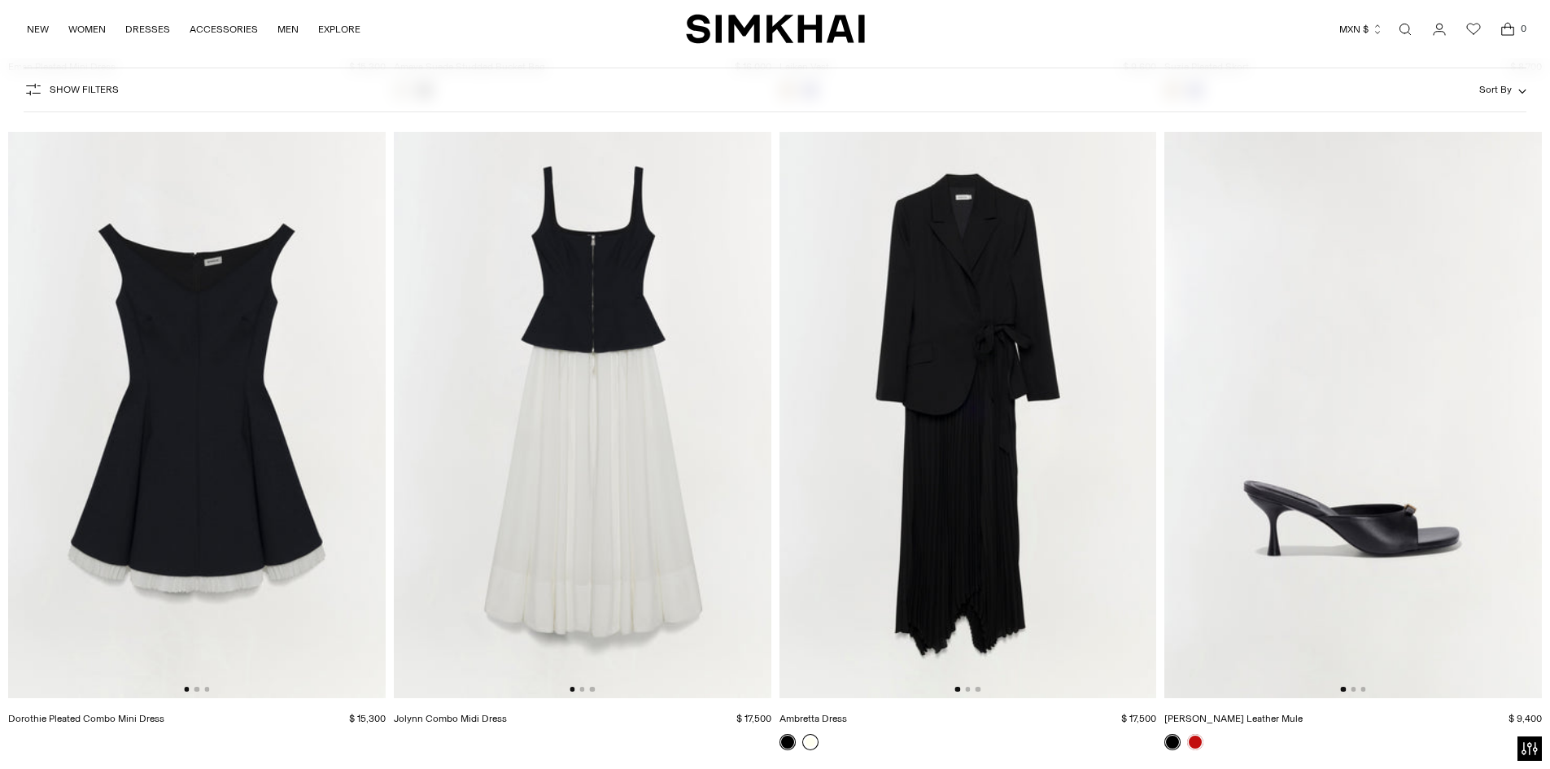
click at [814, 741] on link at bounding box center [810, 742] width 16 height 16
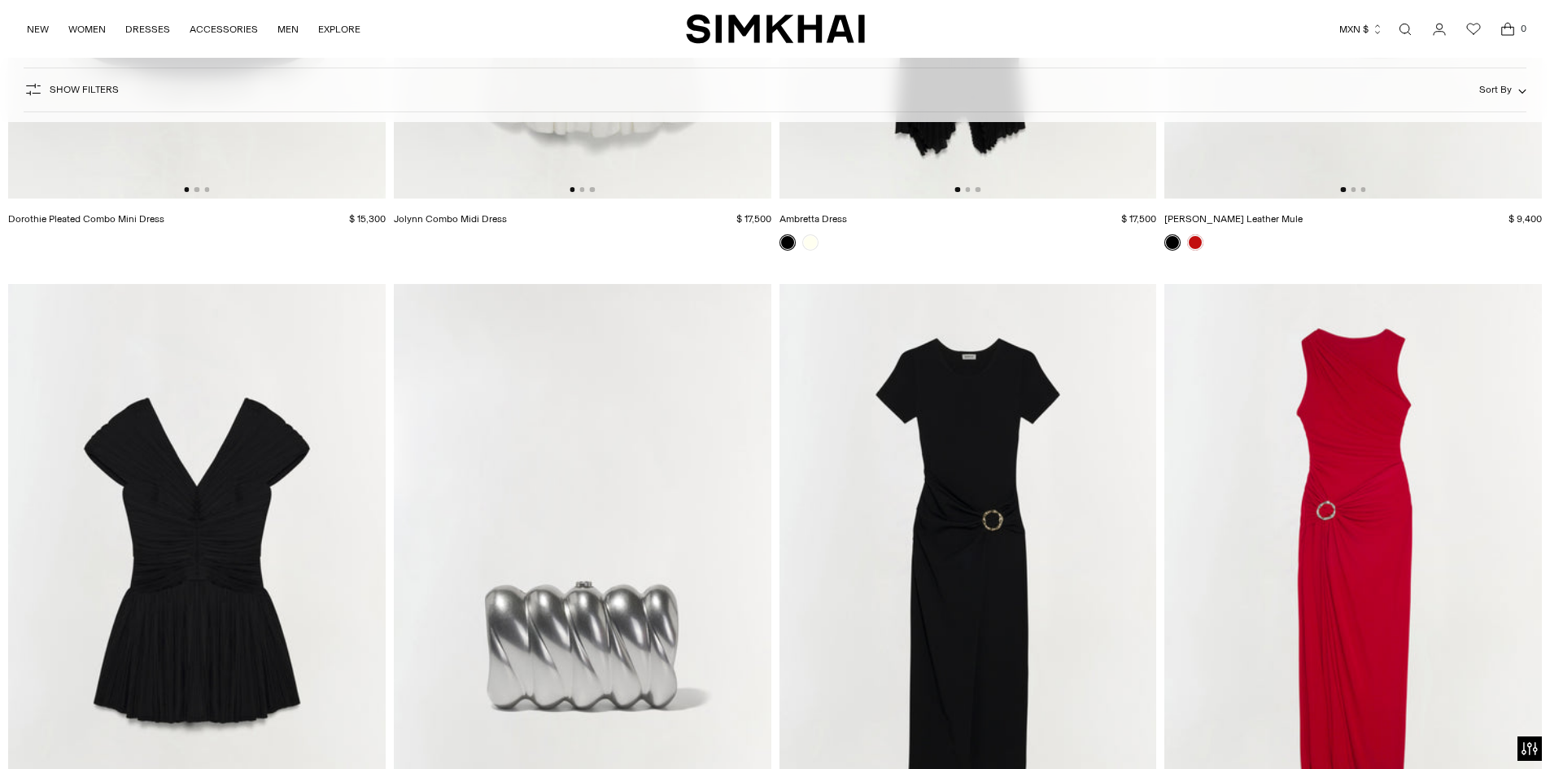
scroll to position [37894, 0]
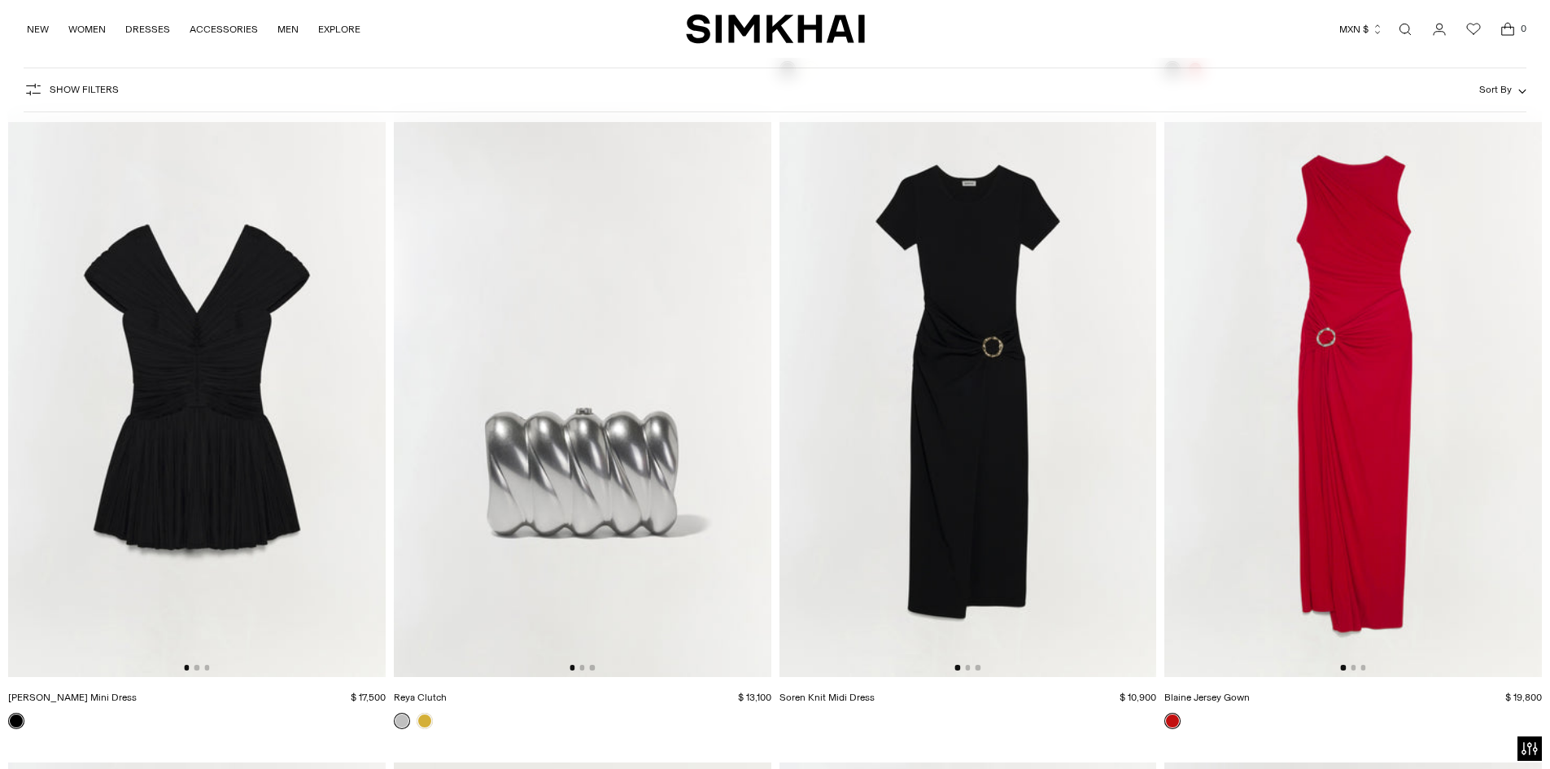
click at [930, 308] on img at bounding box center [969, 394] width 378 height 566
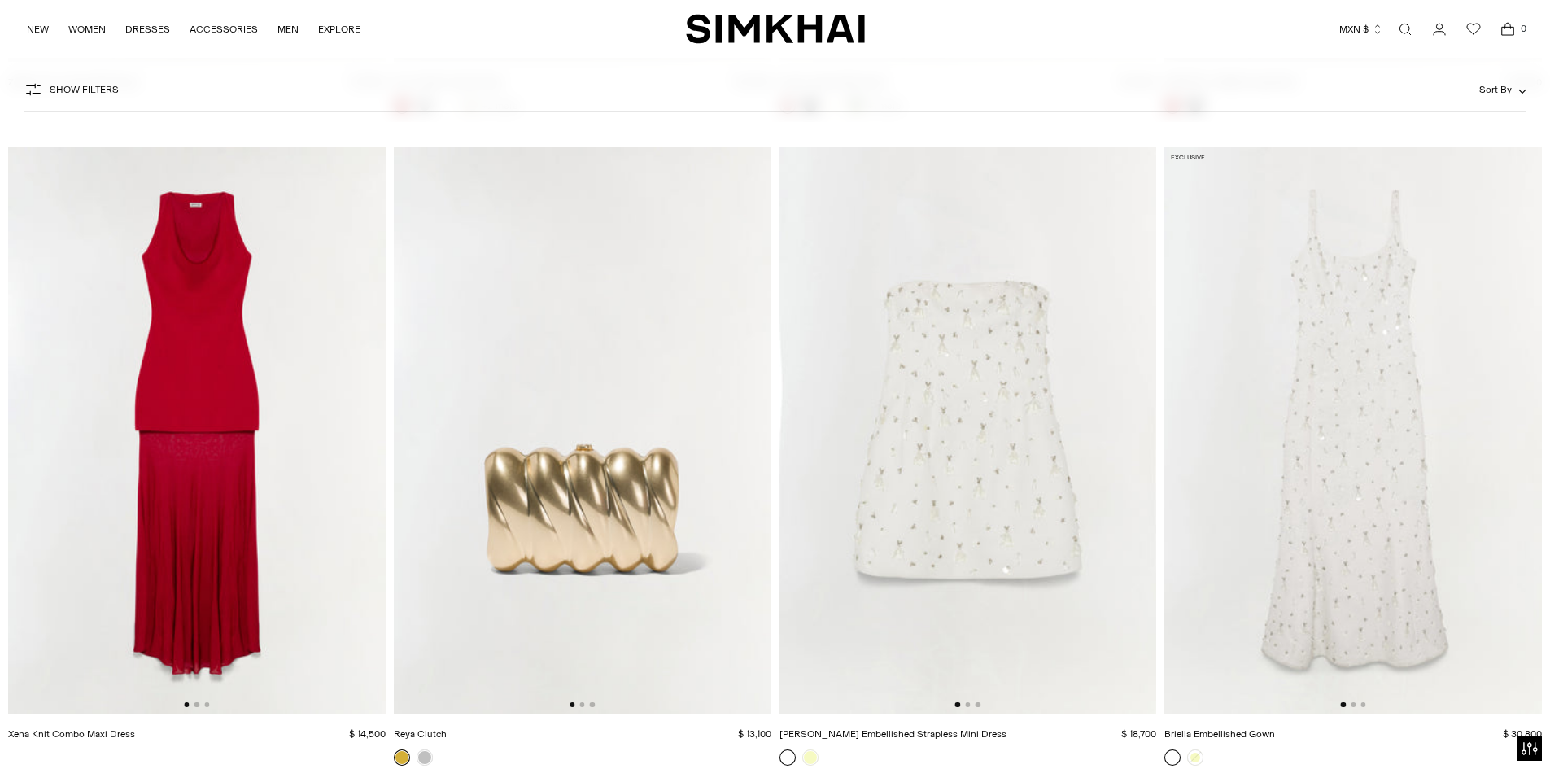
scroll to position [39163, 0]
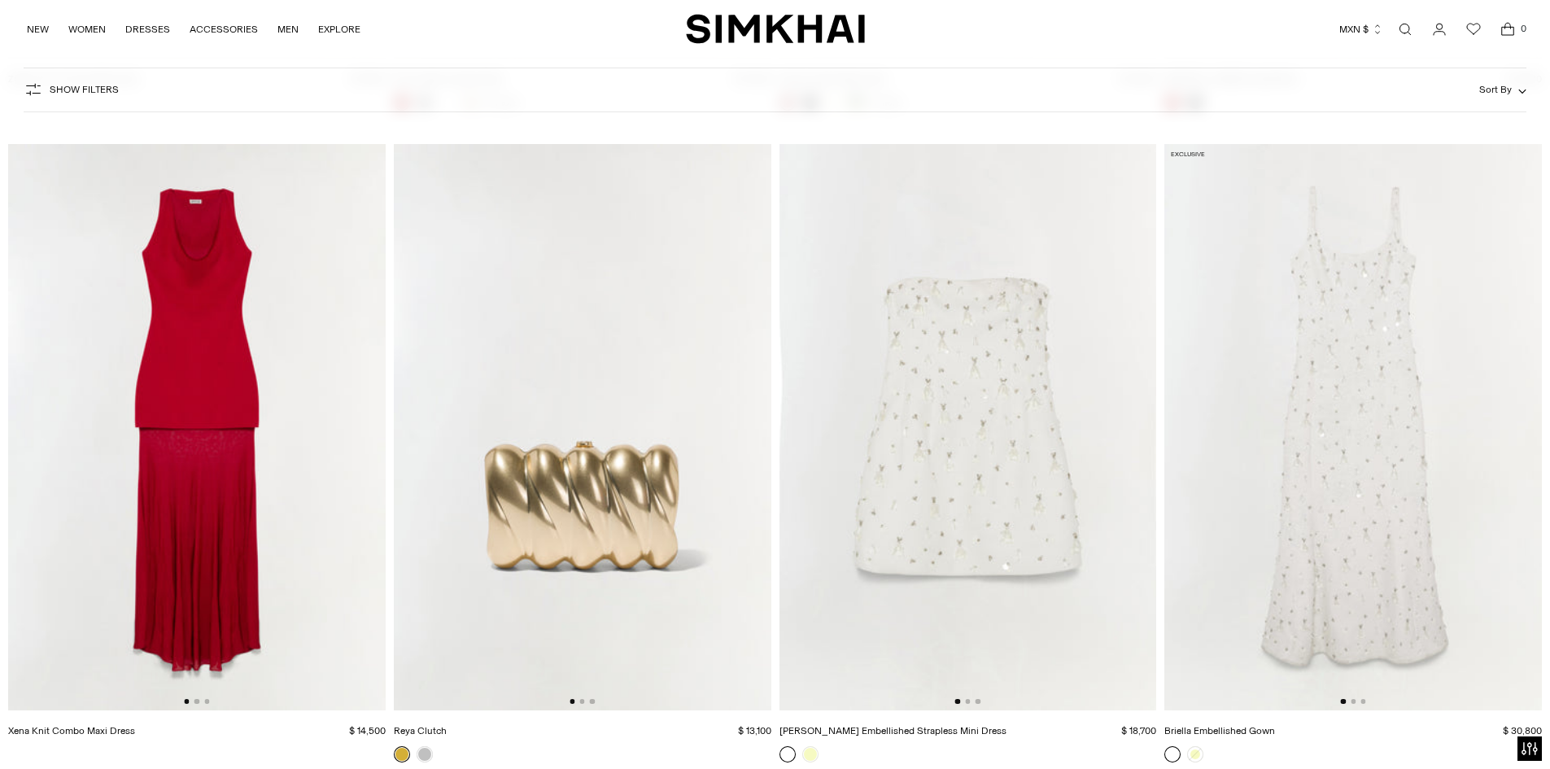
click at [188, 425] on img at bounding box center [197, 427] width 378 height 566
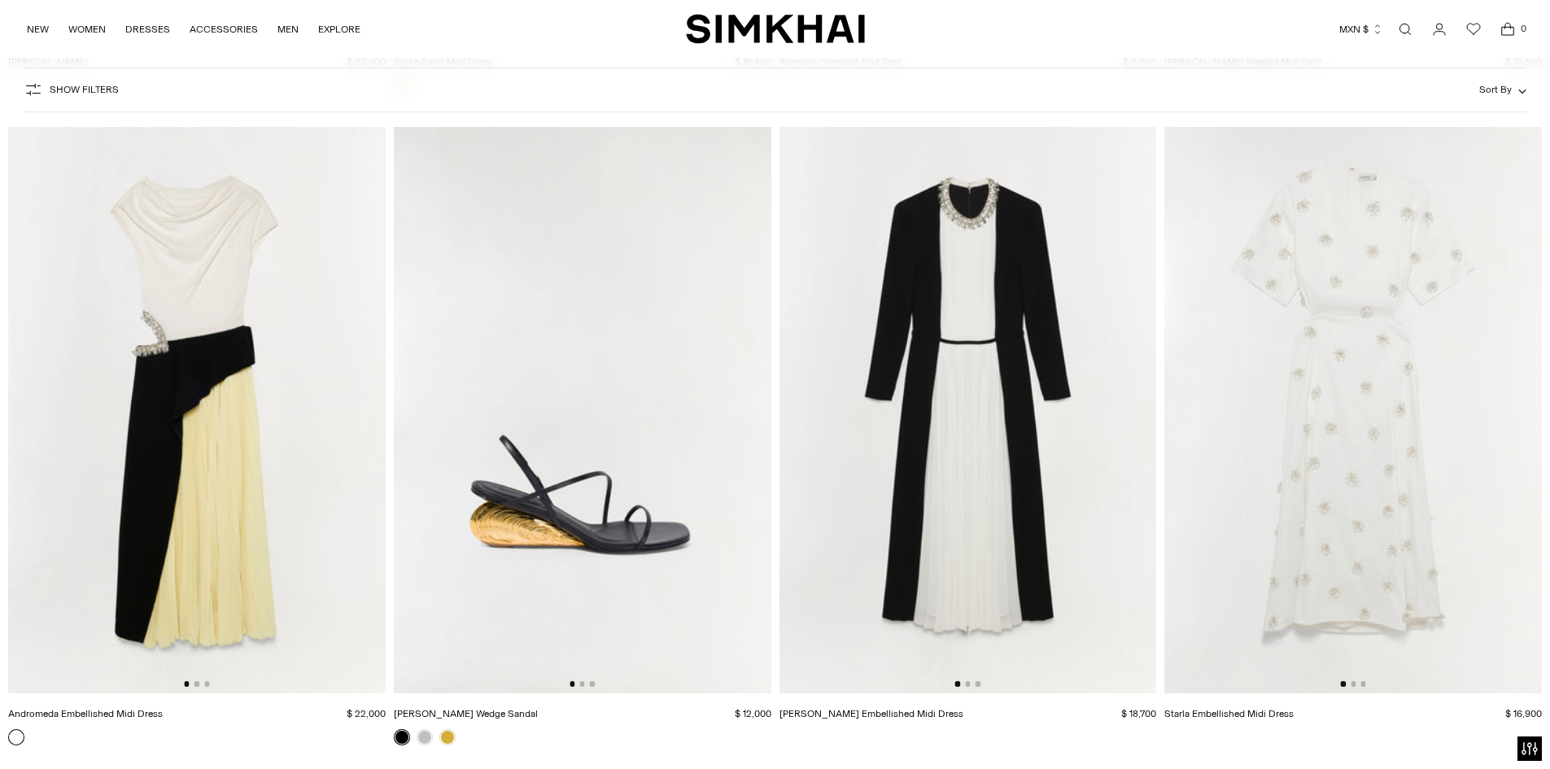
scroll to position [41139, 0]
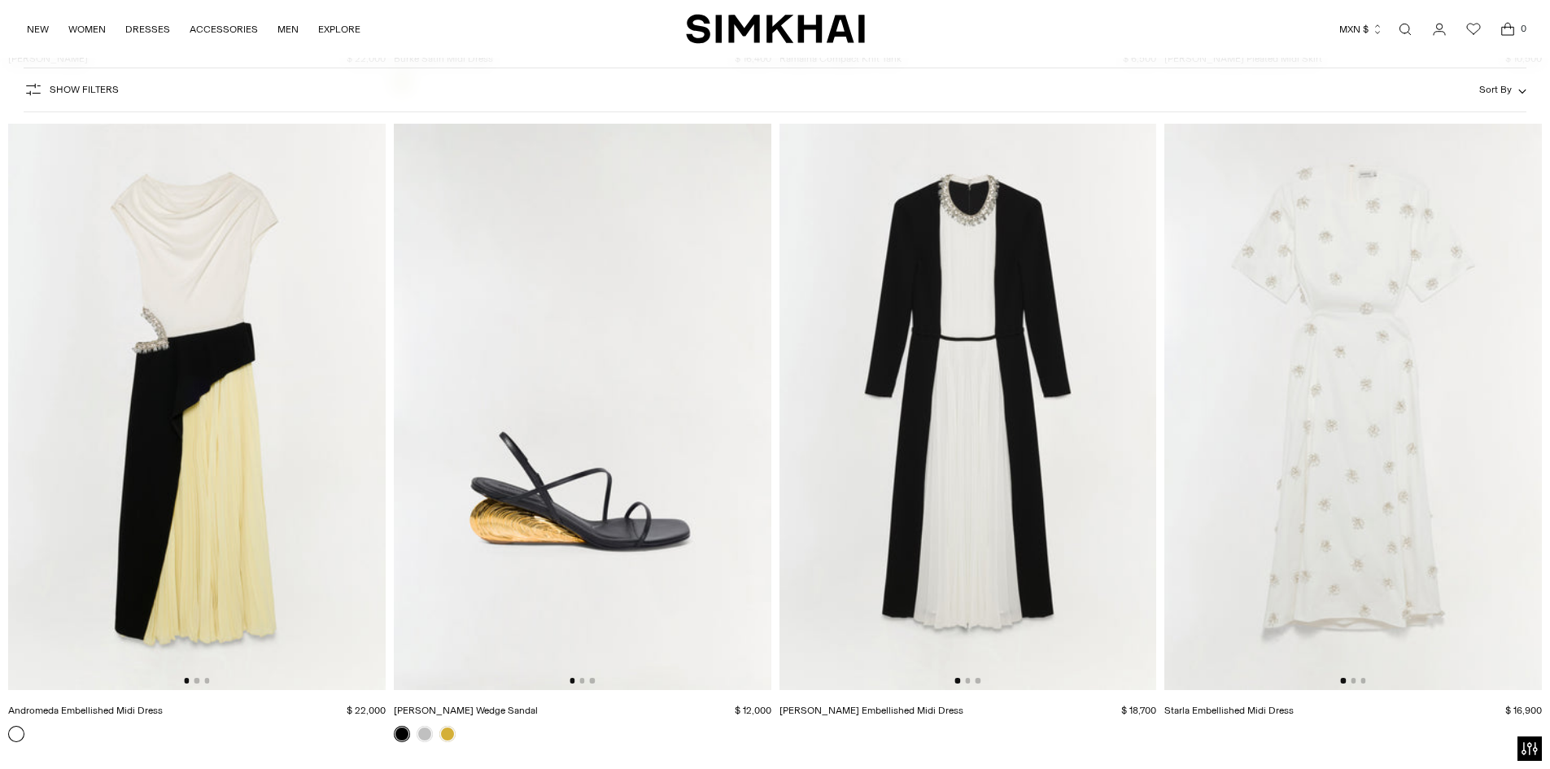
click at [210, 313] on img at bounding box center [197, 407] width 378 height 566
click at [934, 343] on img at bounding box center [969, 407] width 378 height 566
click at [1332, 371] on img at bounding box center [1354, 407] width 378 height 566
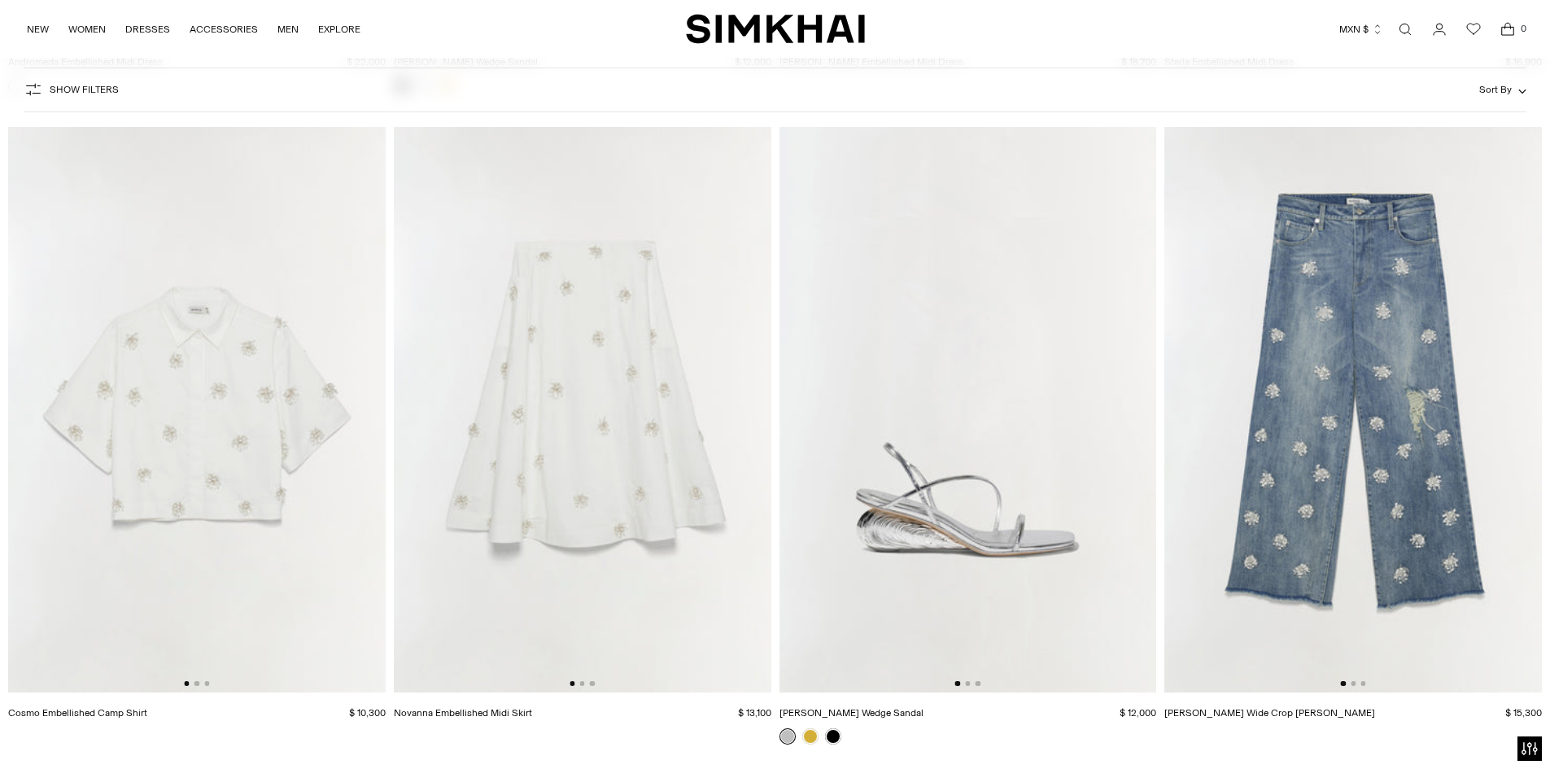
scroll to position [41790, 0]
click at [599, 386] on img at bounding box center [583, 408] width 378 height 566
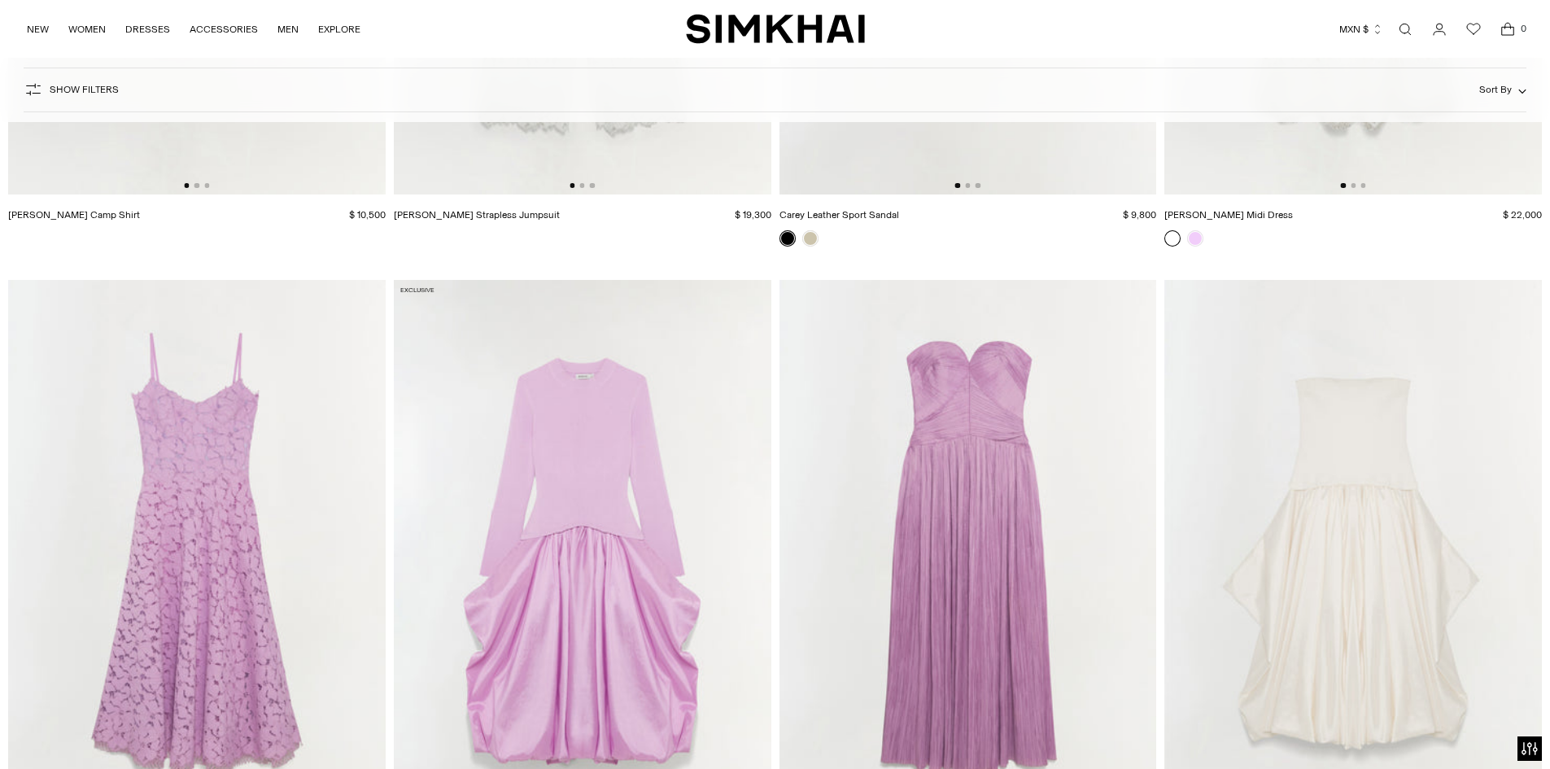
scroll to position [46337, 0]
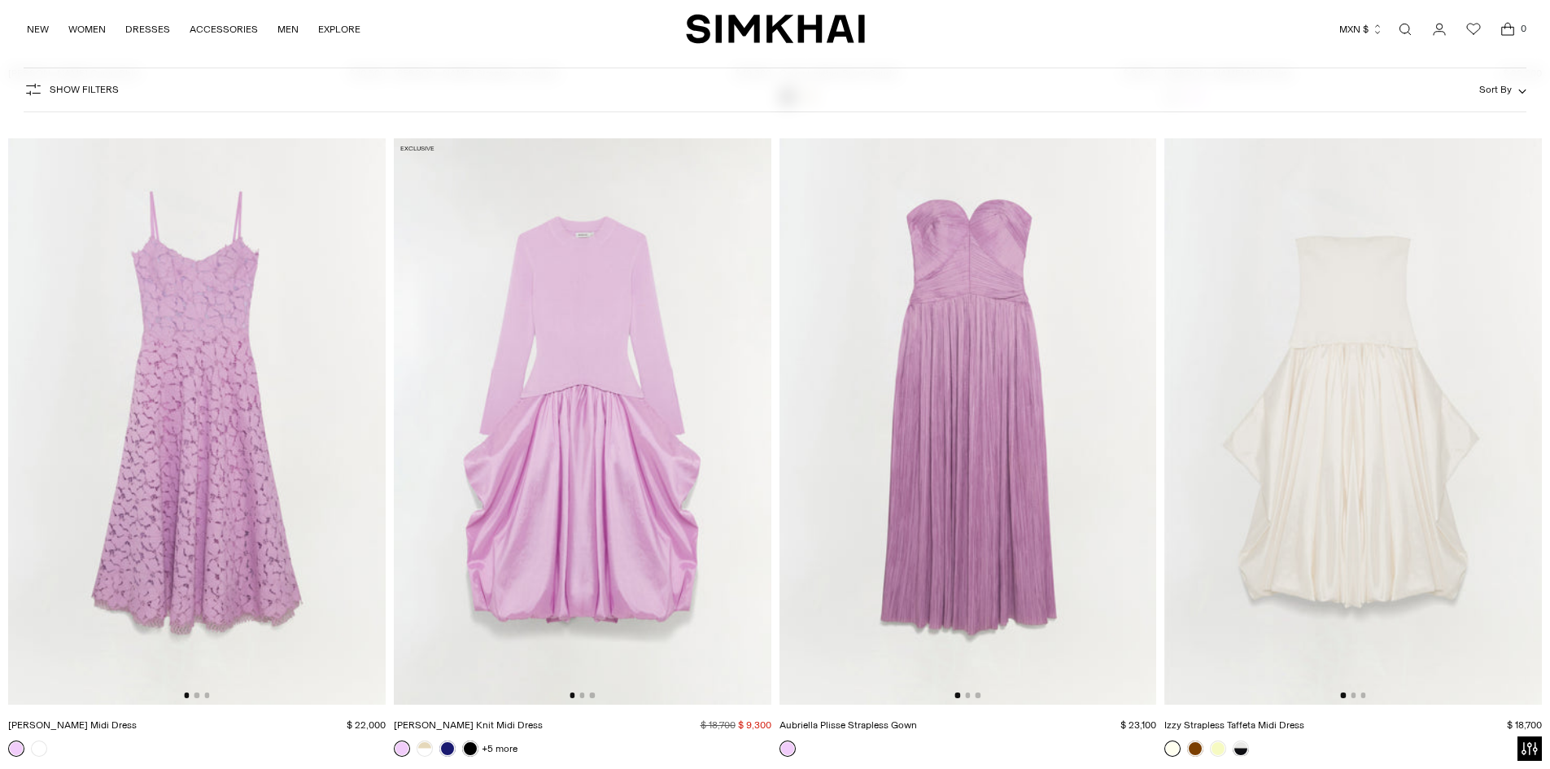
click at [236, 418] on img at bounding box center [197, 421] width 378 height 566
click at [181, 400] on img at bounding box center [197, 421] width 378 height 566
click at [1012, 329] on img at bounding box center [969, 421] width 378 height 566
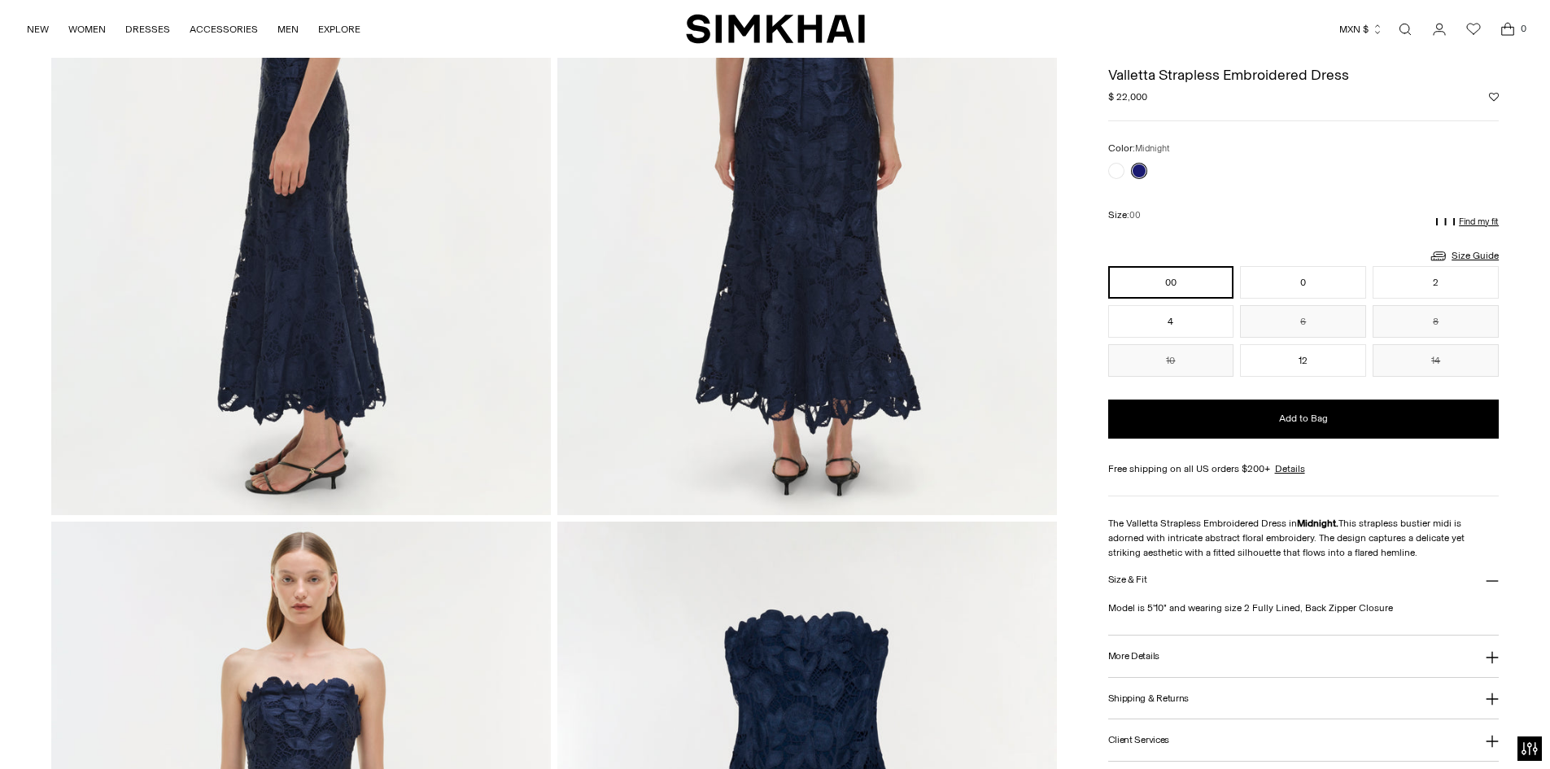
scroll to position [982, 0]
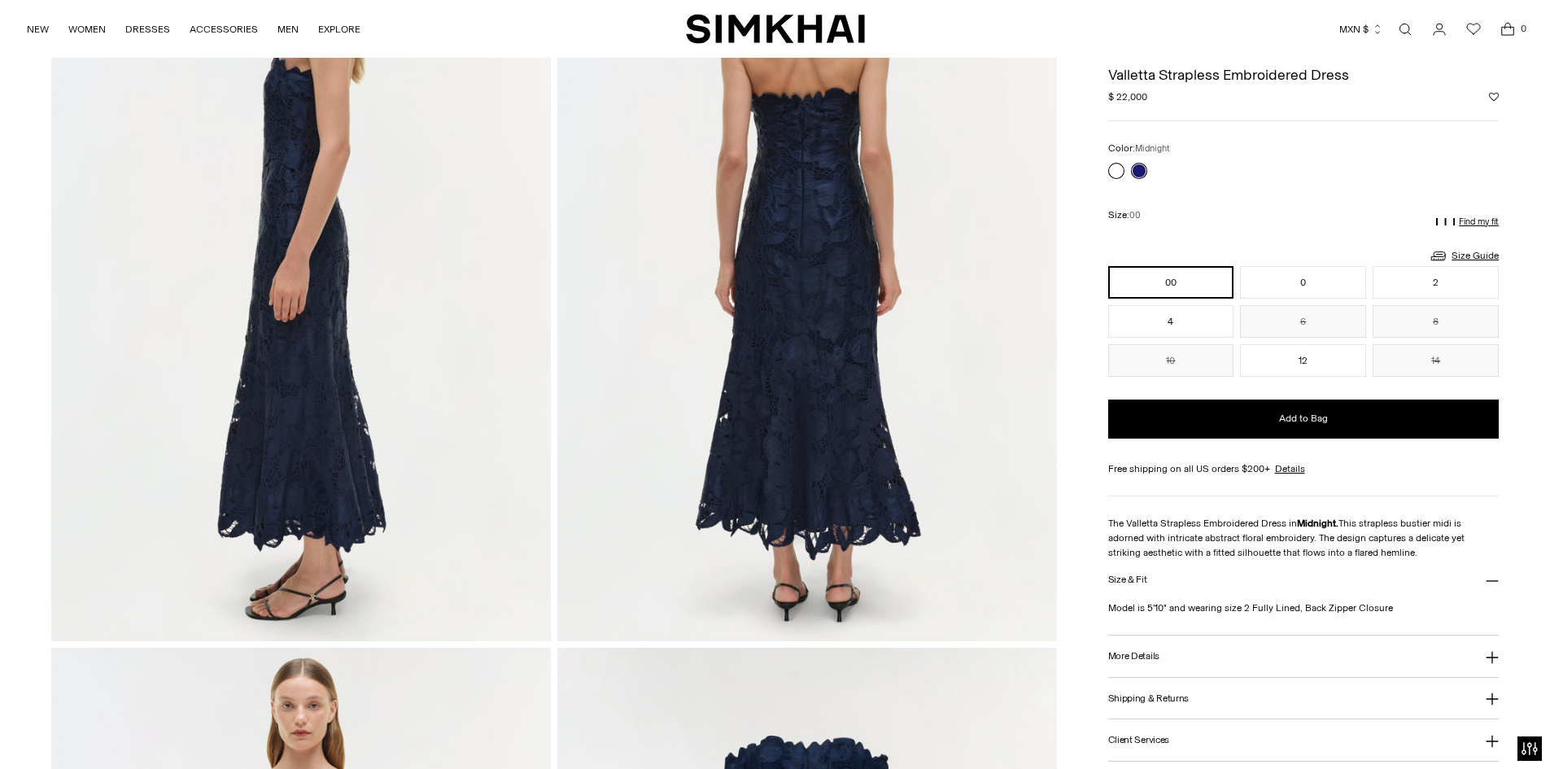
click at [1117, 173] on link at bounding box center [1117, 171] width 16 height 16
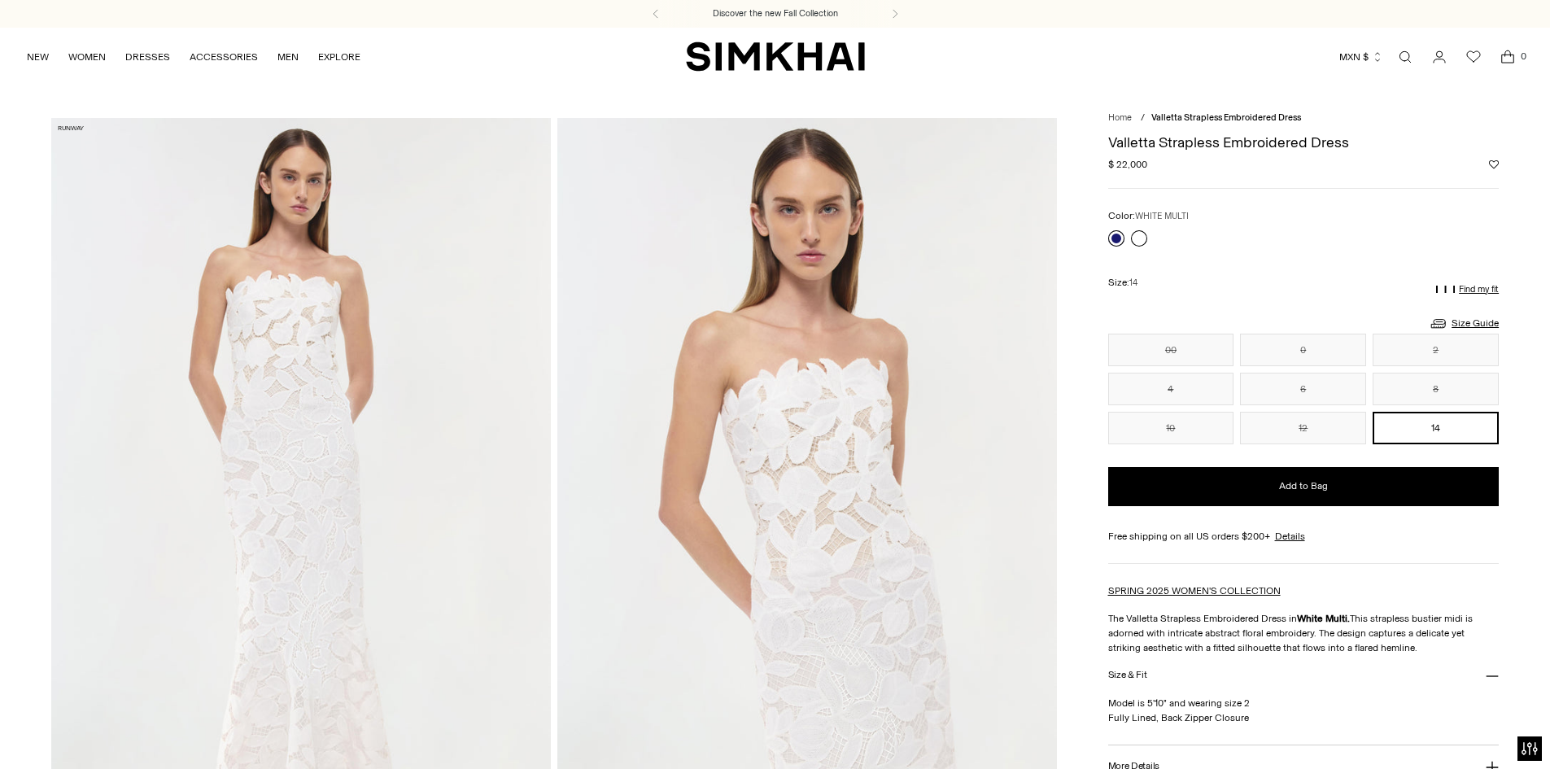
click at [1111, 240] on link at bounding box center [1117, 238] width 16 height 16
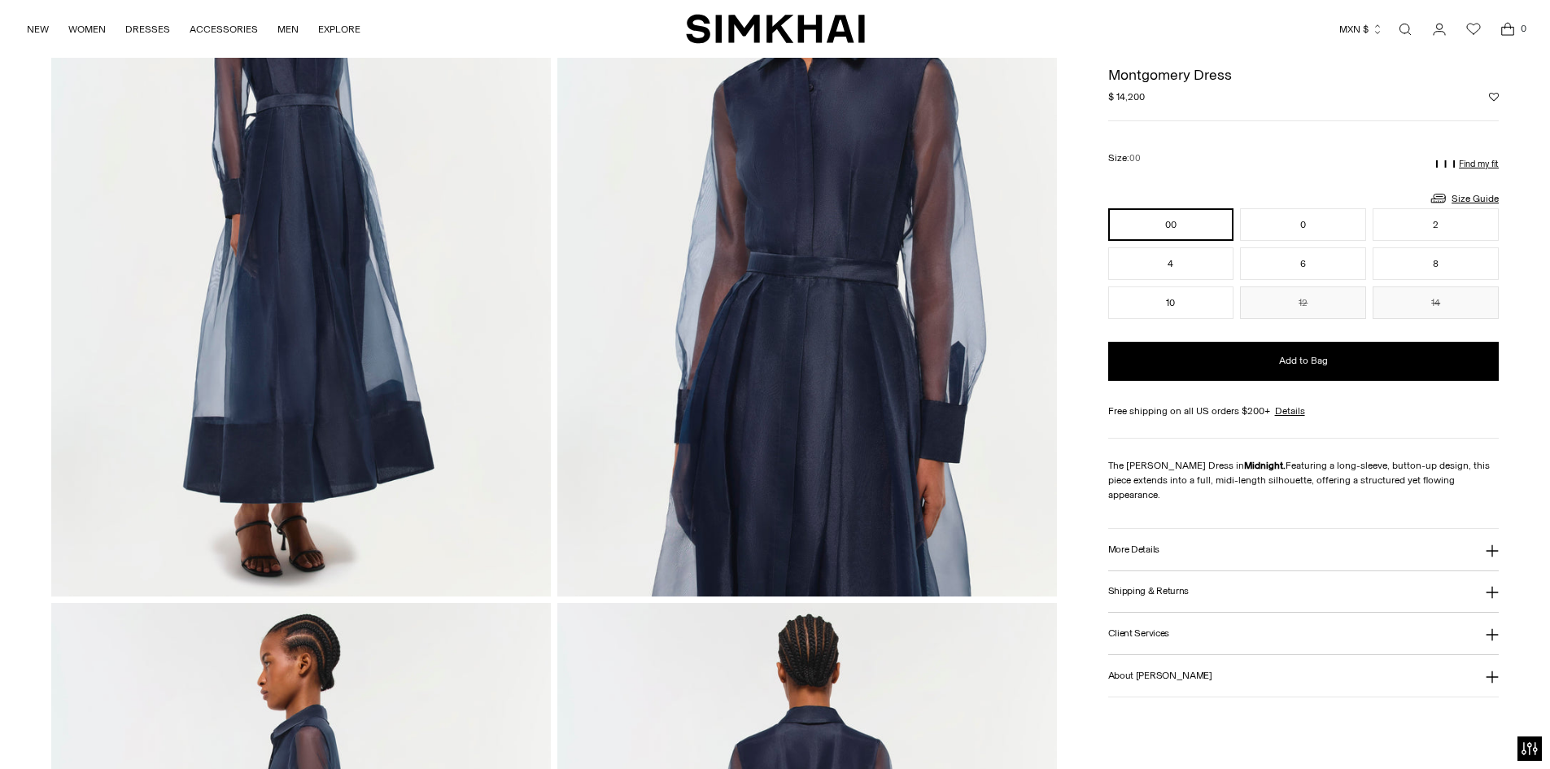
scroll to position [143, 0]
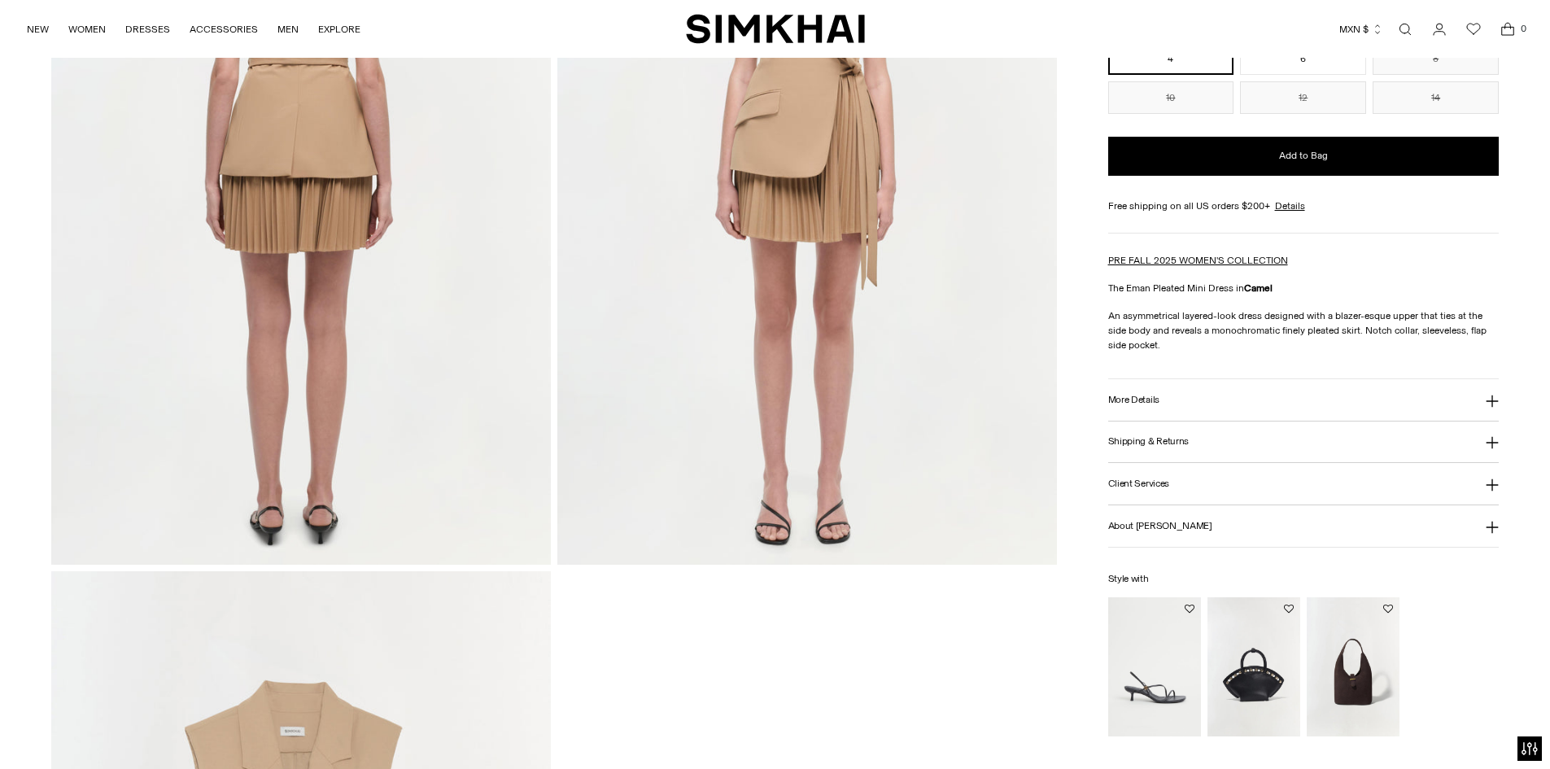
scroll to position [539, 0]
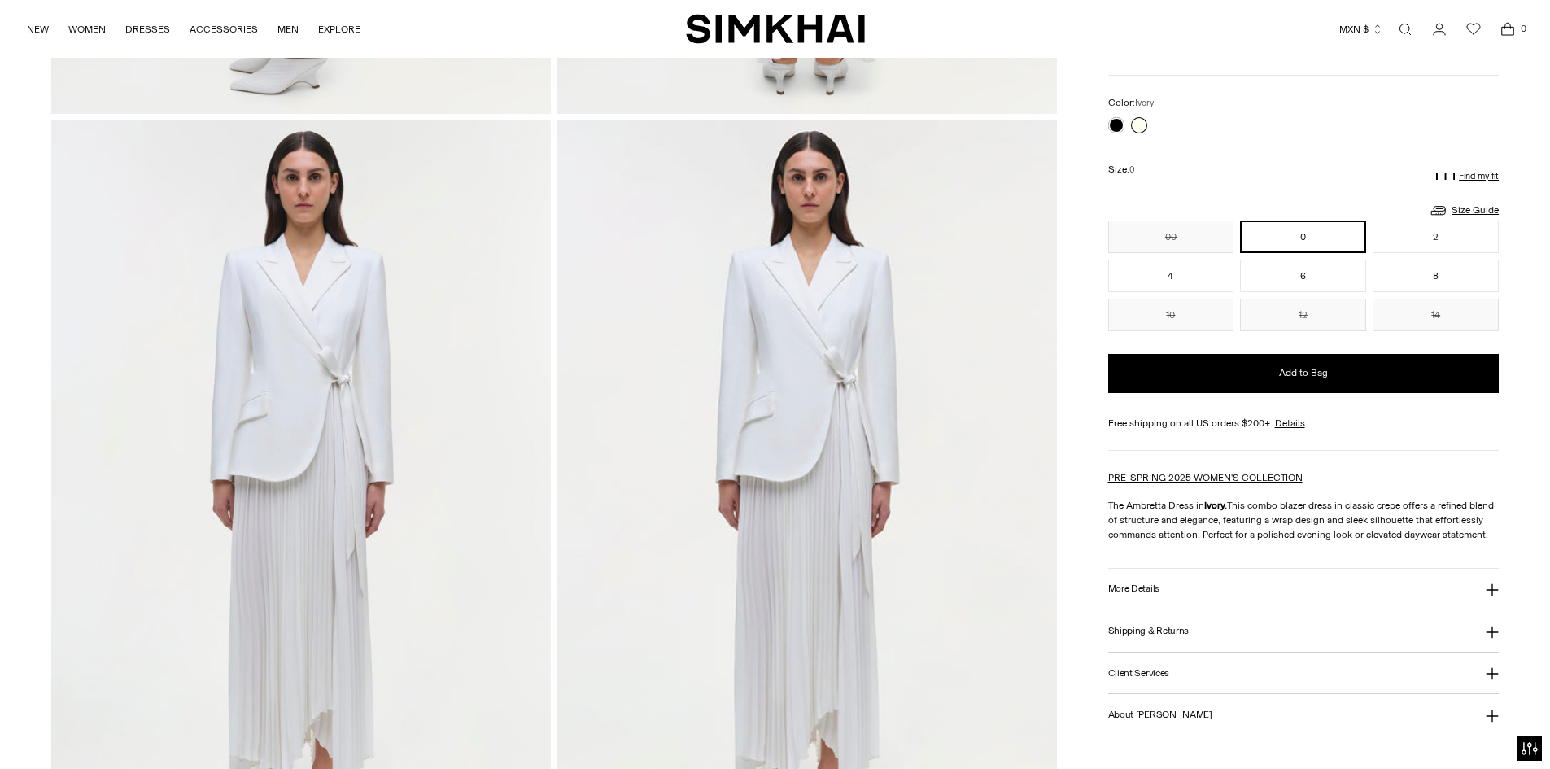
scroll to position [1633, 0]
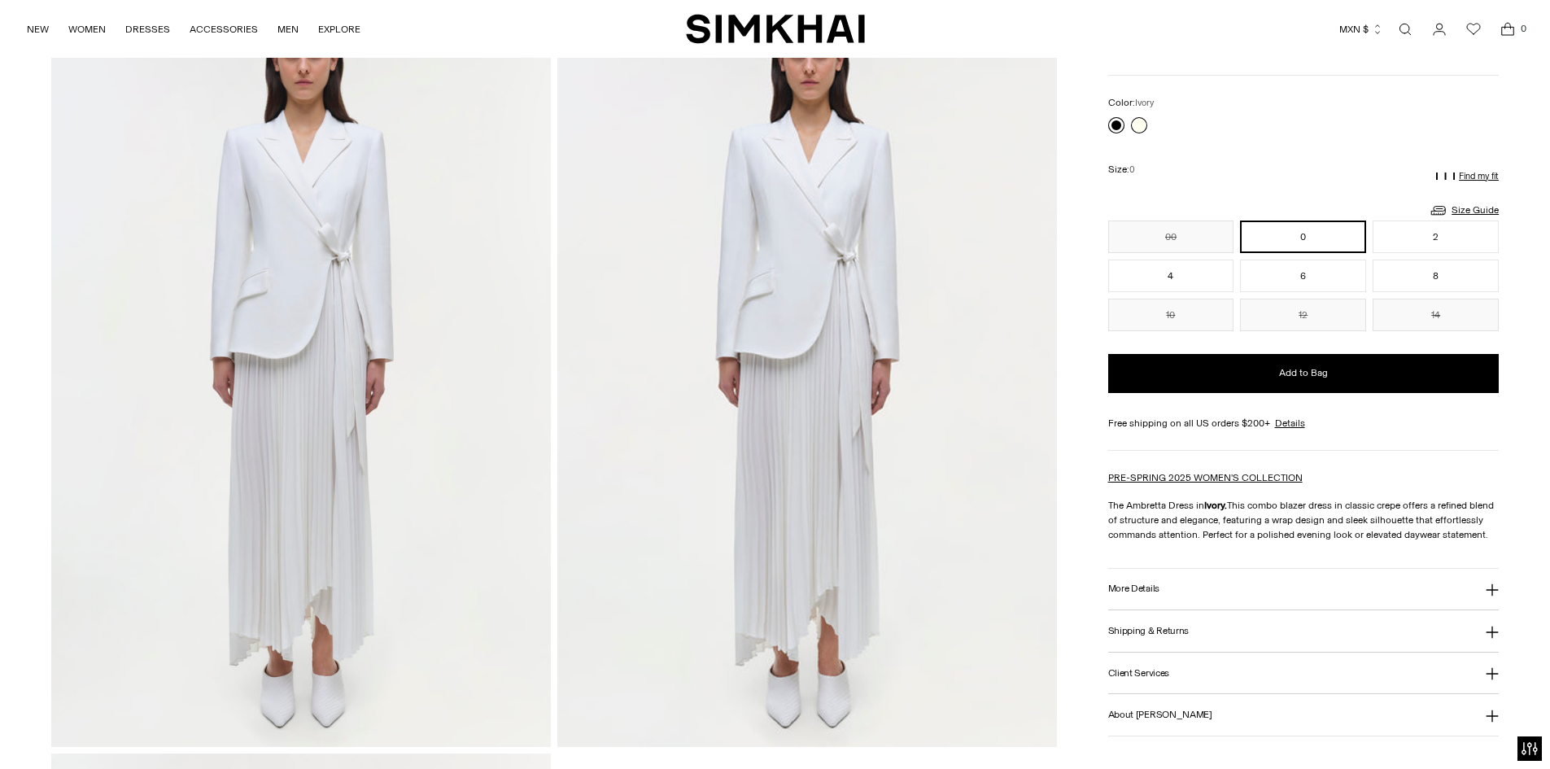
click at [1115, 124] on link at bounding box center [1117, 125] width 16 height 16
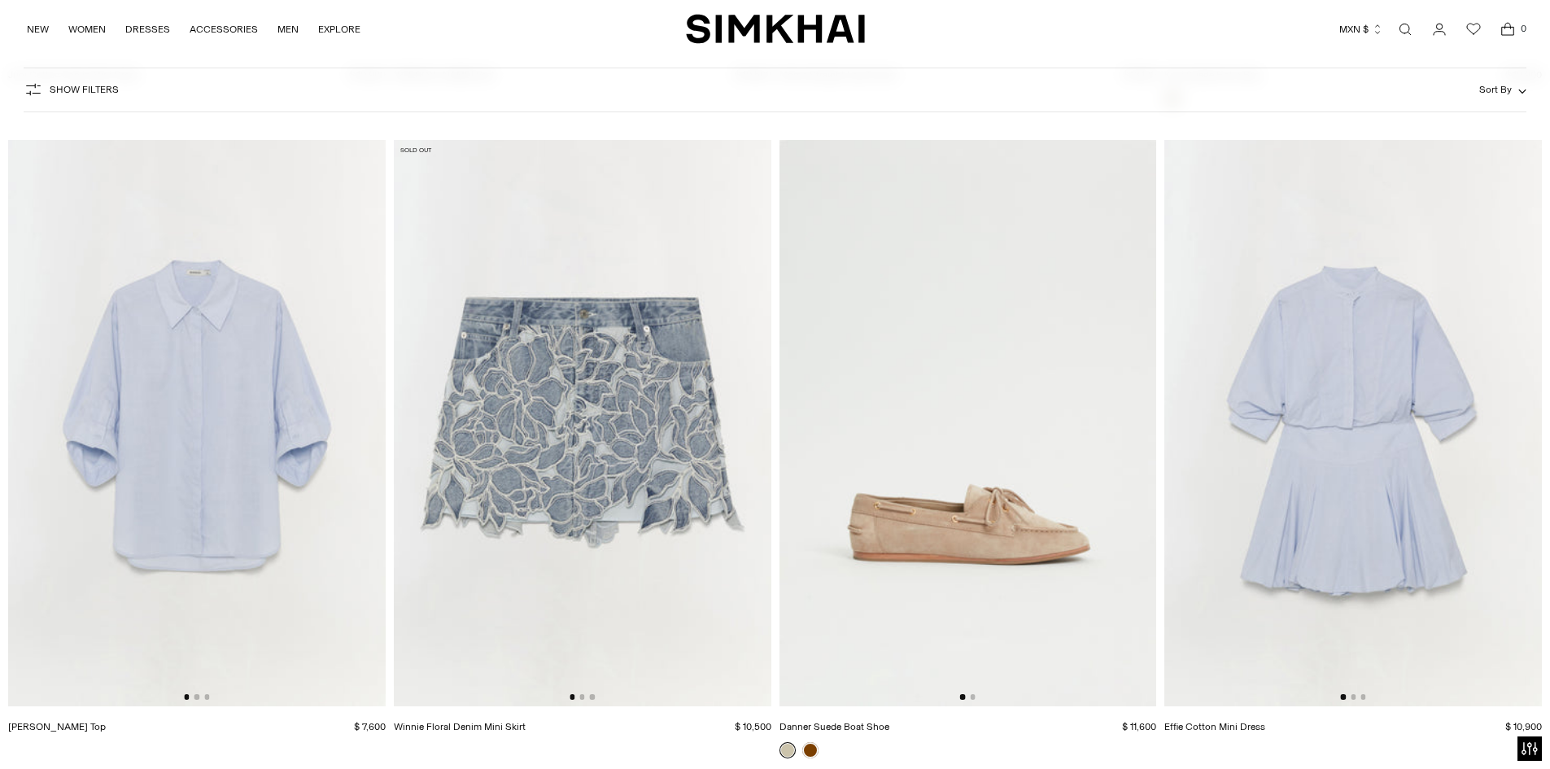
scroll to position [48323, 0]
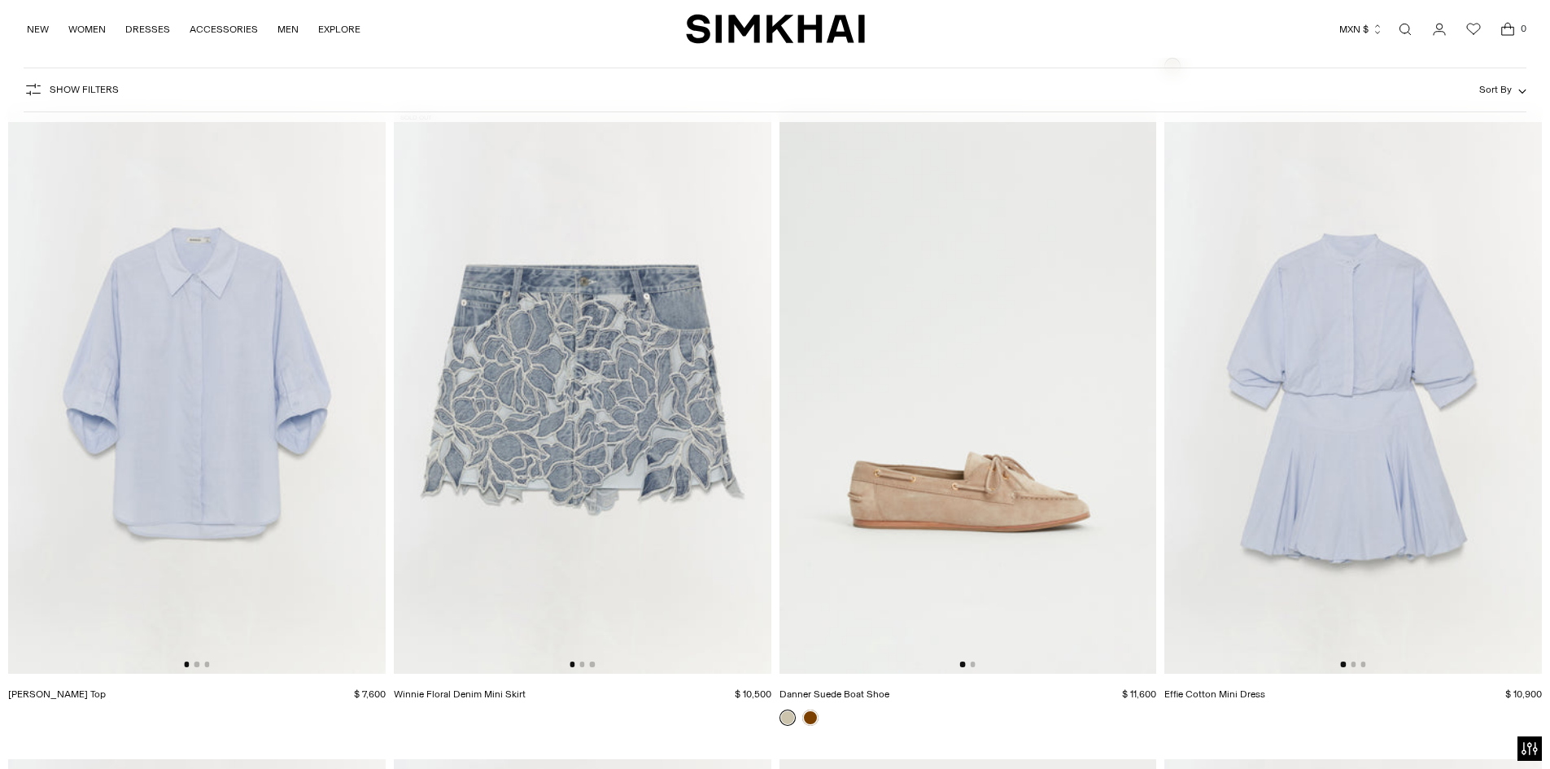
click at [567, 388] on img at bounding box center [583, 390] width 378 height 566
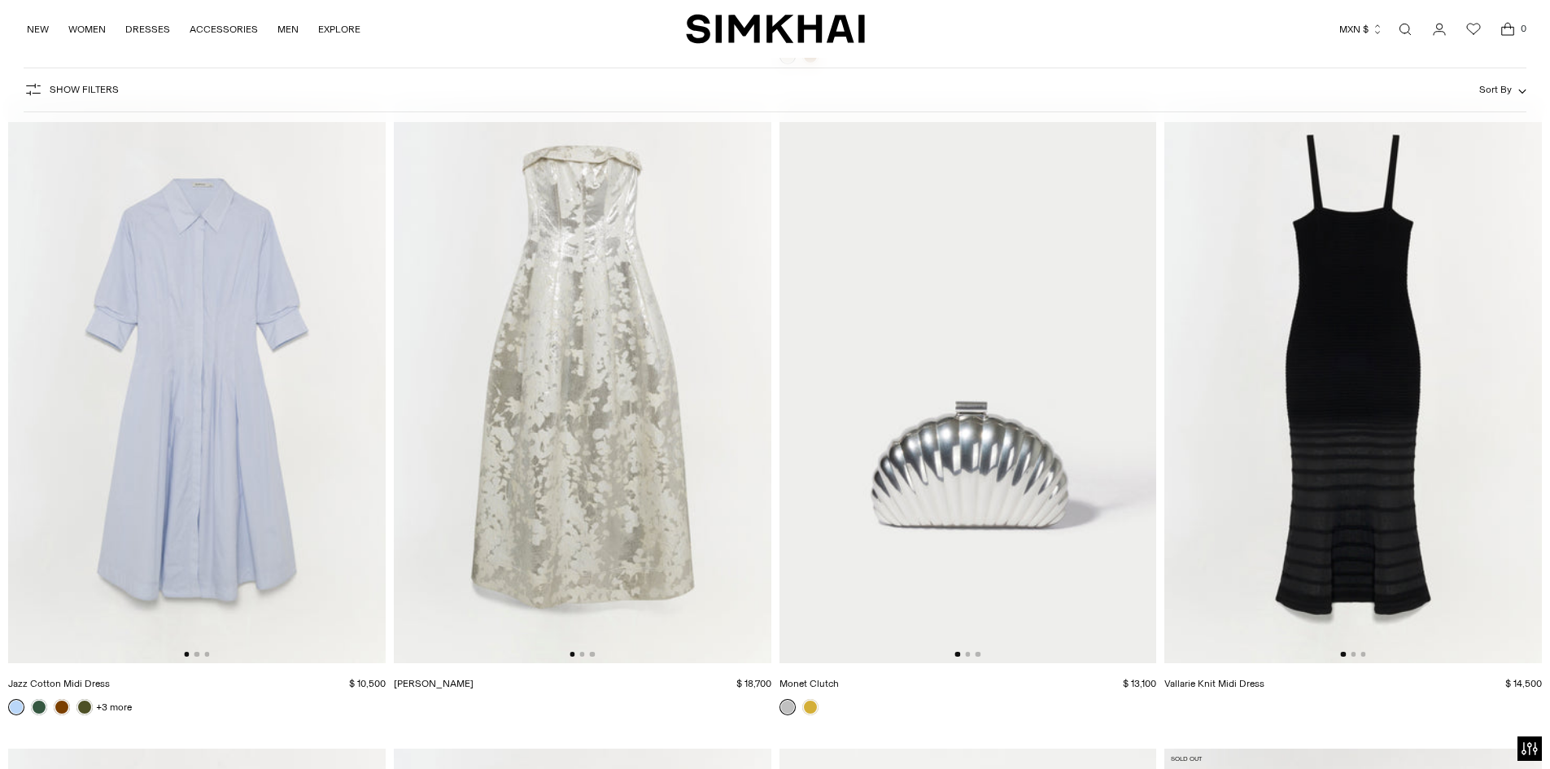
scroll to position [49028, 0]
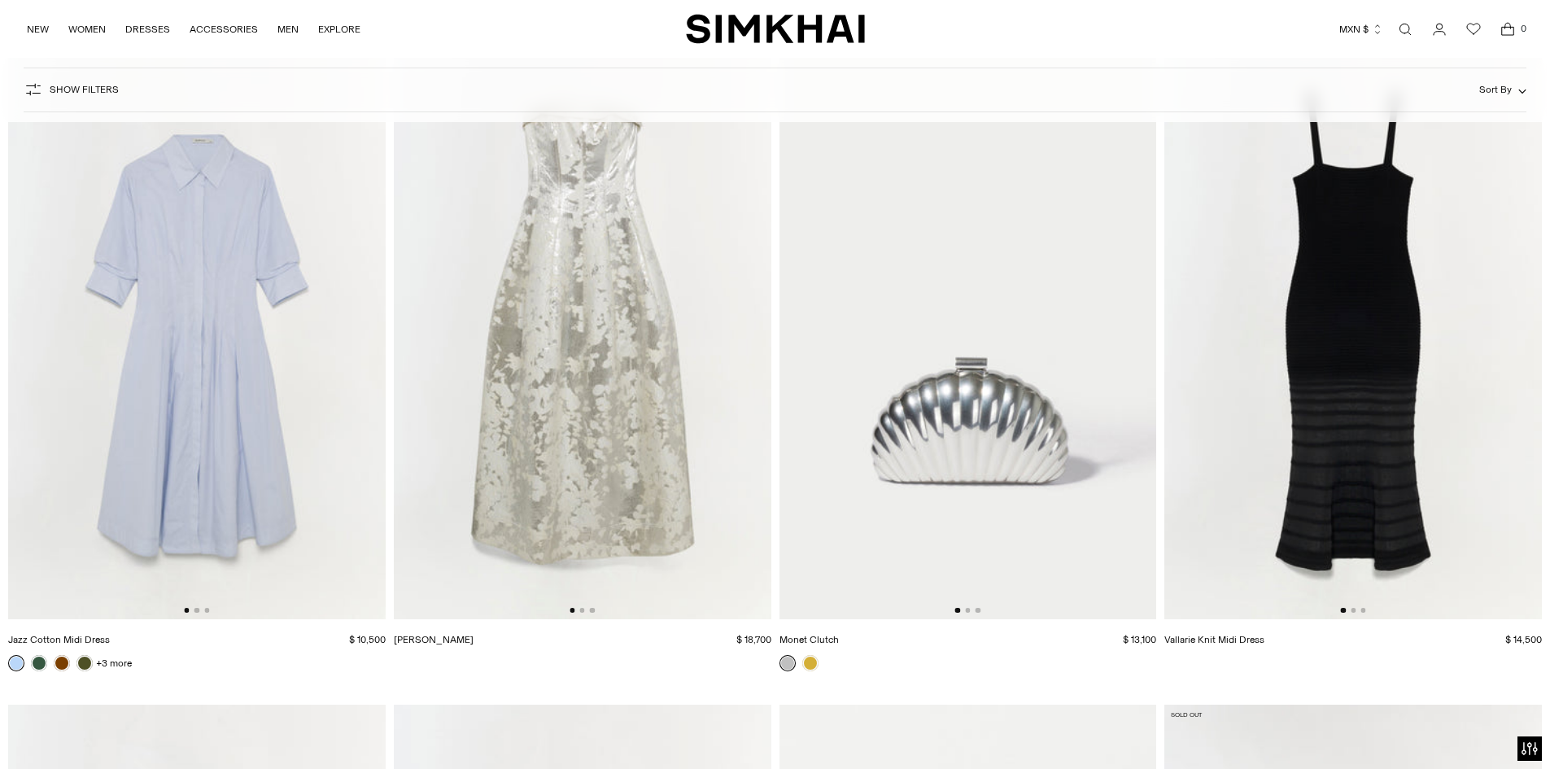
click at [586, 364] on img at bounding box center [583, 337] width 378 height 566
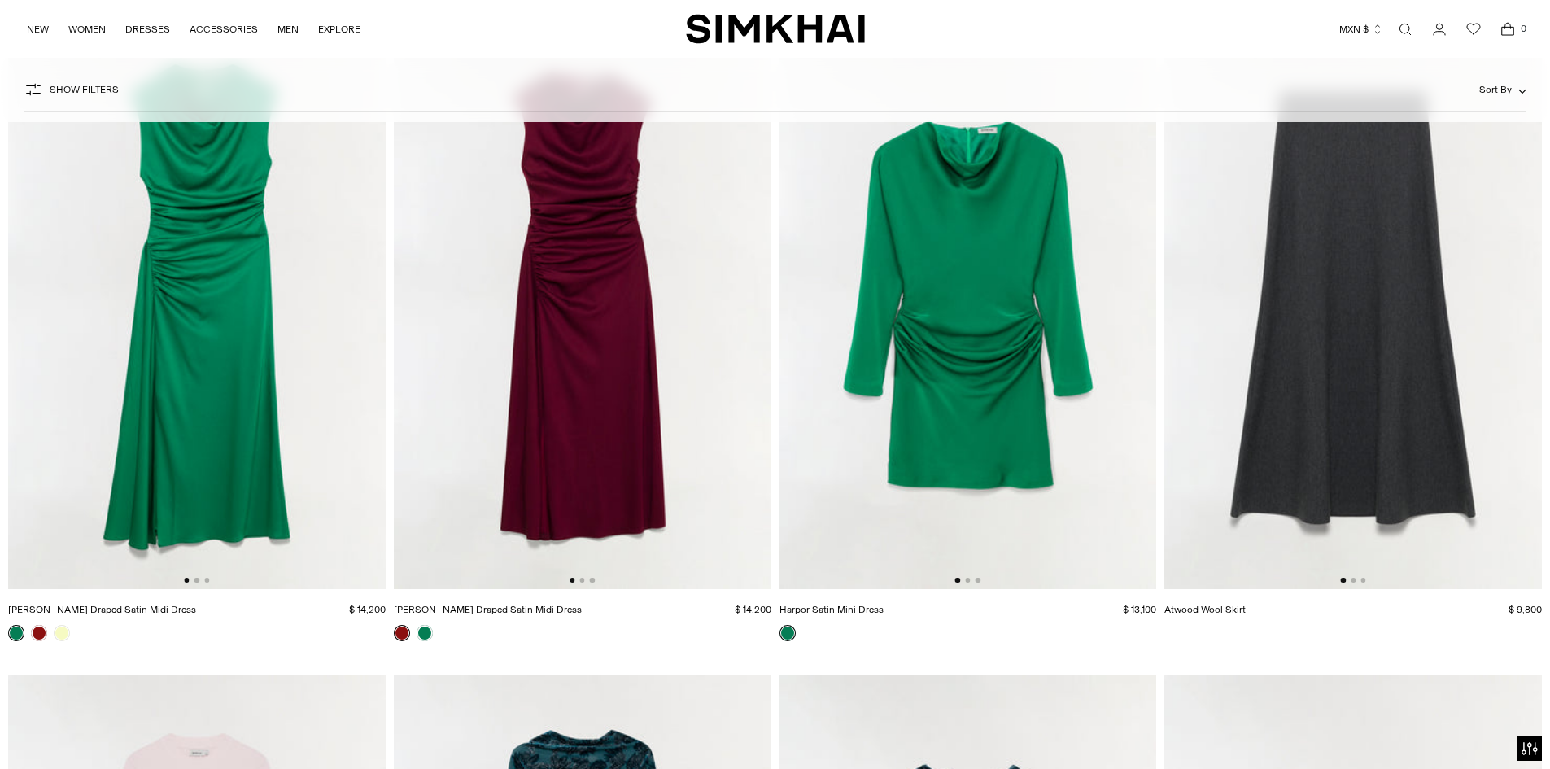
scroll to position [52254, 0]
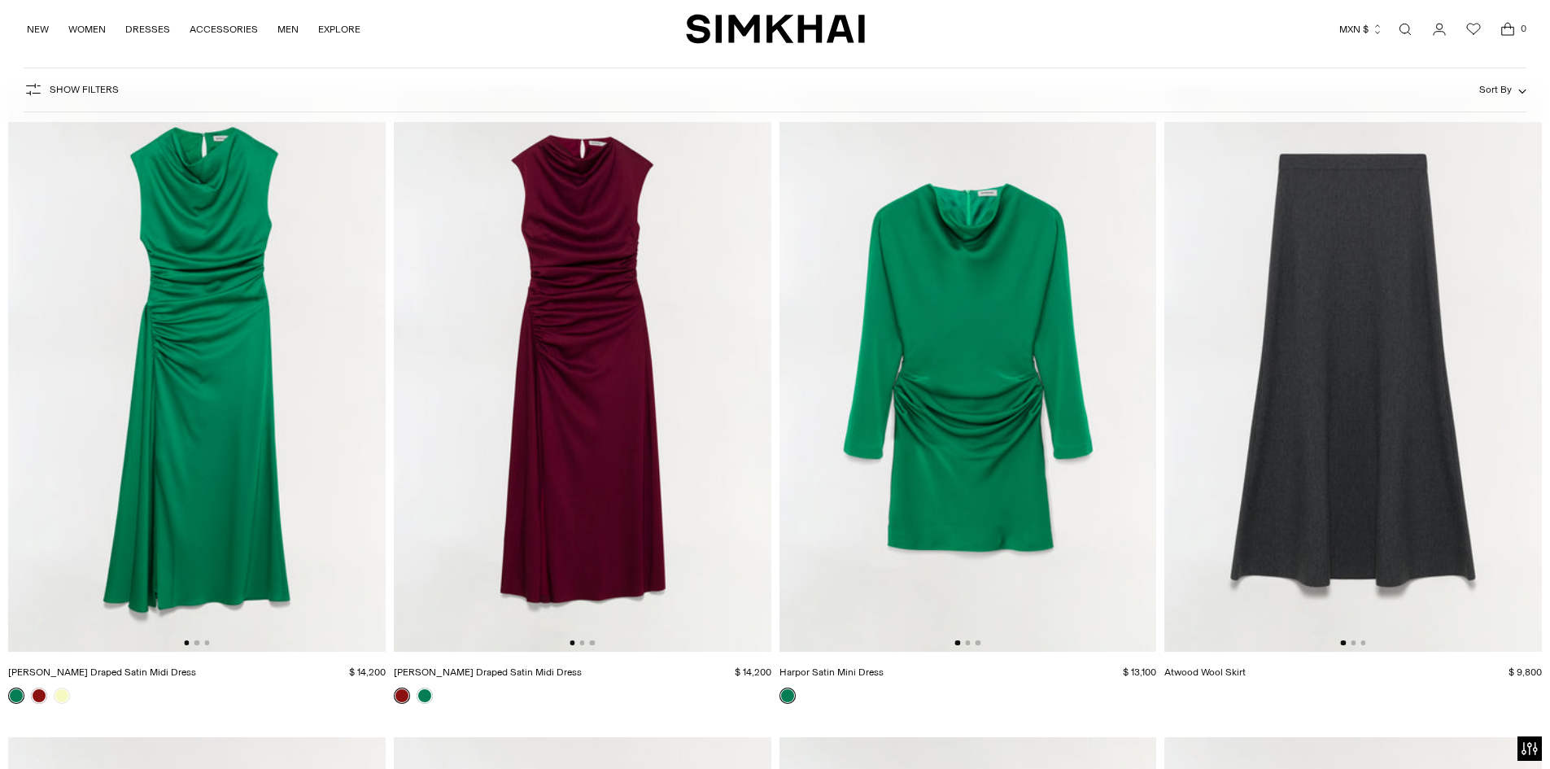
click at [601, 411] on img at bounding box center [583, 369] width 378 height 566
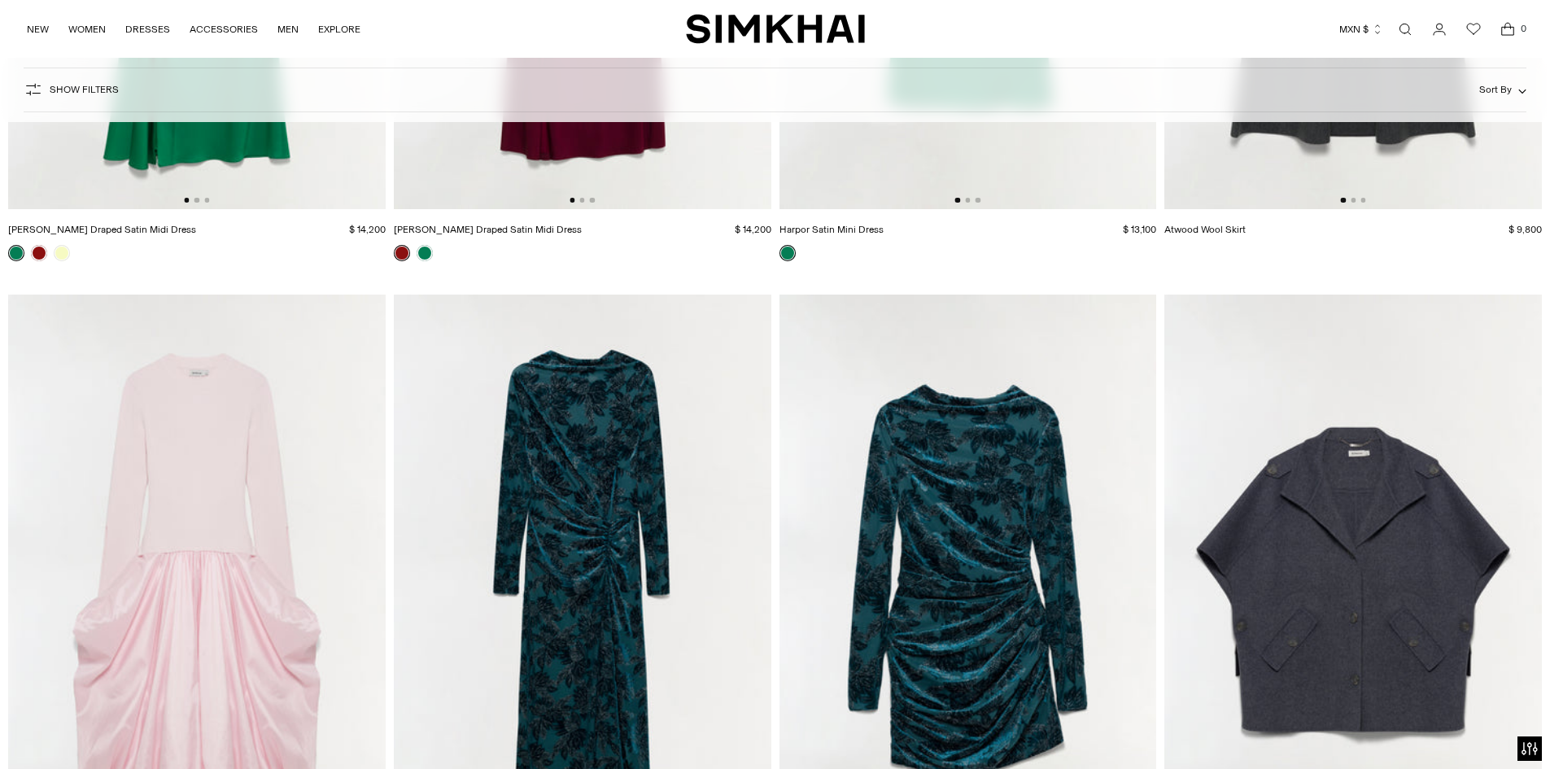
scroll to position [52886, 0]
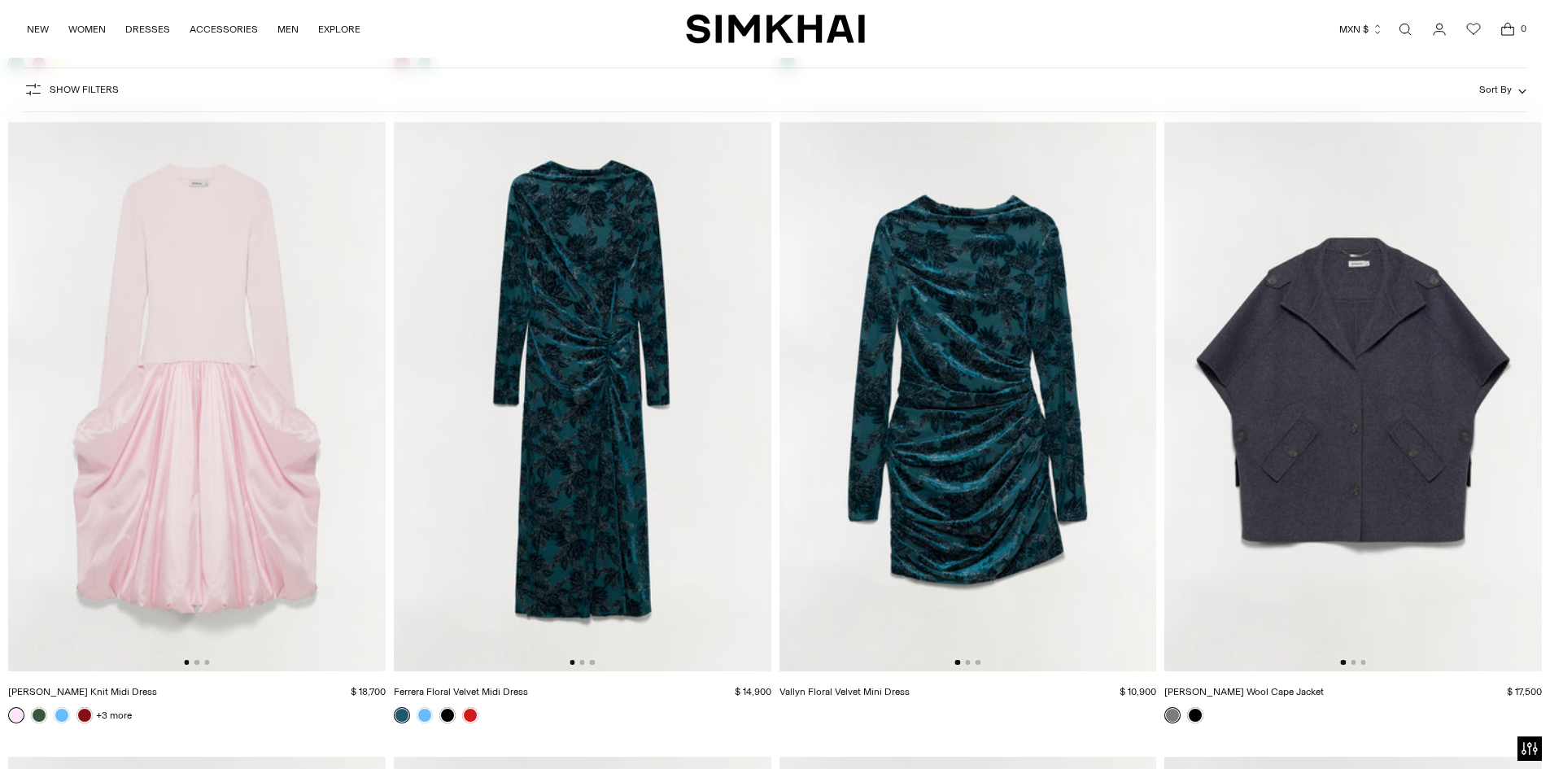
click at [584, 308] on img at bounding box center [583, 388] width 378 height 566
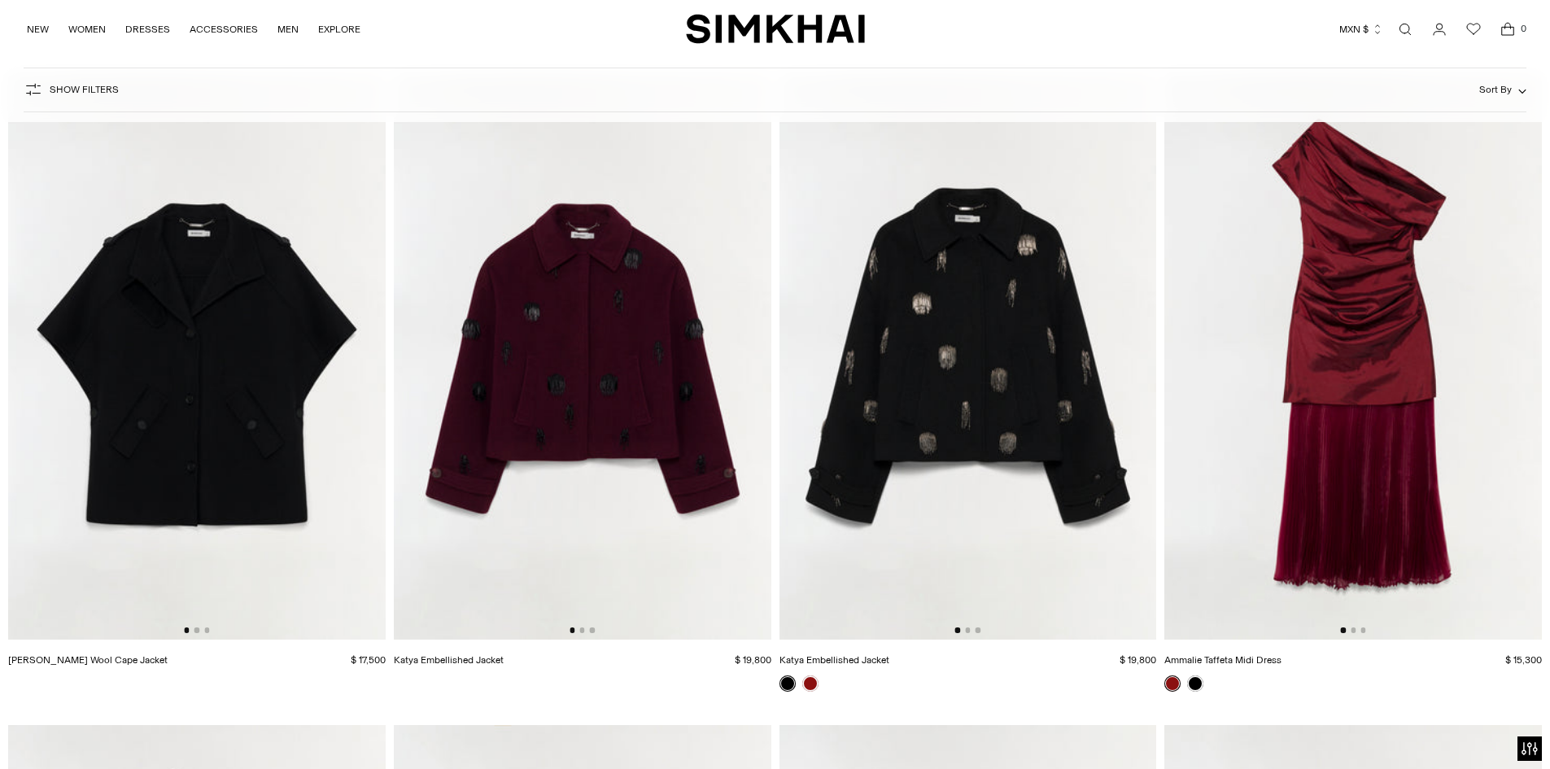
scroll to position [53613, 0]
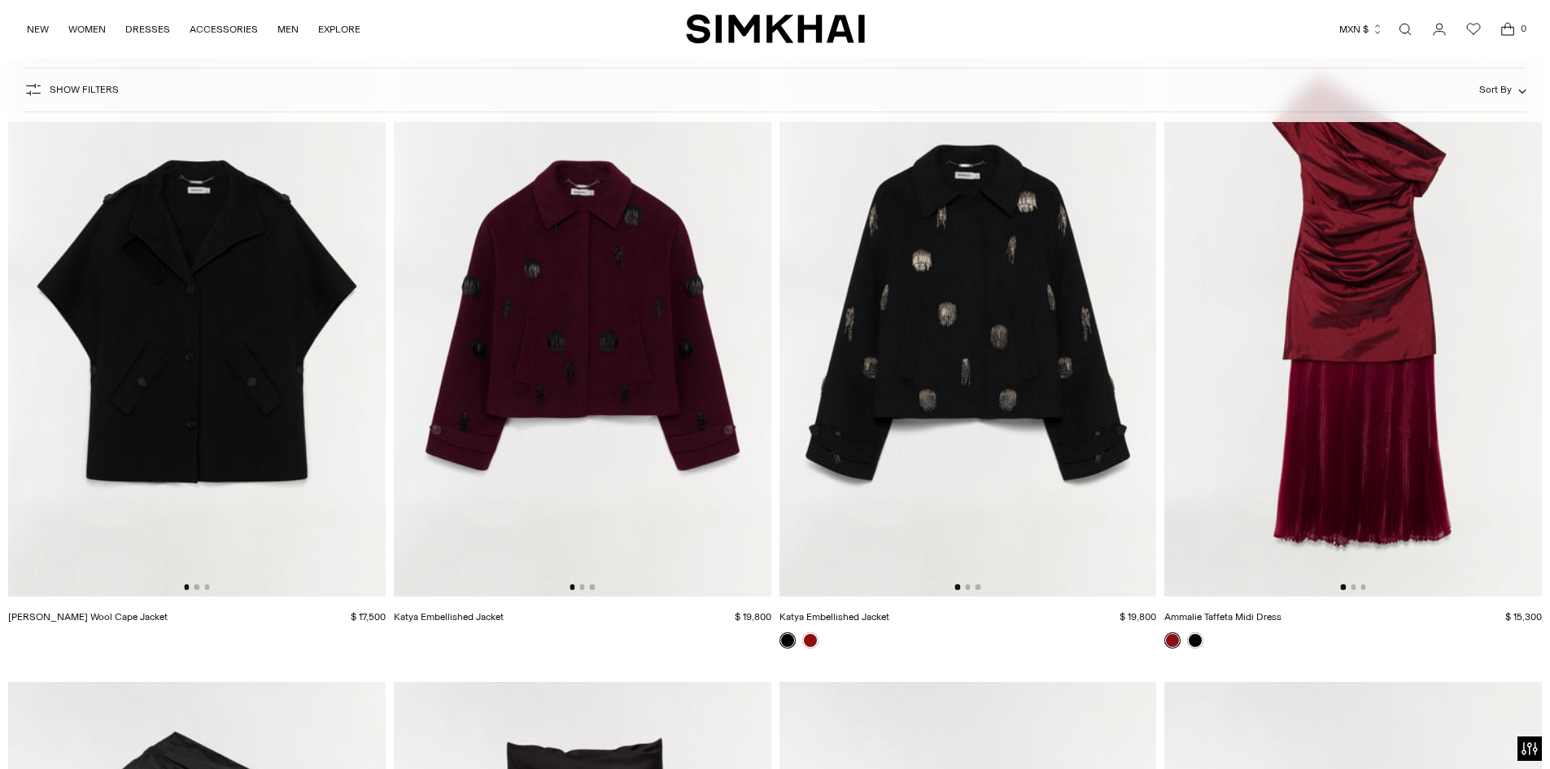
click at [1362, 229] on img at bounding box center [1354, 313] width 378 height 566
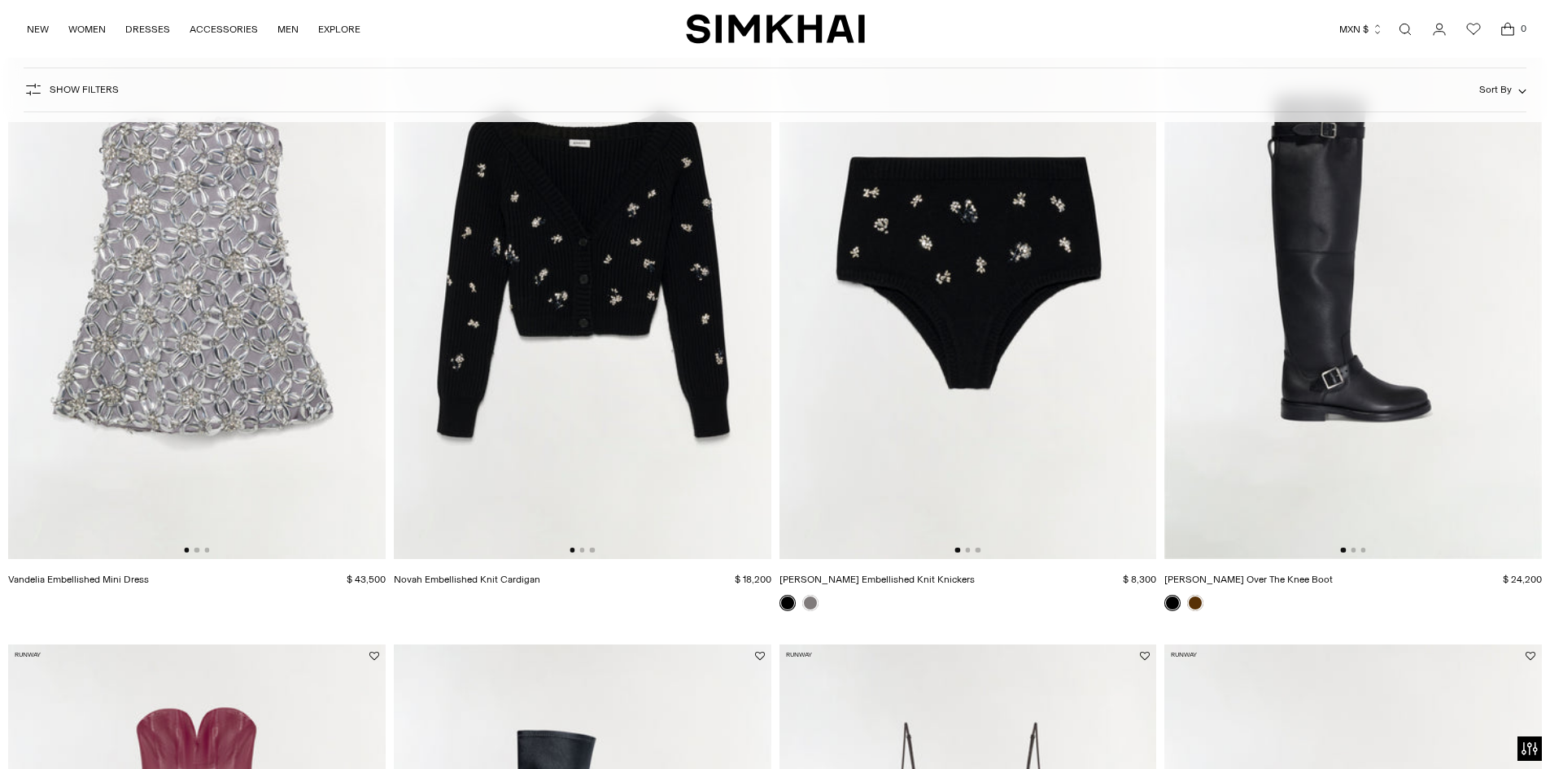
scroll to position [0, 0]
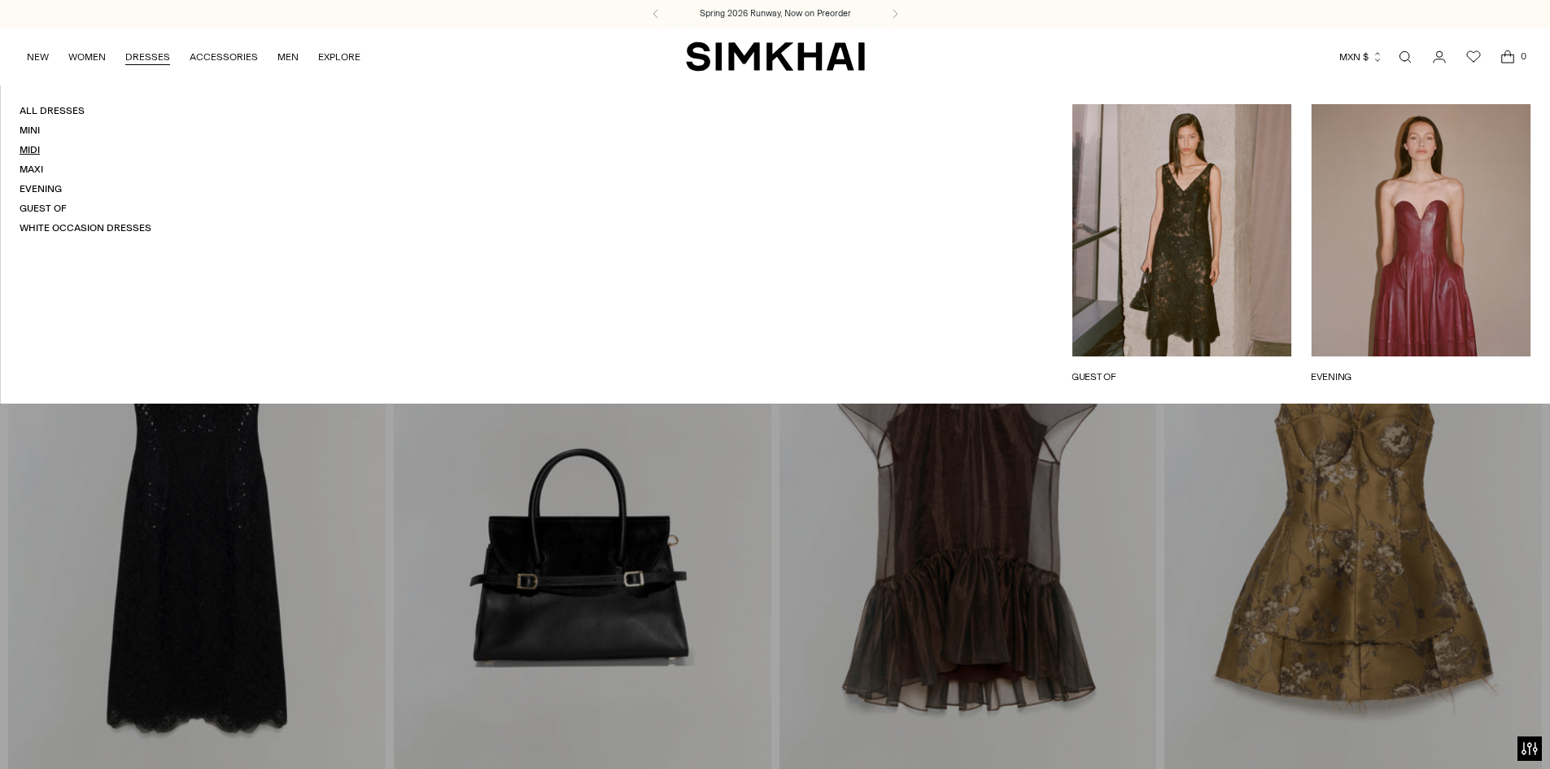
click at [40, 147] on link "Midi" at bounding box center [30, 149] width 20 height 11
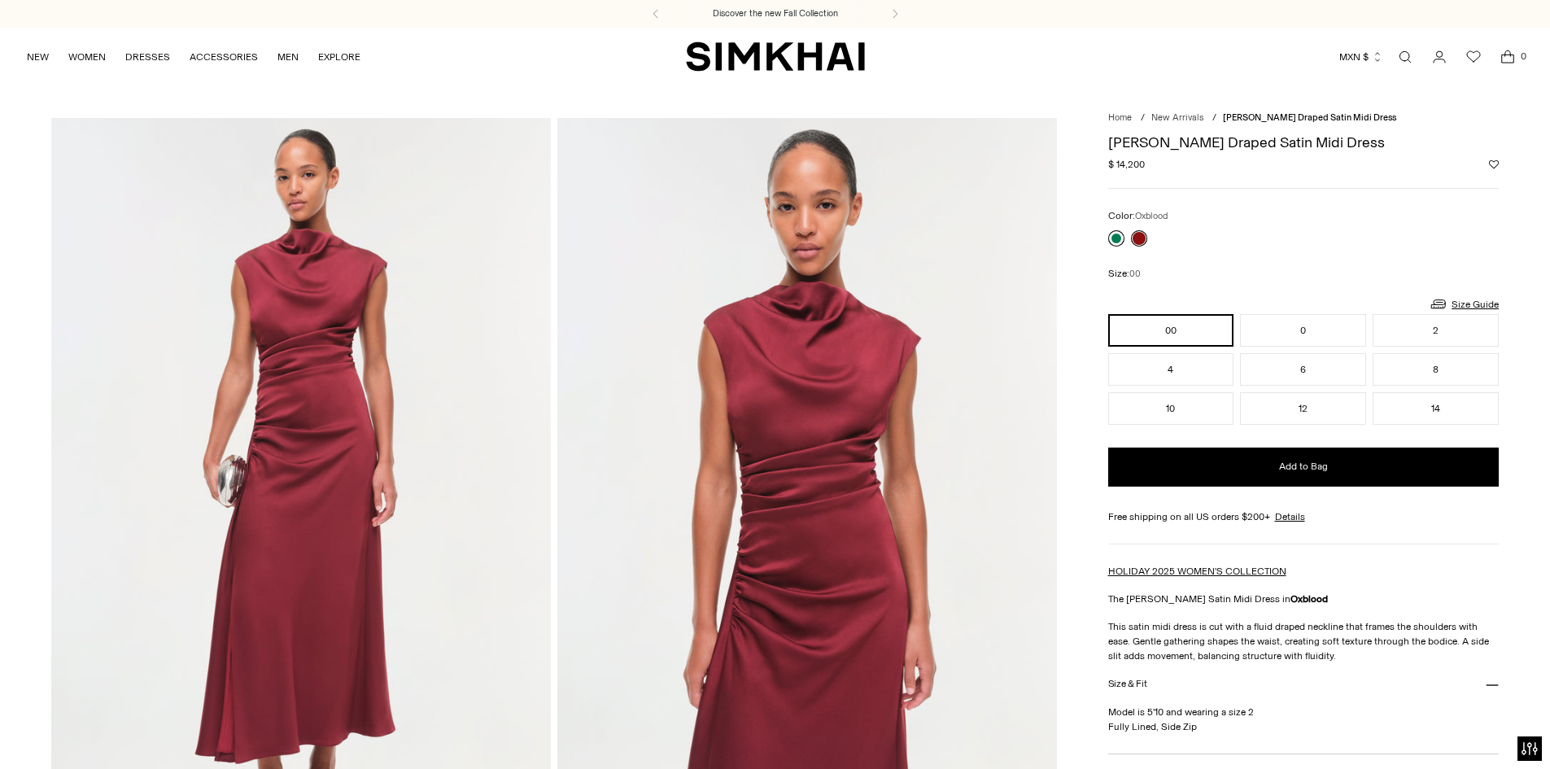
click at [1113, 240] on link at bounding box center [1117, 238] width 16 height 16
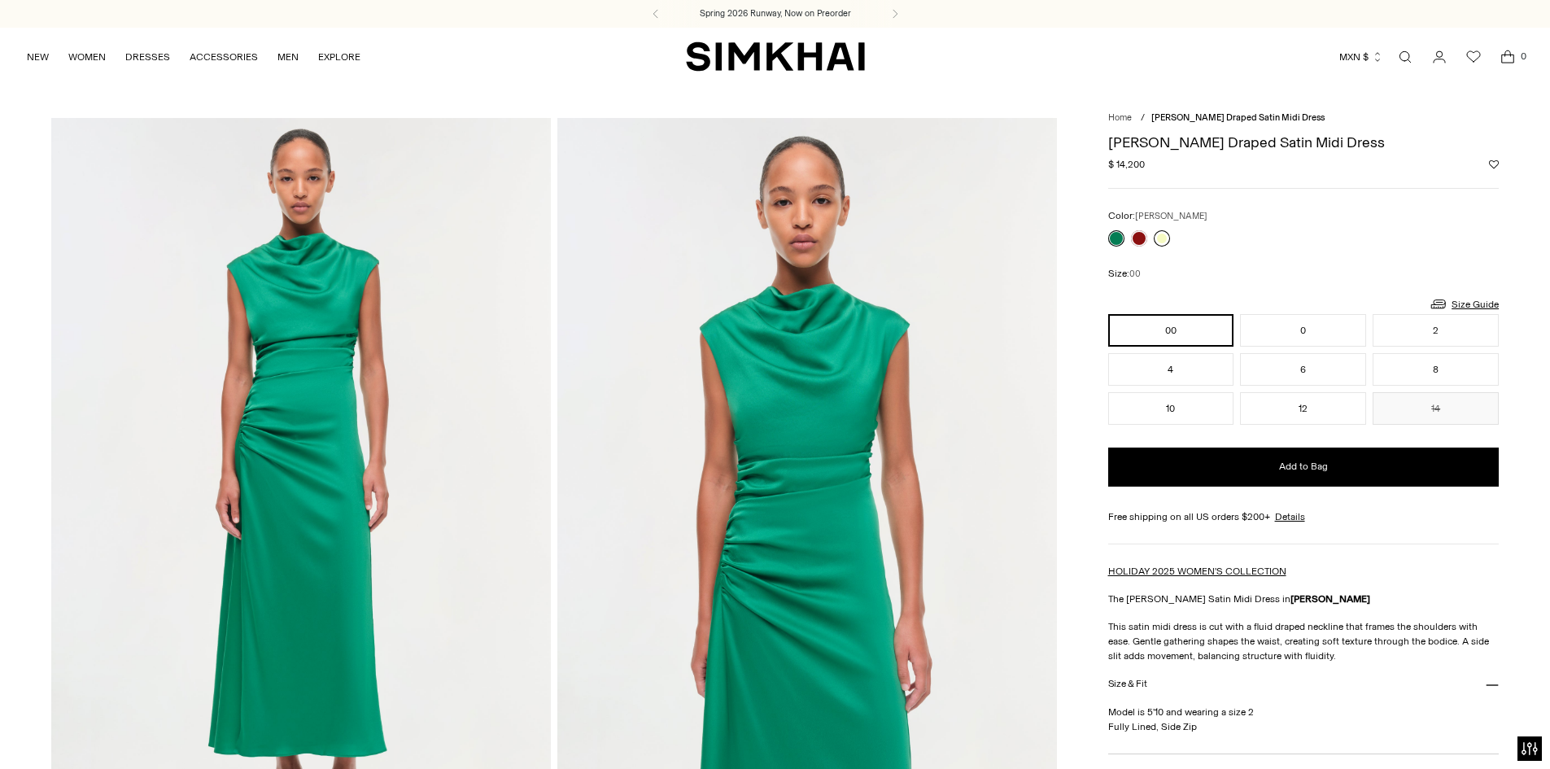
click at [1164, 233] on link at bounding box center [1162, 238] width 16 height 16
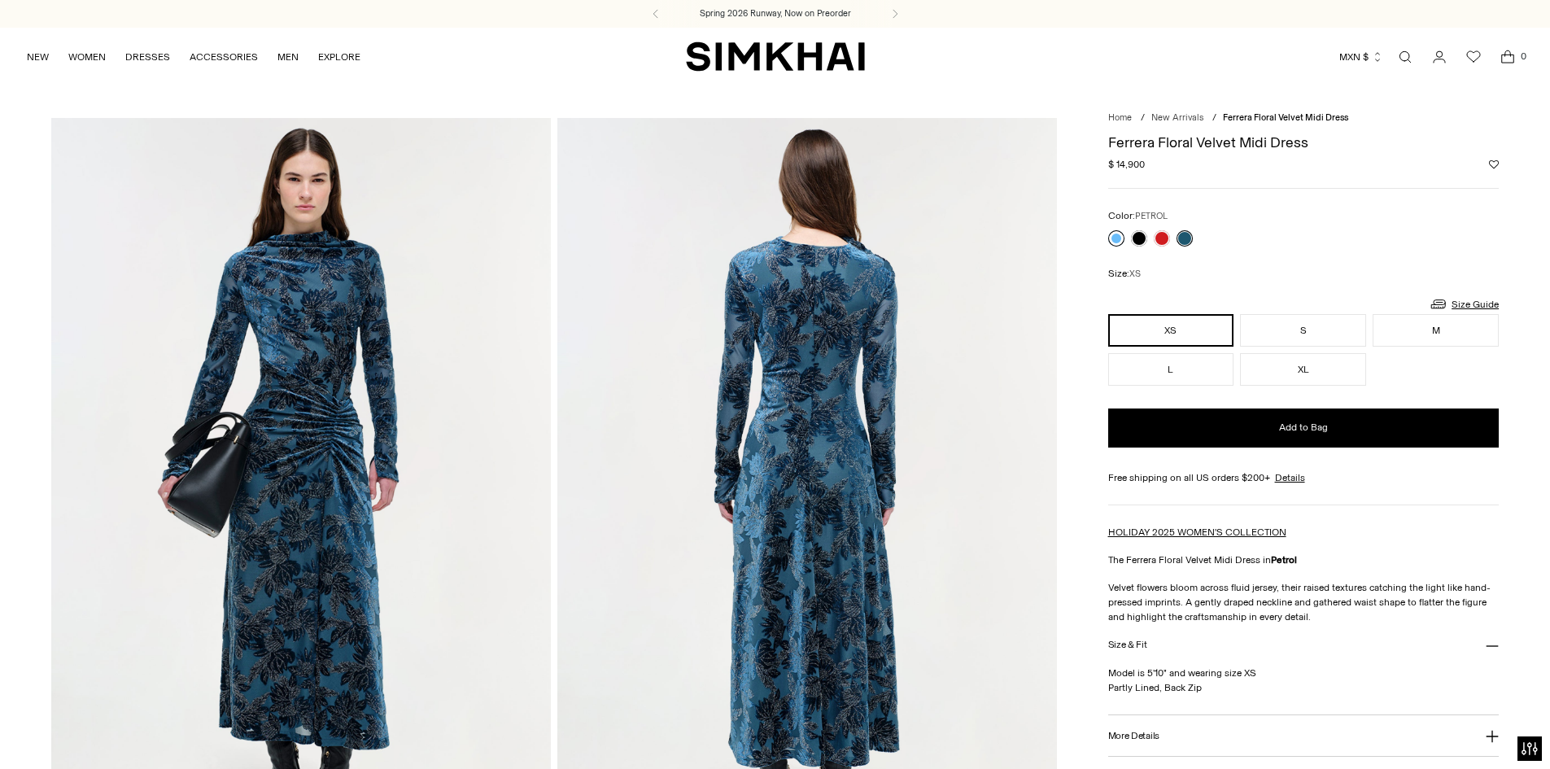
click at [1116, 243] on link at bounding box center [1117, 238] width 16 height 16
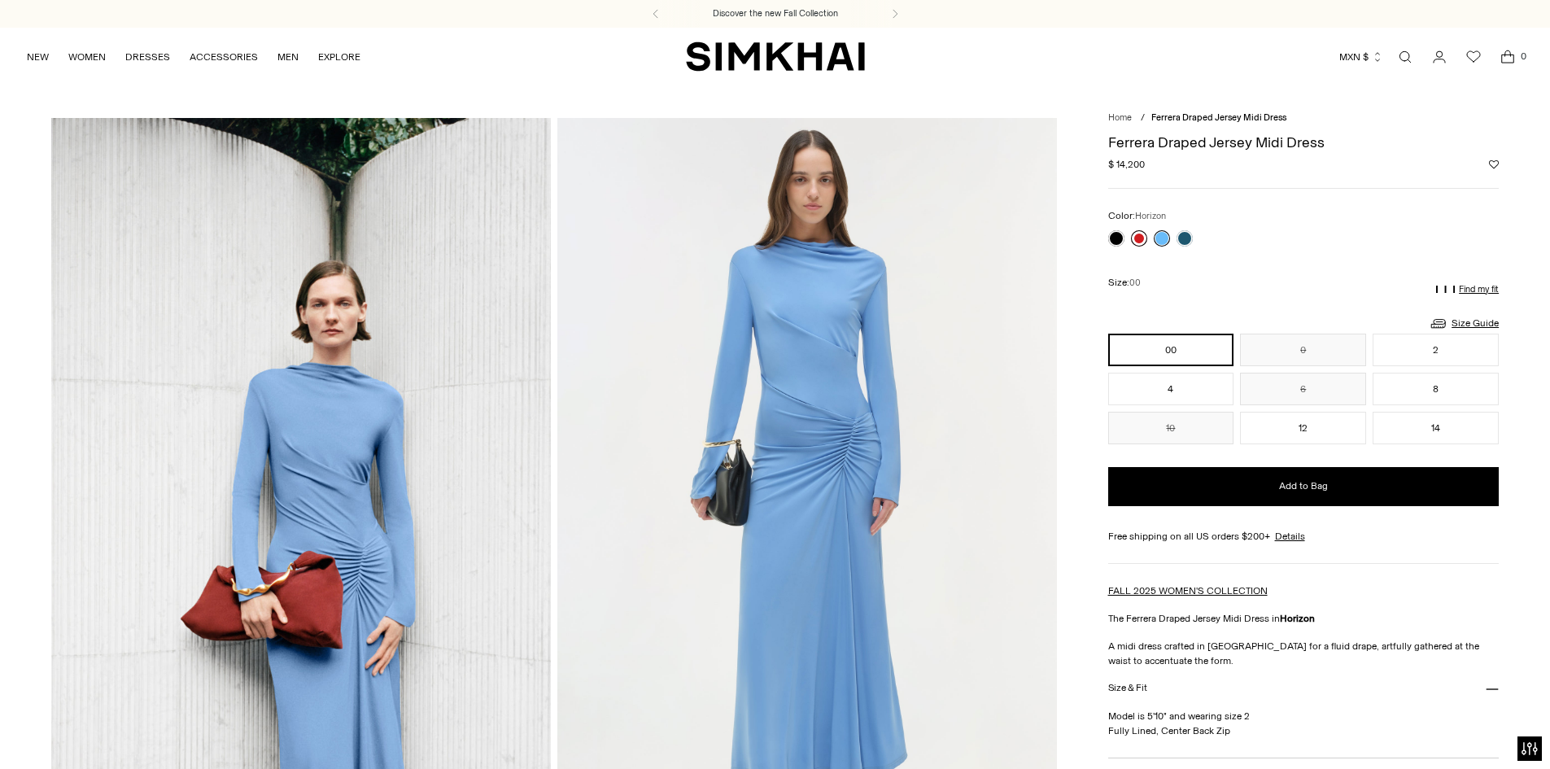
click at [1139, 235] on link at bounding box center [1139, 238] width 16 height 16
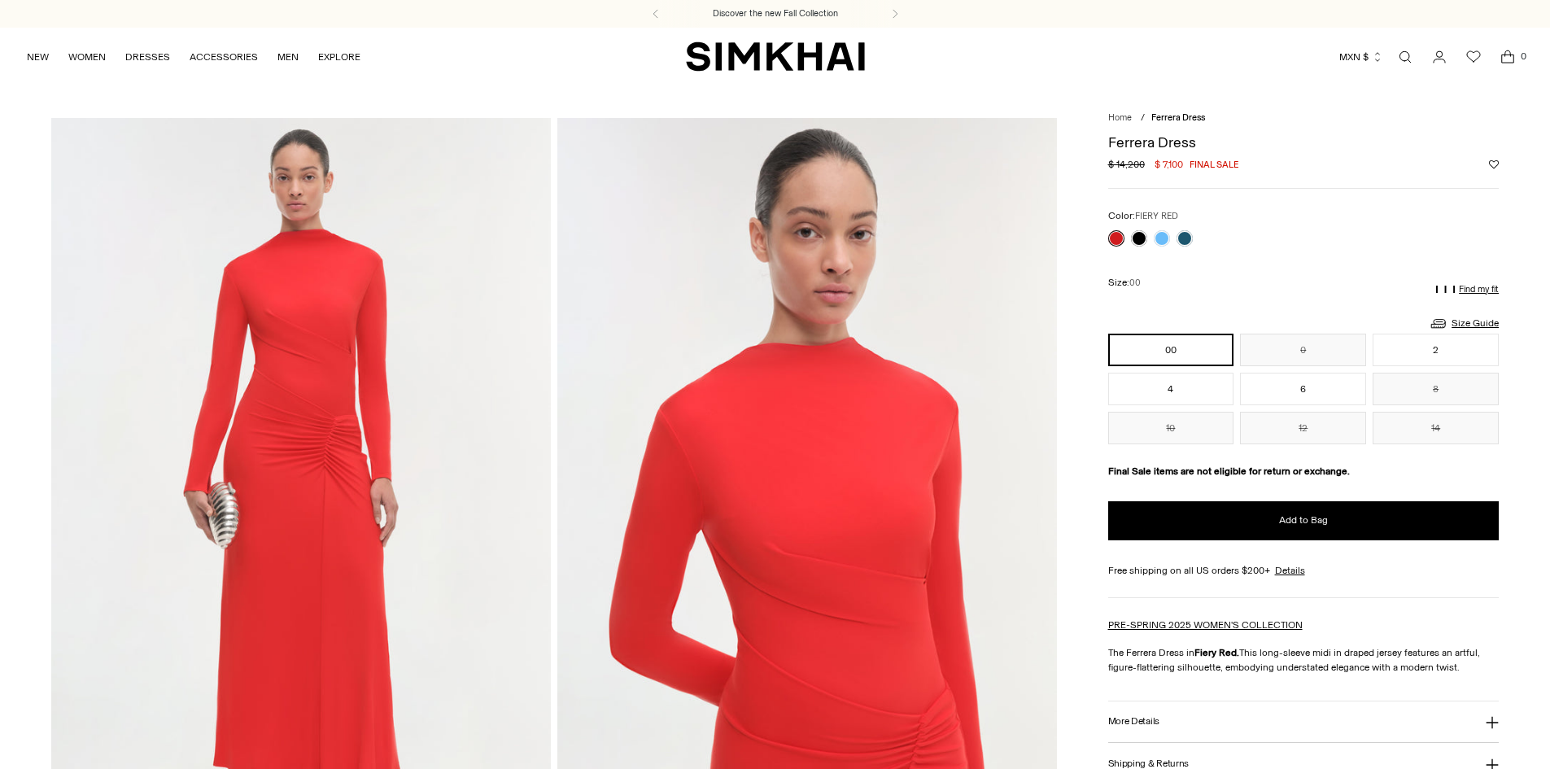
click at [1160, 237] on link at bounding box center [1162, 238] width 16 height 16
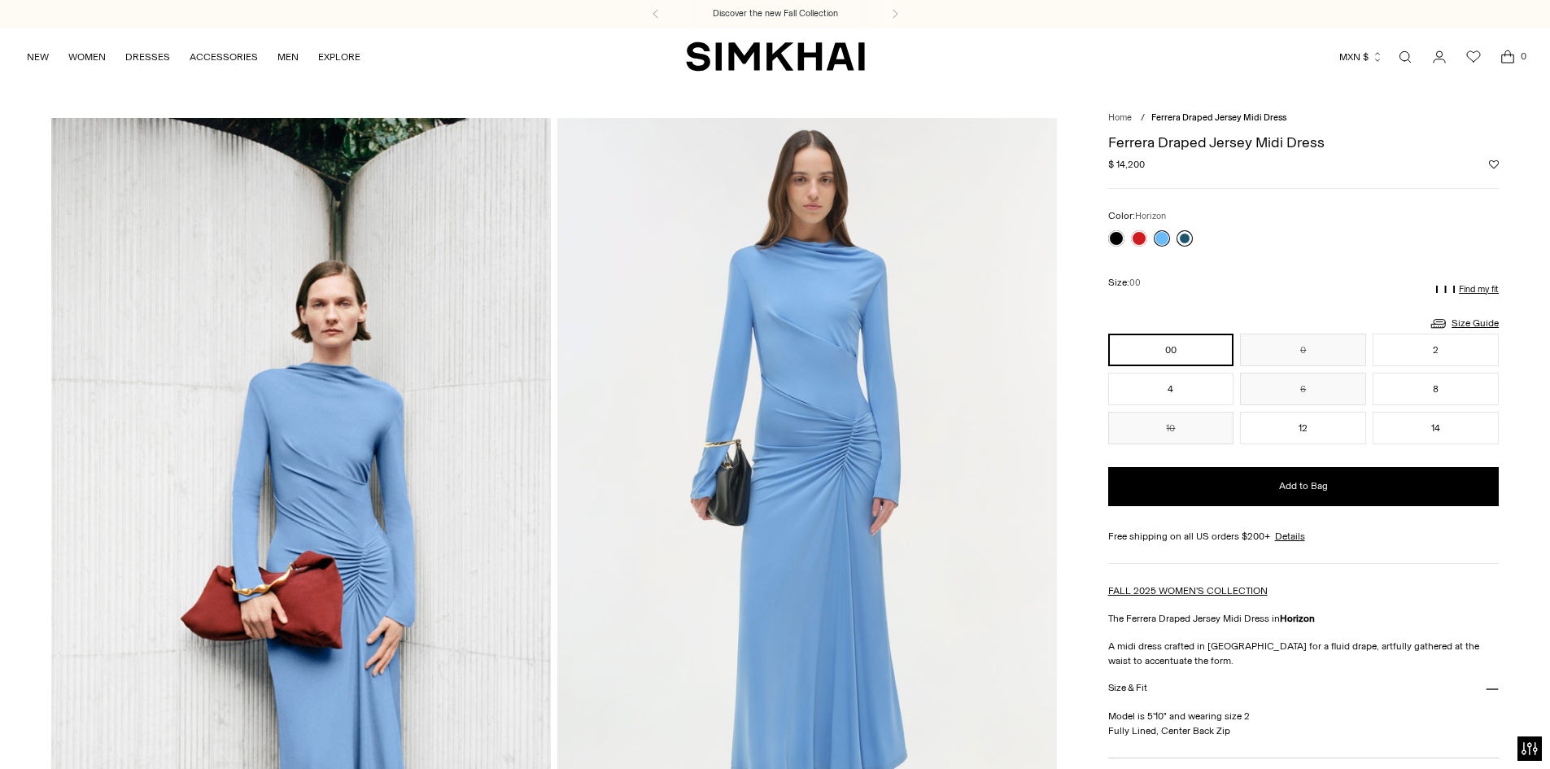
click at [1183, 243] on link at bounding box center [1185, 238] width 16 height 16
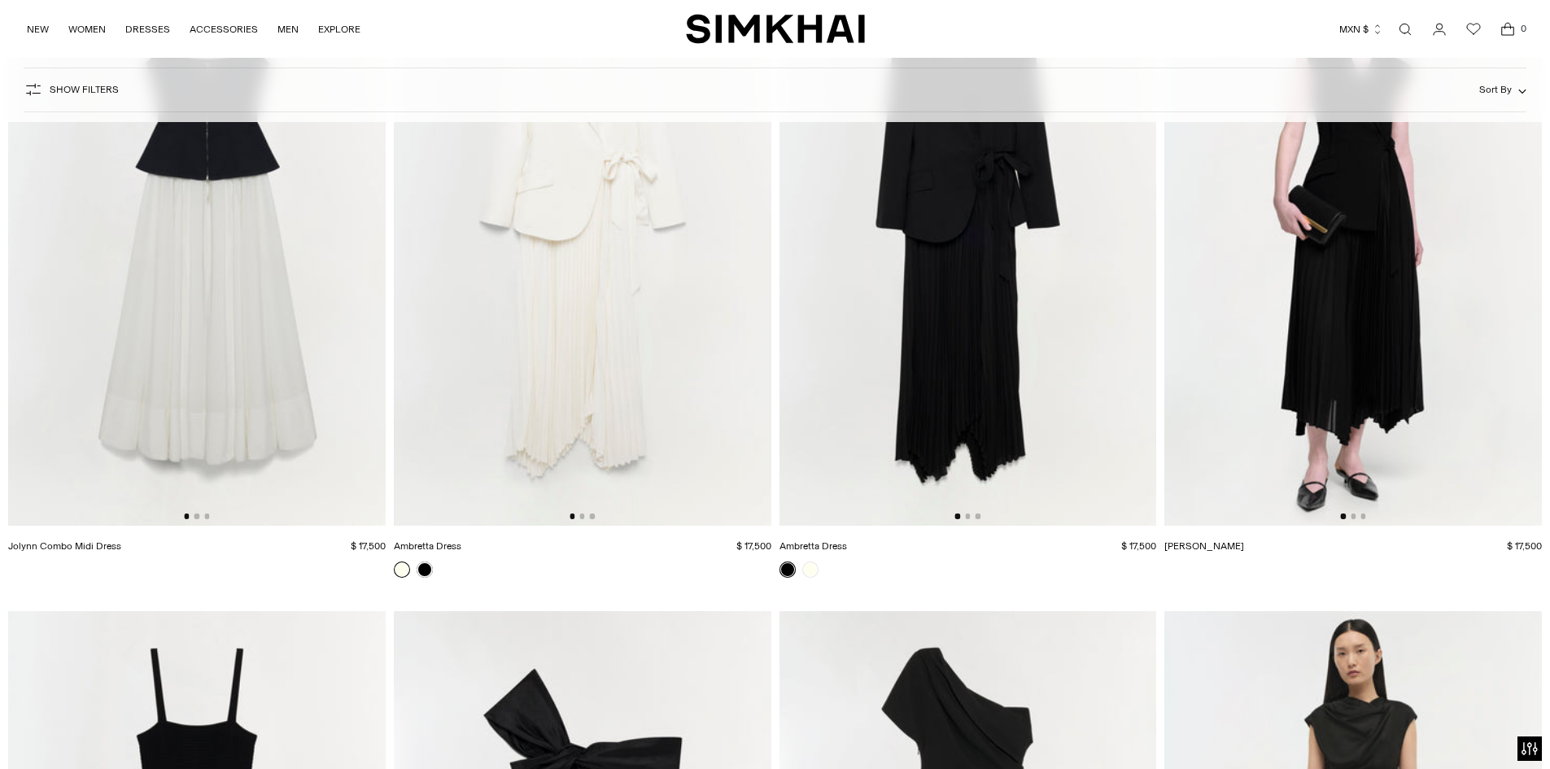
scroll to position [3406, 0]
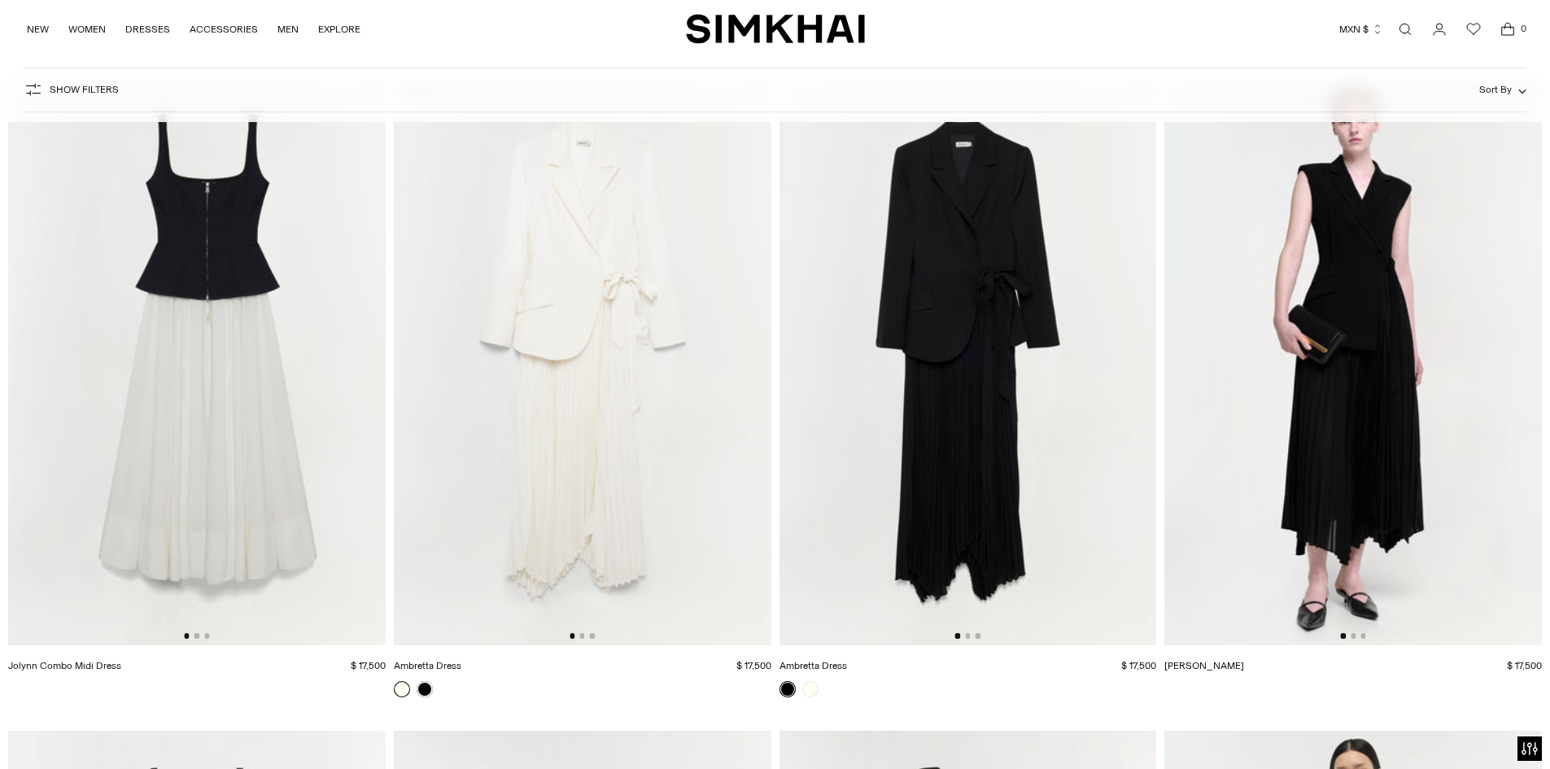
click at [1376, 460] on img at bounding box center [1354, 362] width 378 height 566
